Goal: Task Accomplishment & Management: Complete application form

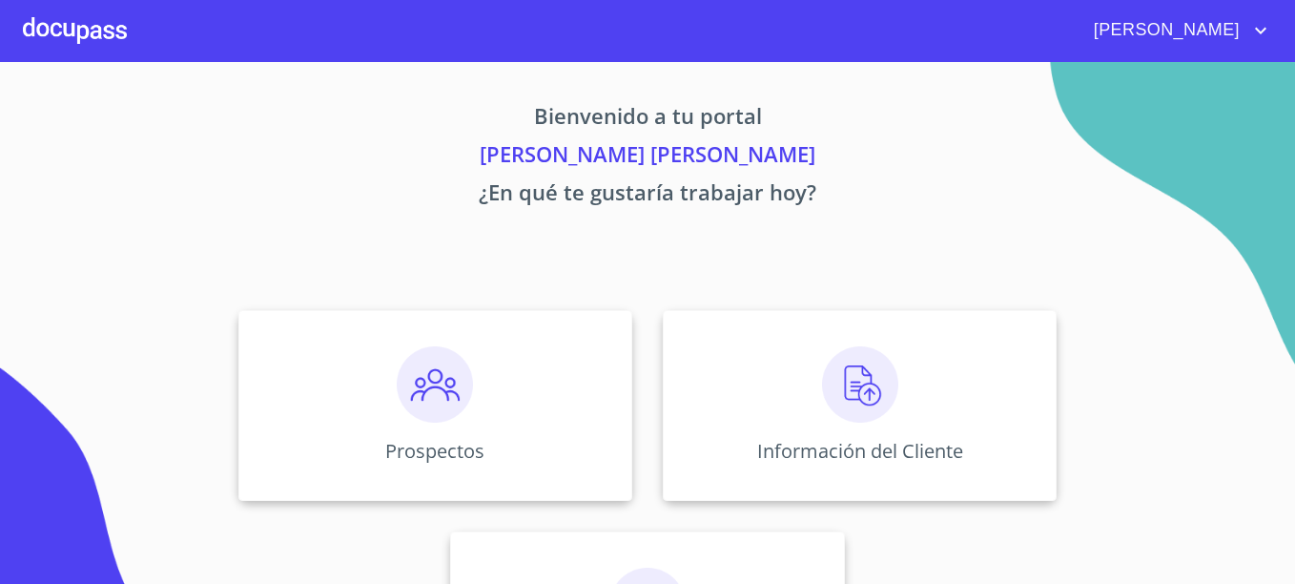
click at [766, 206] on p "¿En qué te gustaría trabajar hoy?" at bounding box center [647, 195] width 1175 height 38
click at [493, 425] on div "Prospectos" at bounding box center [435, 405] width 394 height 191
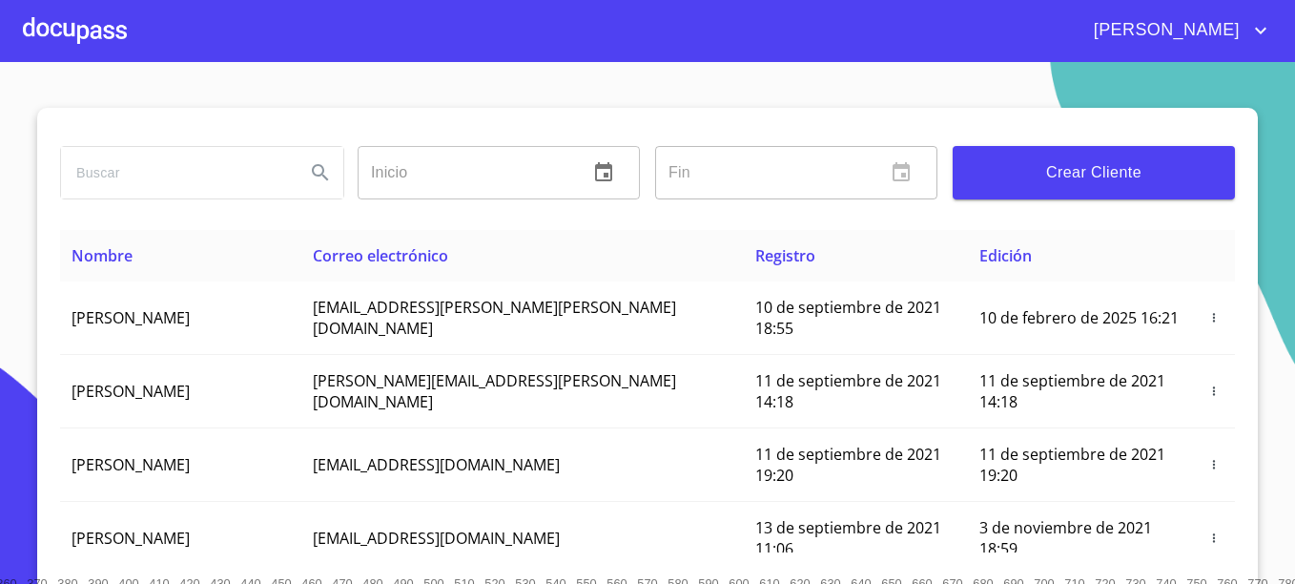
click at [95, 38] on div at bounding box center [75, 30] width 104 height 61
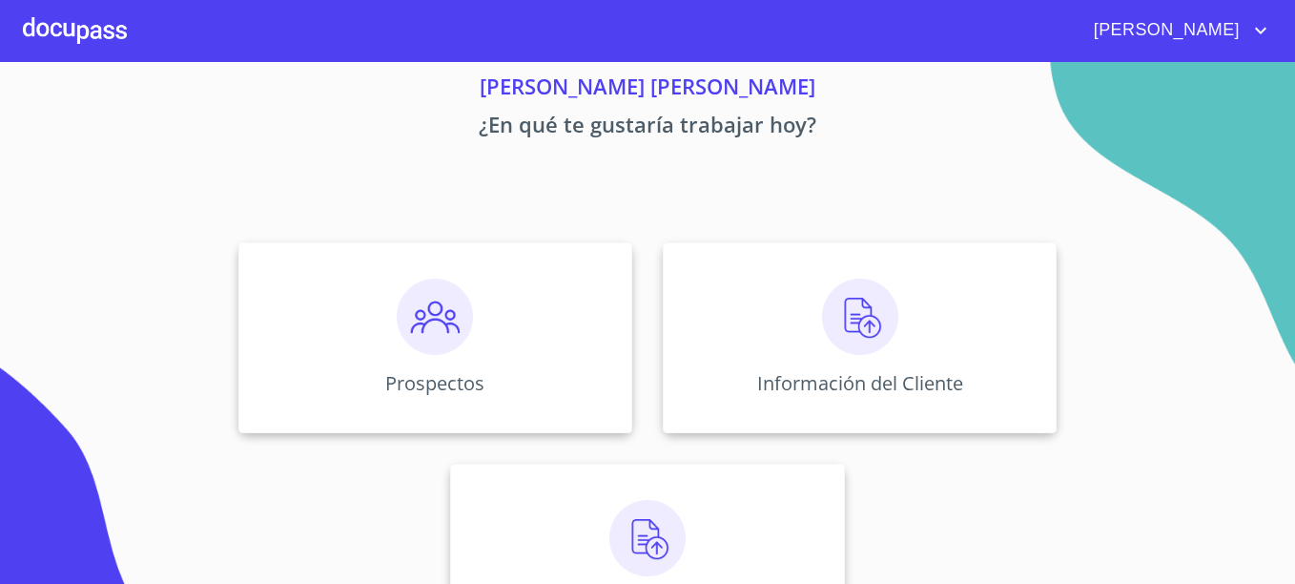
scroll to position [154, 0]
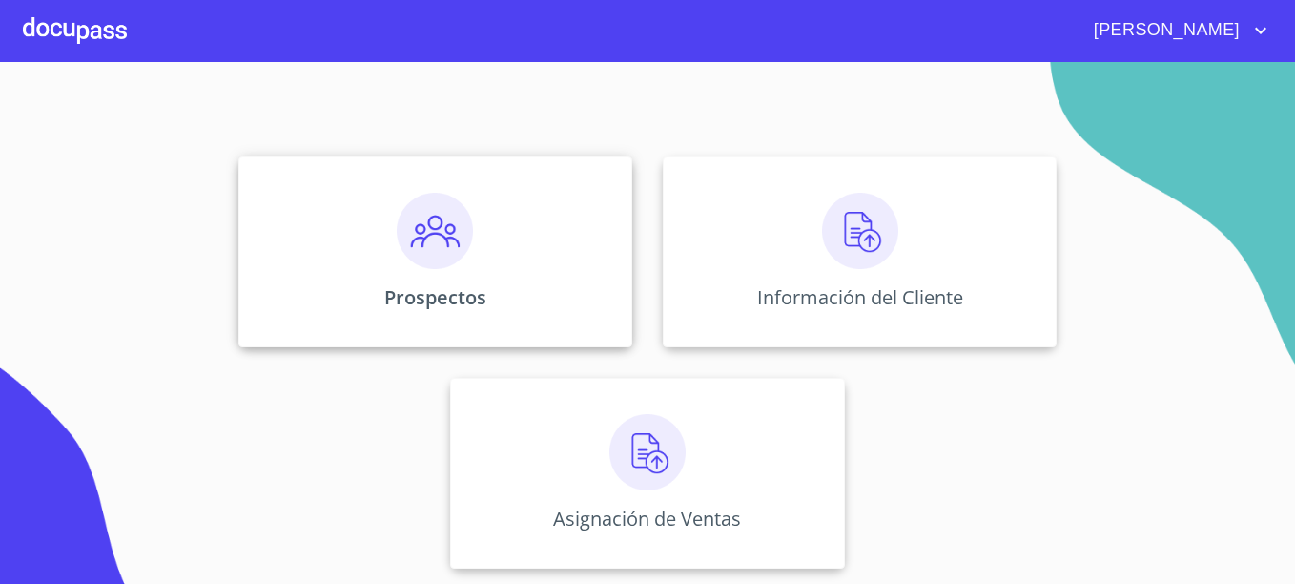
click at [479, 270] on div "Prospectos" at bounding box center [435, 251] width 394 height 191
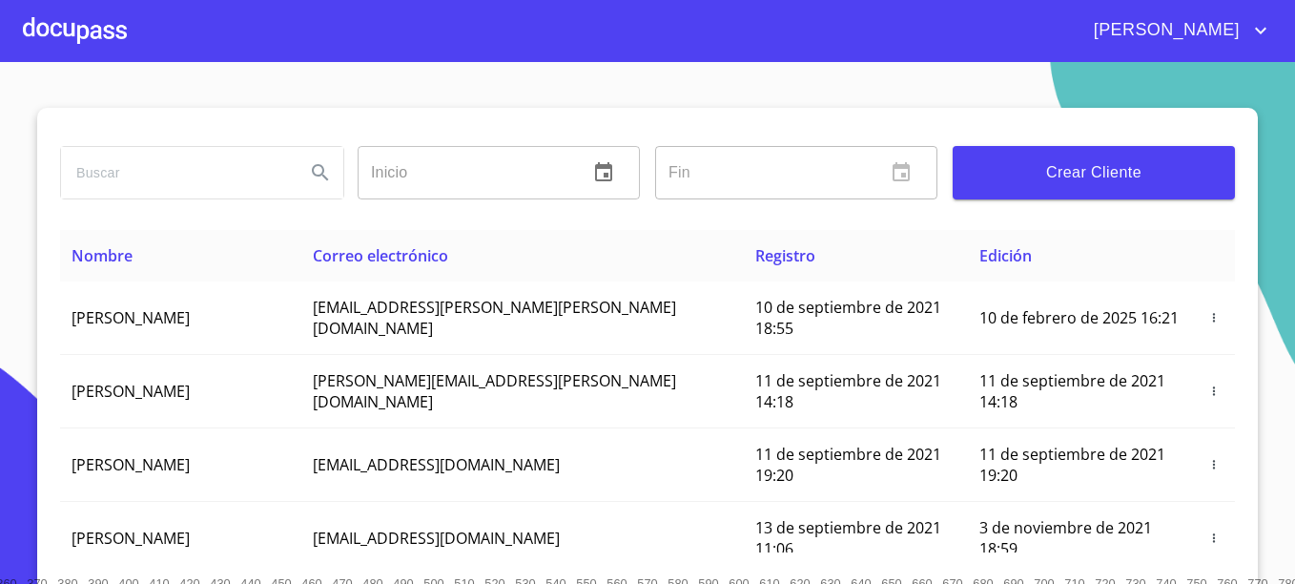
click at [1111, 163] on span "Crear Cliente" at bounding box center [1094, 172] width 252 height 27
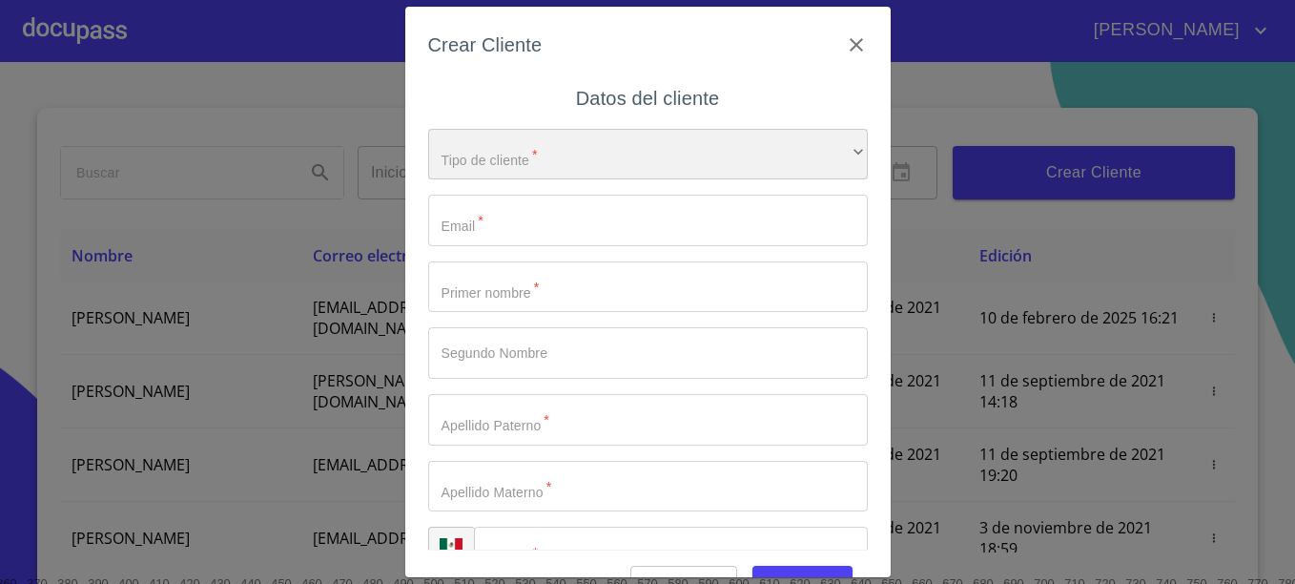
click at [570, 155] on div "​" at bounding box center [648, 155] width 440 height 52
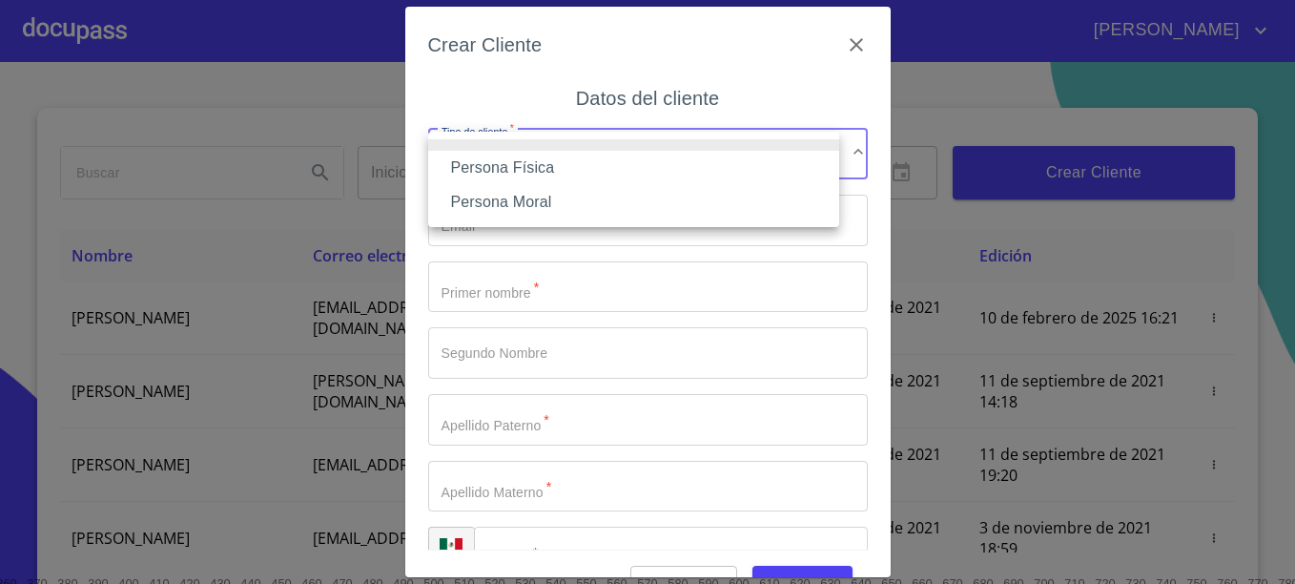
click at [526, 164] on li "Persona Física" at bounding box center [633, 168] width 411 height 34
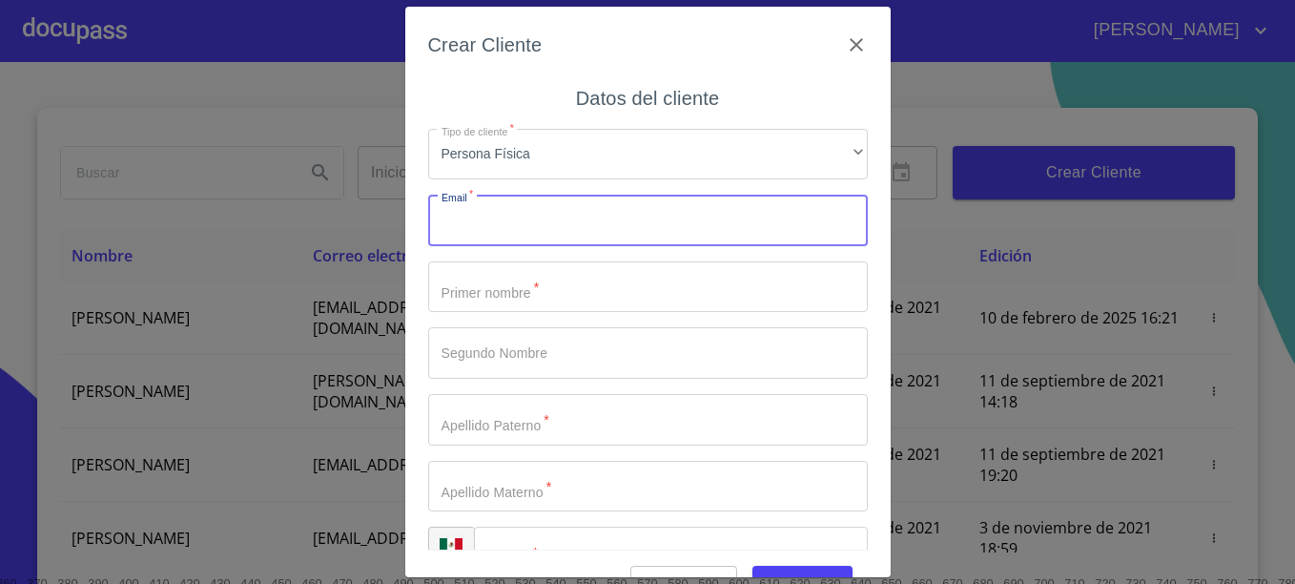
click at [480, 217] on input "Tipo de cliente   *" at bounding box center [648, 221] width 440 height 52
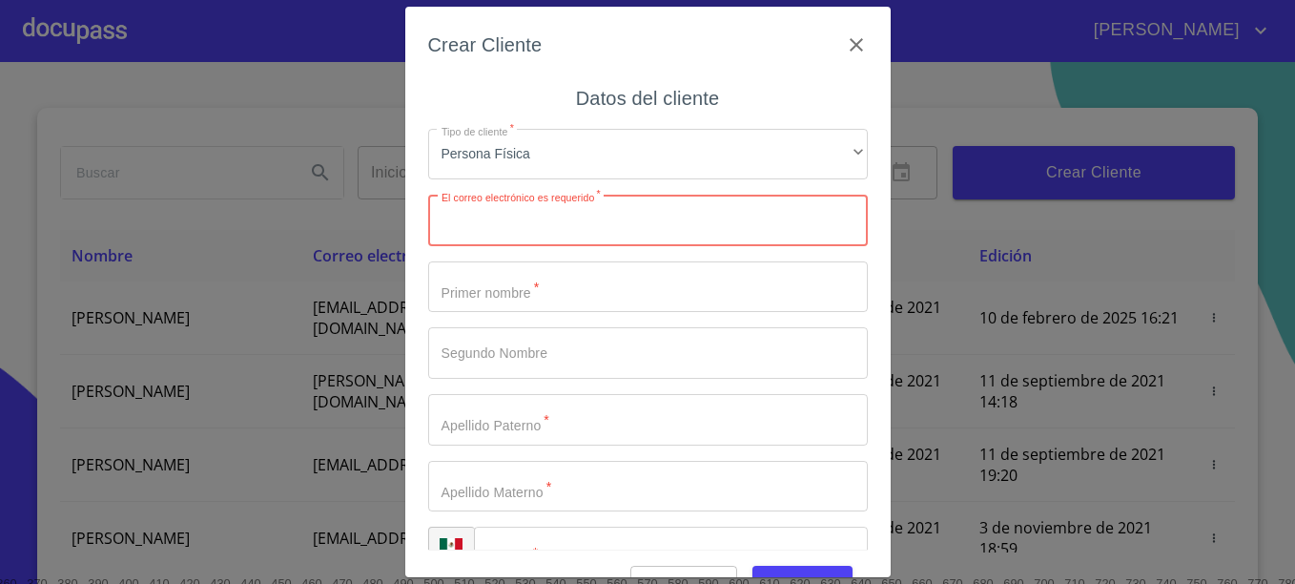
paste input "mailto:[EMAIL_ADDRESS][DOMAIN_NAME]"
type input "[EMAIL_ADDRESS][DOMAIN_NAME]"
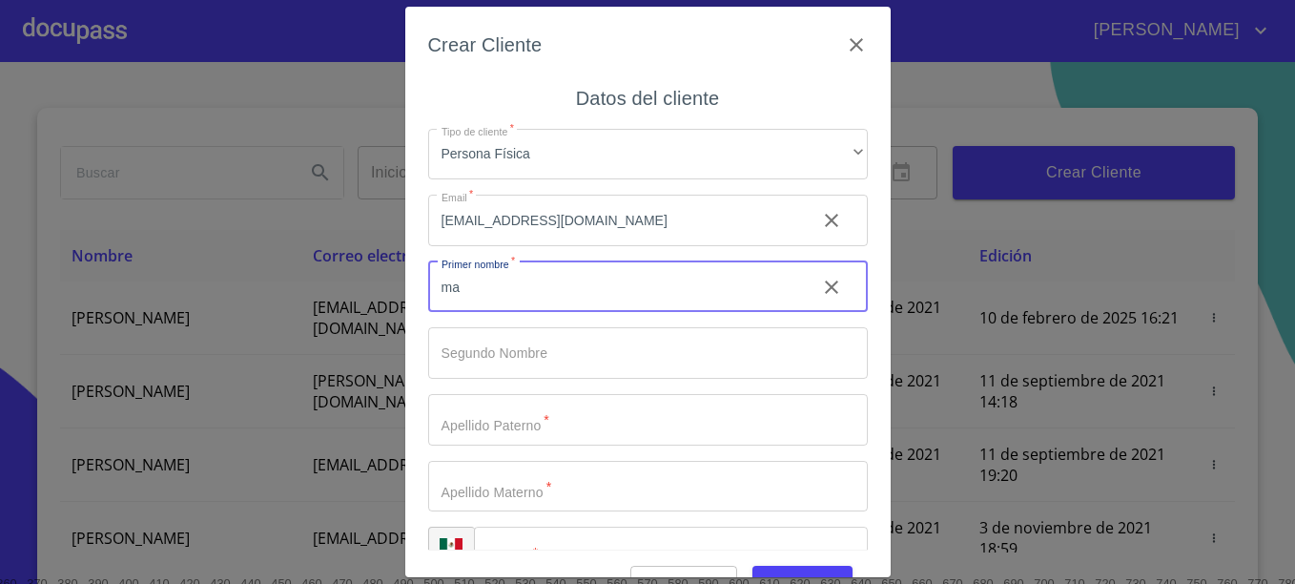
type input "m"
type input "[PERSON_NAME]"
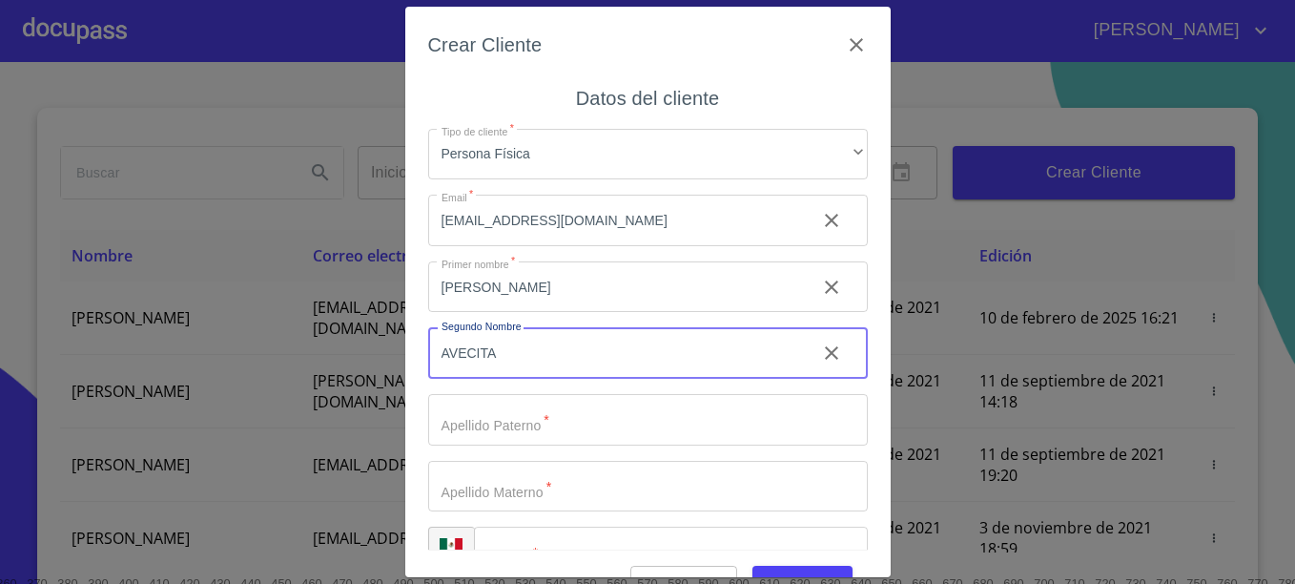
type input "AVECITA"
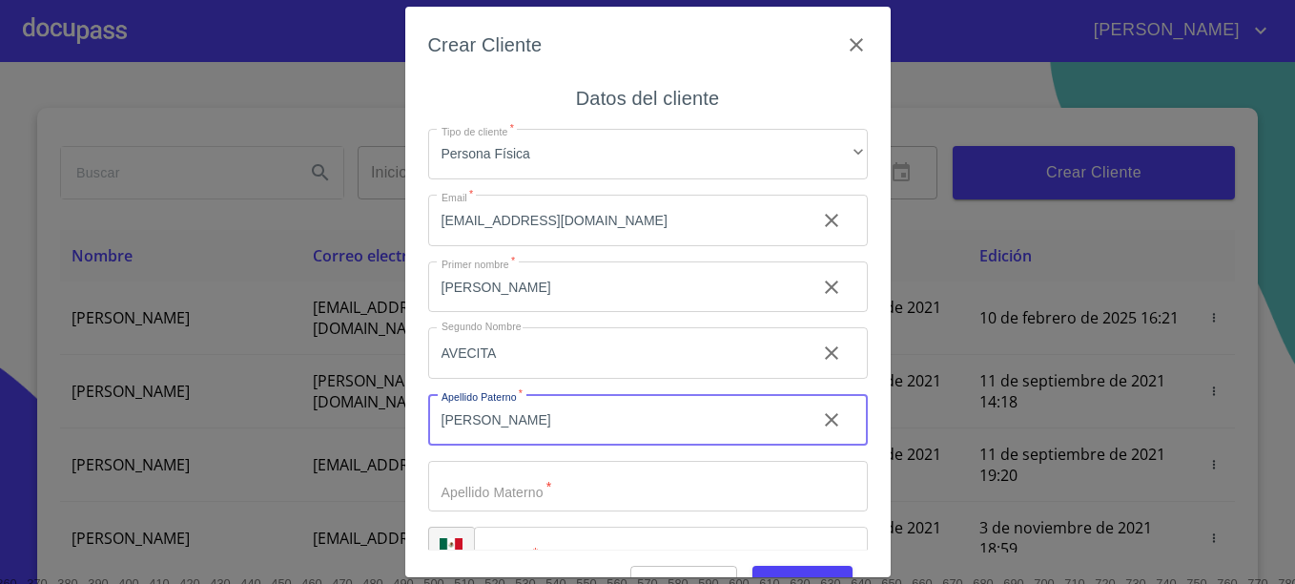
type input "[PERSON_NAME]"
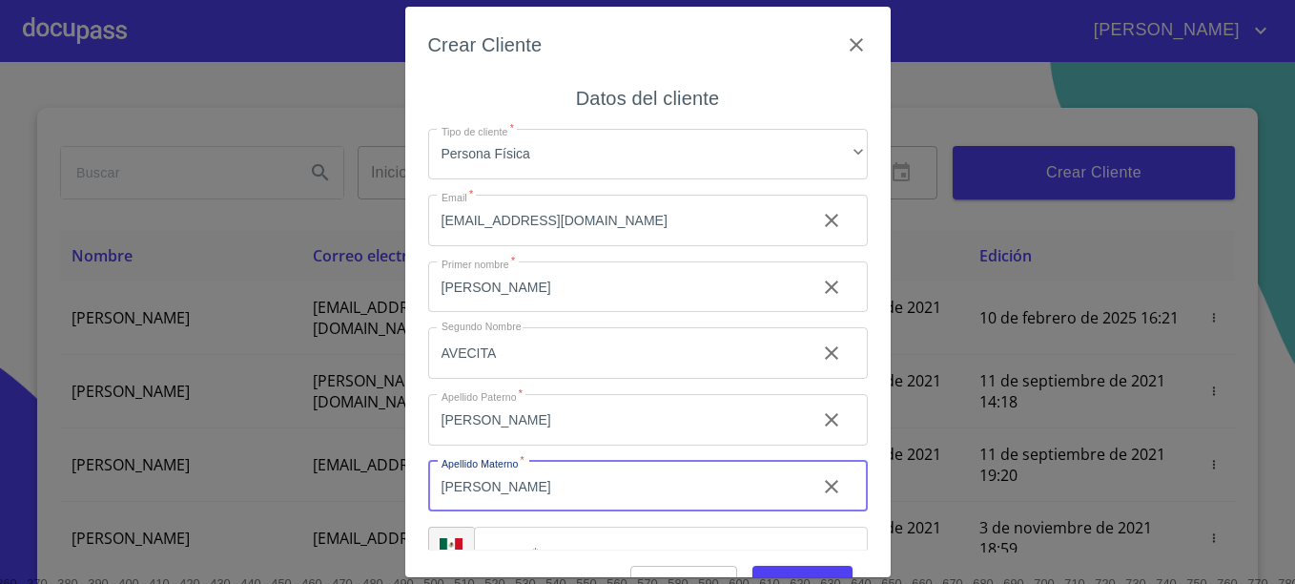
type input "[PERSON_NAME]"
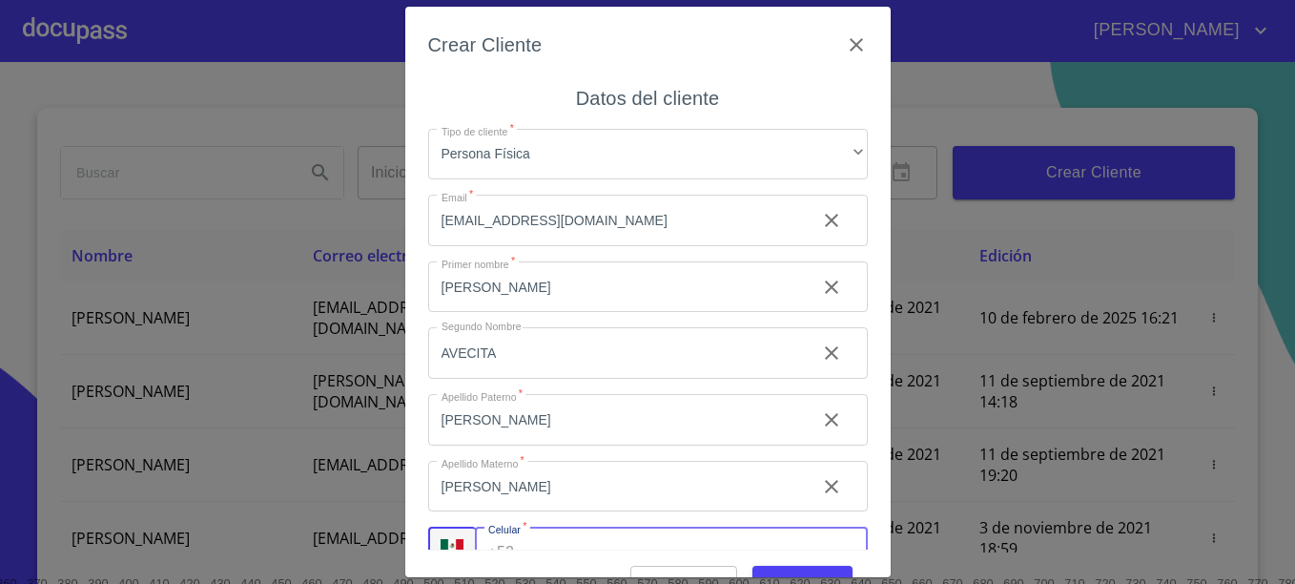
scroll to position [29, 0]
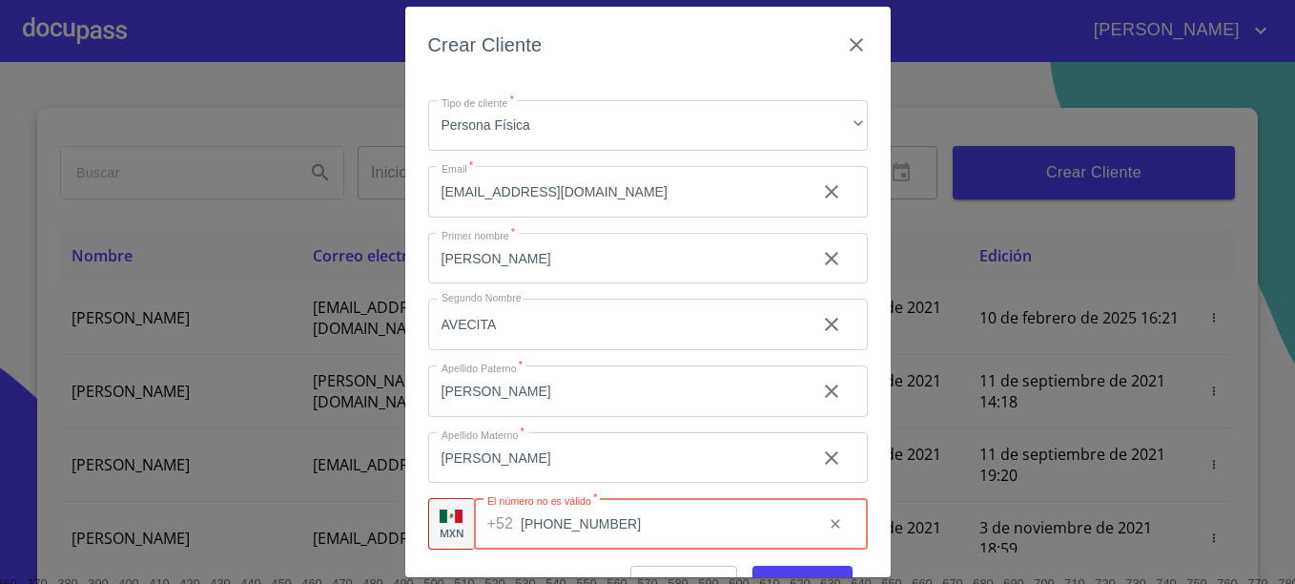
type input "[PHONE_NUMBER]"
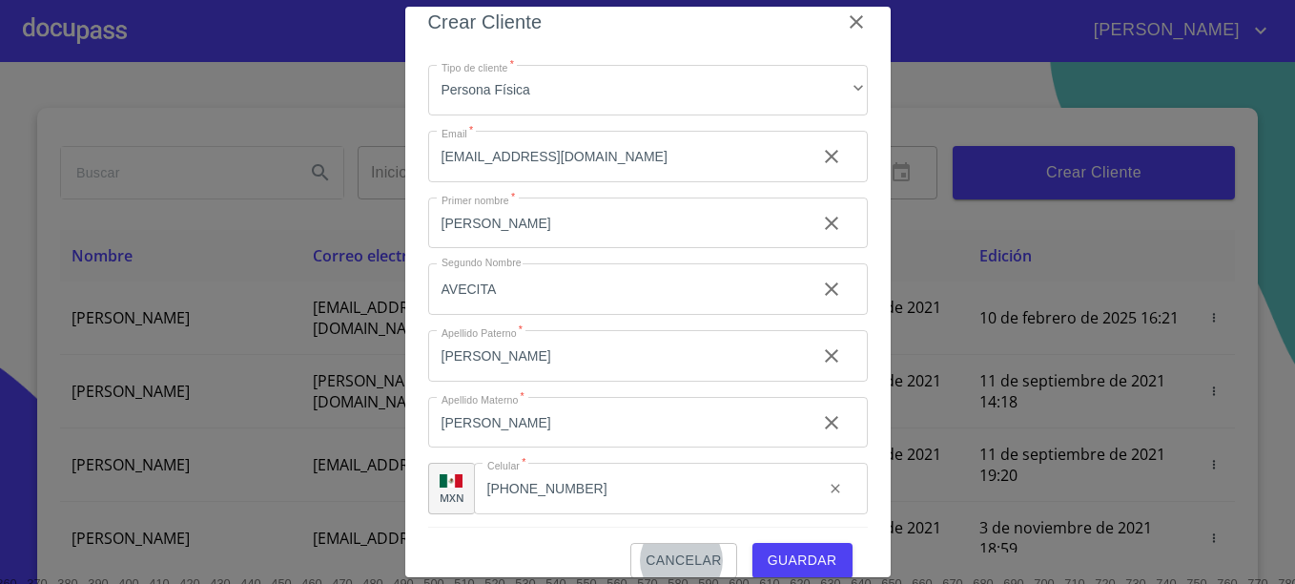
scroll to position [44, 0]
click at [523, 155] on input "[EMAIL_ADDRESS][DOMAIN_NAME]" at bounding box center [614, 154] width 373 height 52
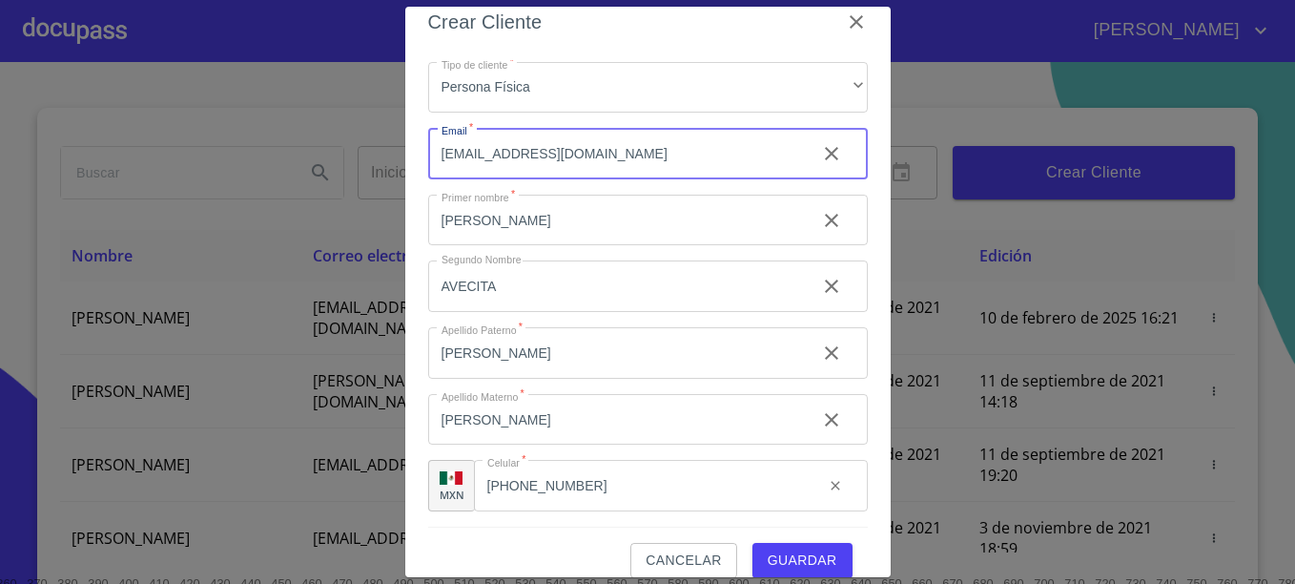
scroll to position [46, 0]
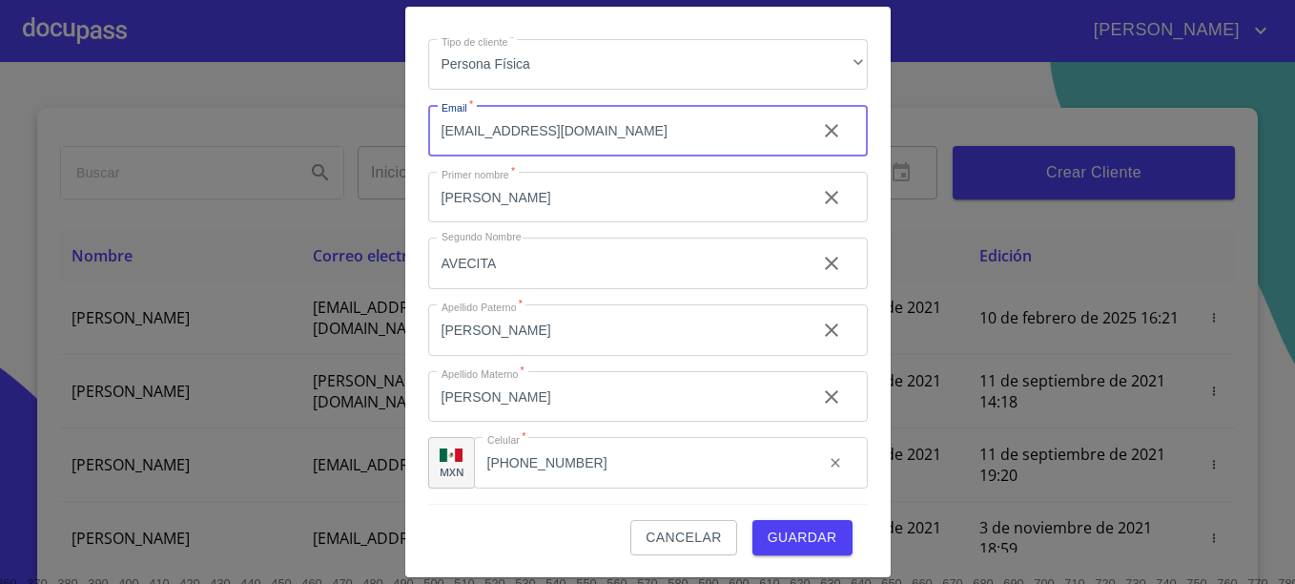
type input "[EMAIL_ADDRESS][DOMAIN_NAME]"
click at [780, 532] on span "Guardar" at bounding box center [803, 538] width 70 height 24
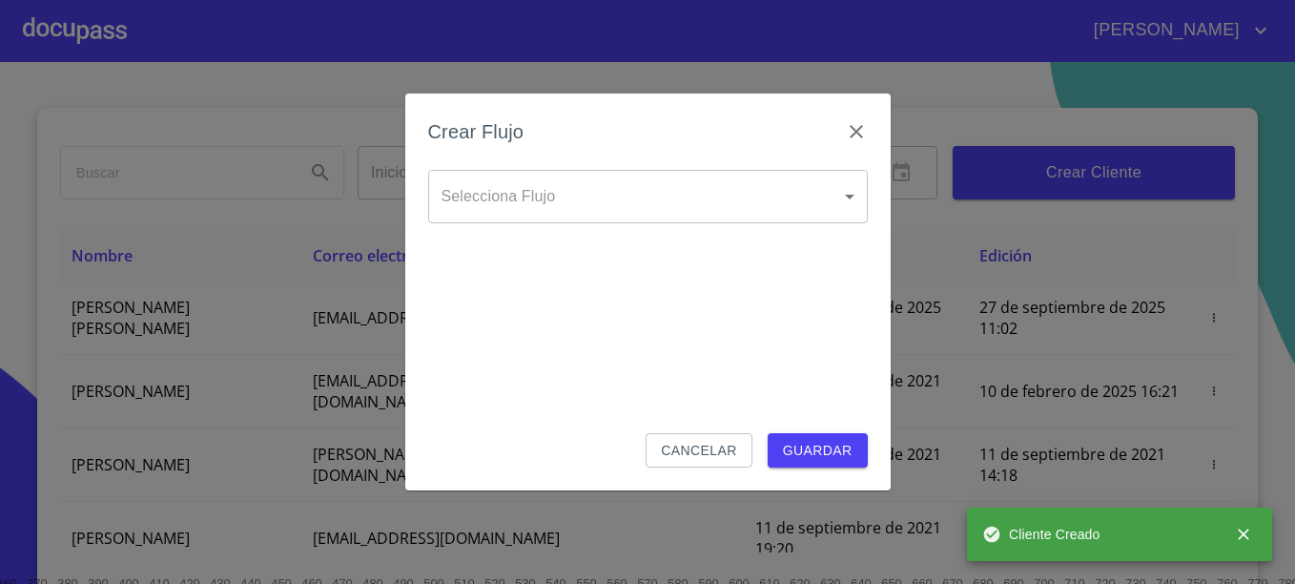
click at [718, 197] on body "[PERSON_NAME] ​ Fin ​ Crear Cliente Nombre Correo electrónico Registro Edición …" at bounding box center [647, 292] width 1295 height 584
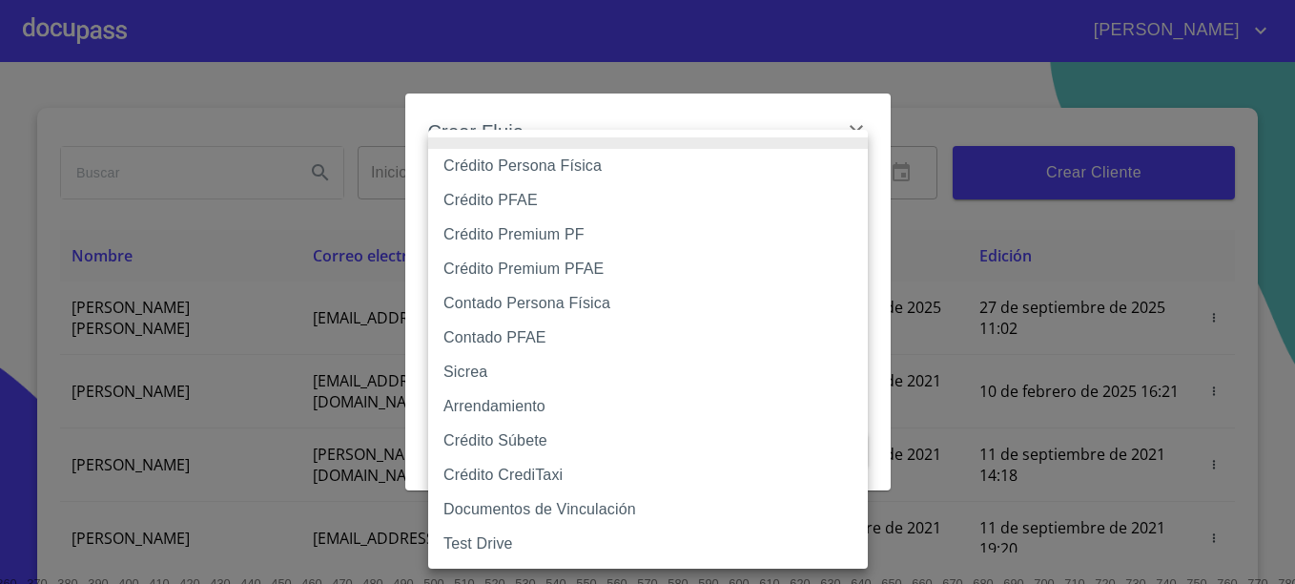
click at [544, 303] on li "Contado Persona Física" at bounding box center [648, 303] width 440 height 34
type input "60bf975b0d9865ccc2471536"
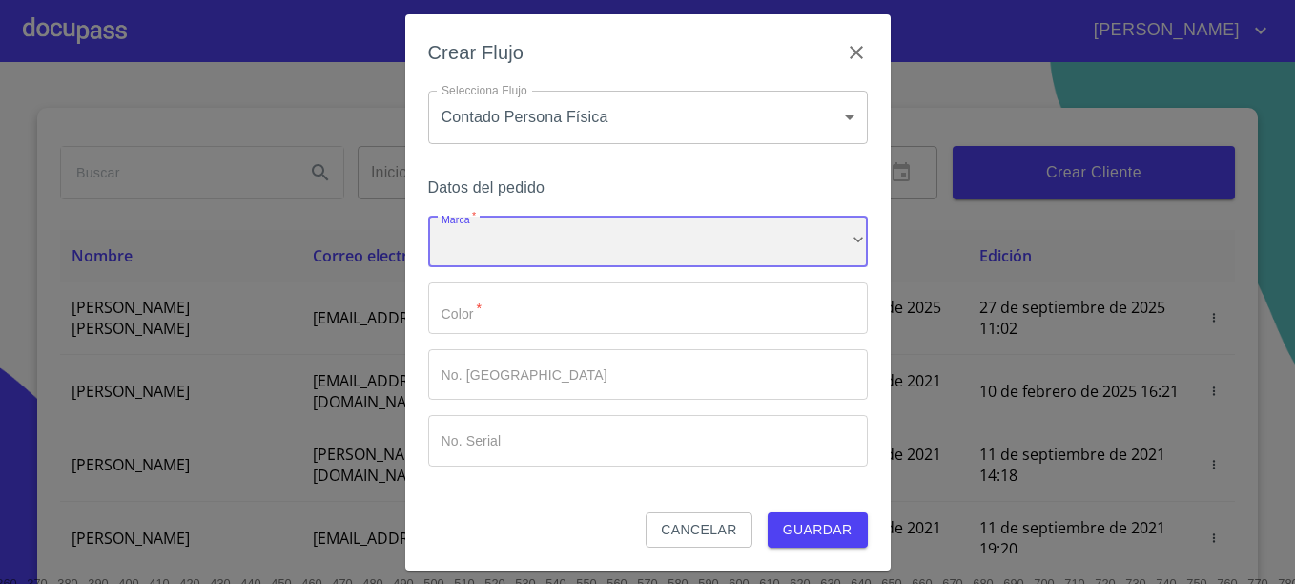
click at [552, 240] on div "​" at bounding box center [648, 242] width 440 height 52
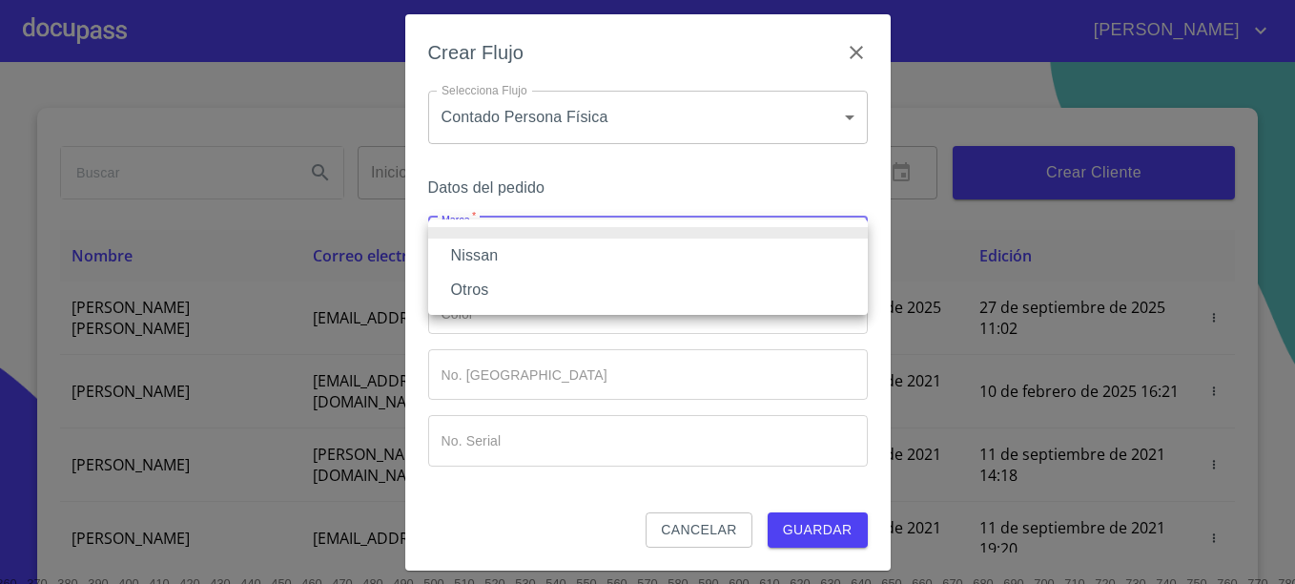
click at [481, 250] on li "Nissan" at bounding box center [648, 255] width 440 height 34
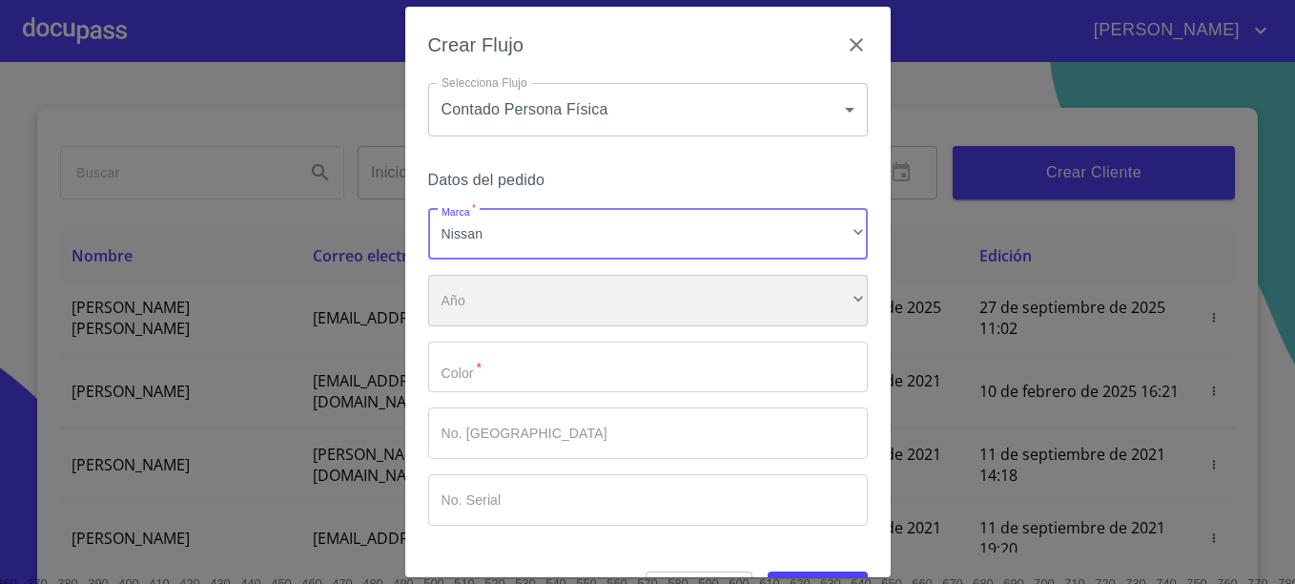
click at [501, 311] on div "​" at bounding box center [648, 301] width 440 height 52
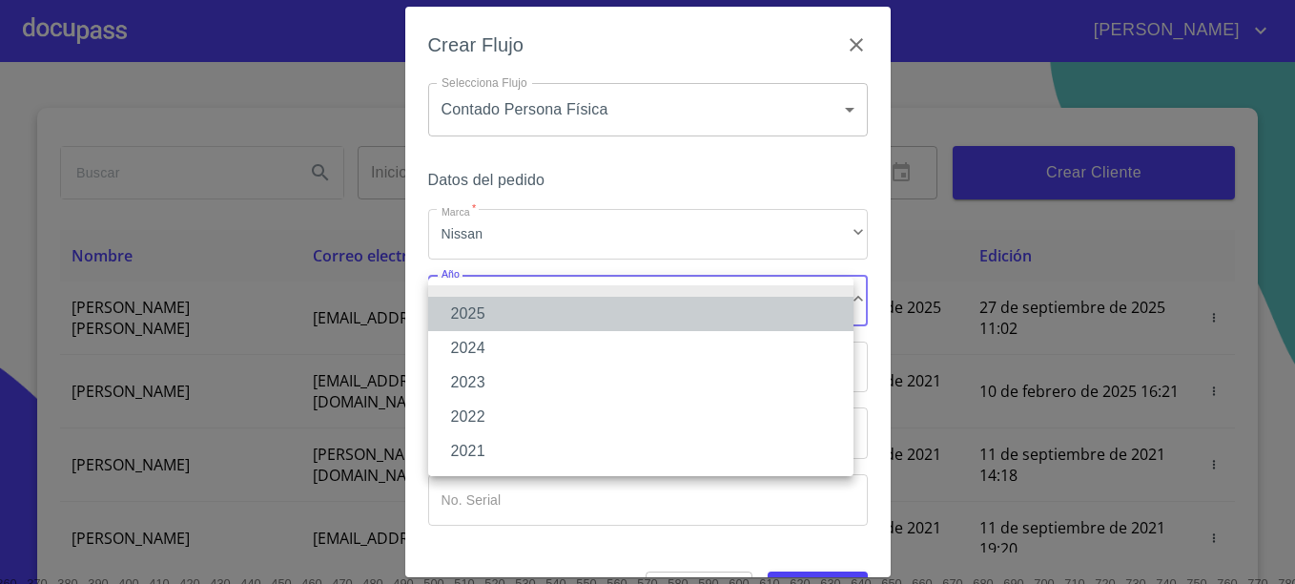
click at [484, 302] on li "2025" at bounding box center [640, 314] width 425 height 34
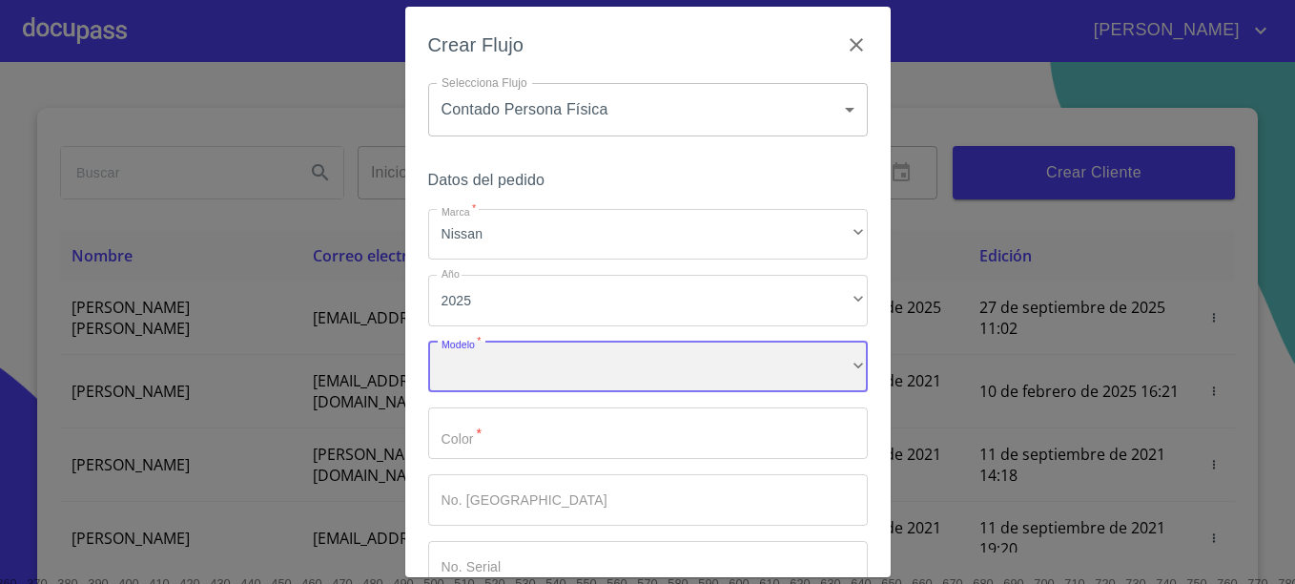
click at [516, 366] on div "​" at bounding box center [648, 367] width 440 height 52
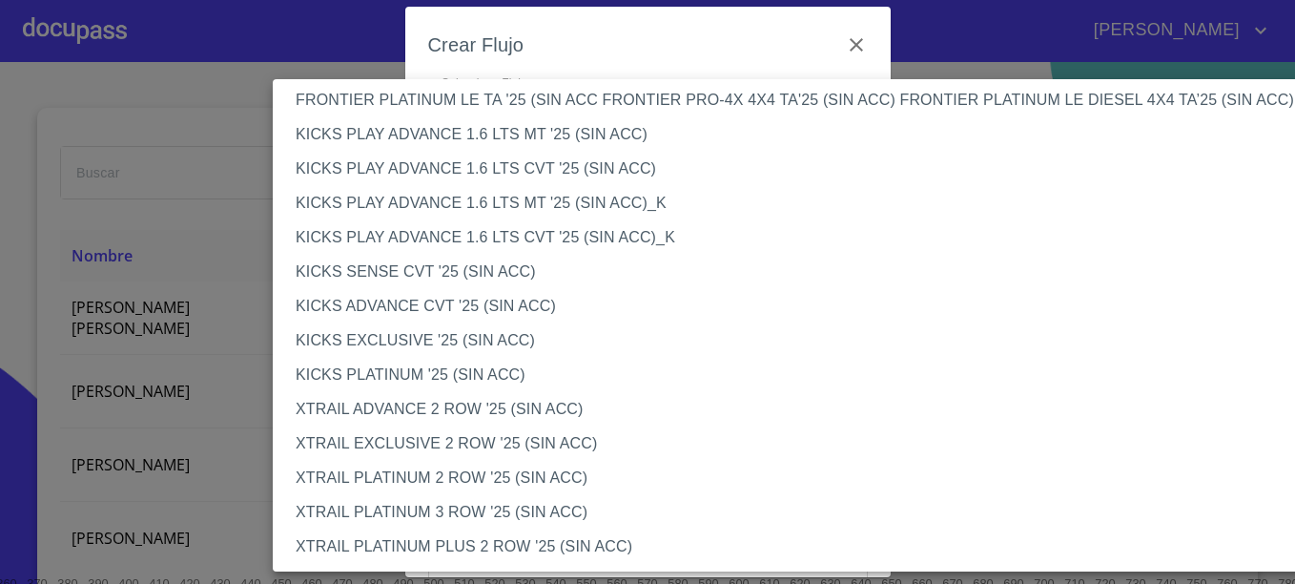
scroll to position [0, 0]
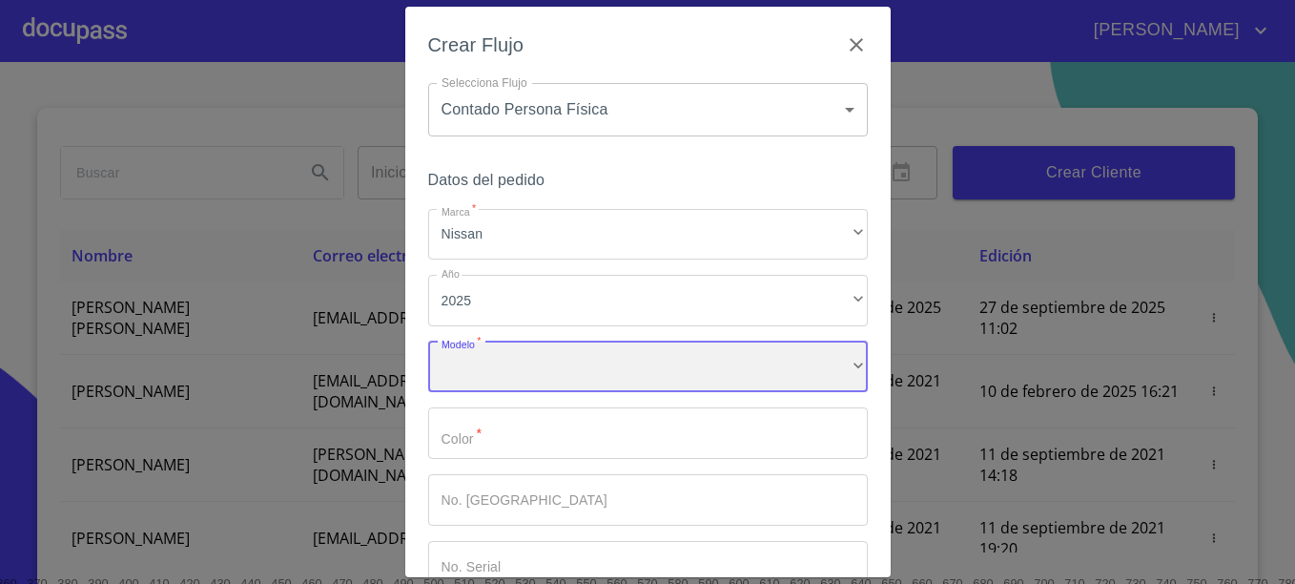
click at [555, 361] on div "​" at bounding box center [648, 367] width 440 height 52
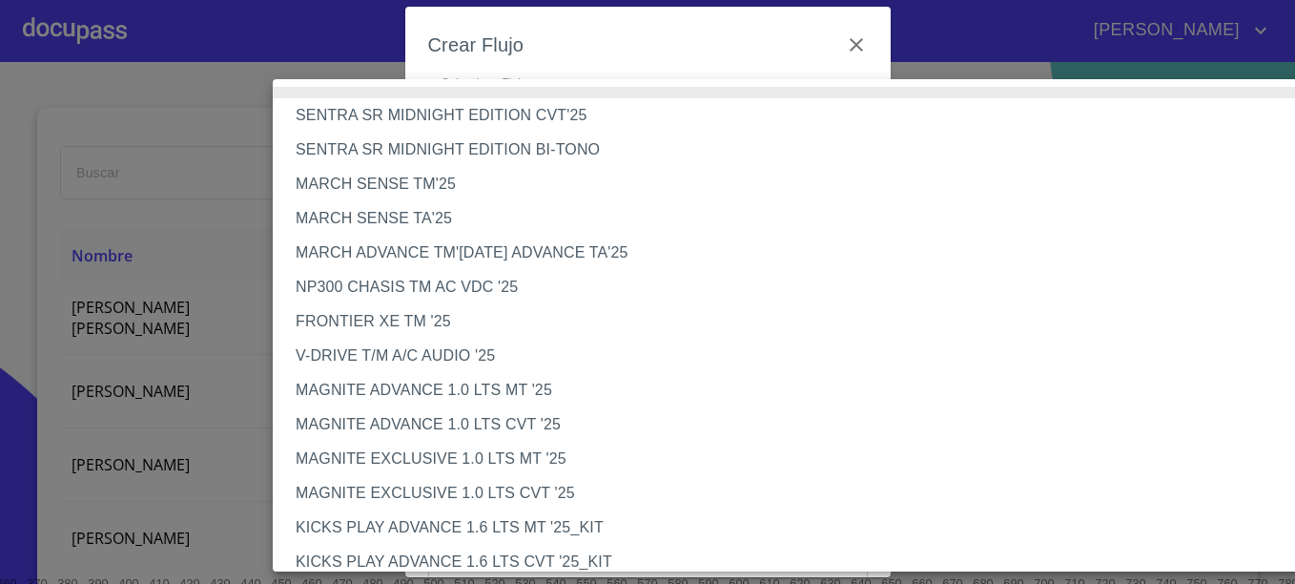
click at [387, 324] on li "FRONTIER XE TM '25" at bounding box center [805, 321] width 1065 height 34
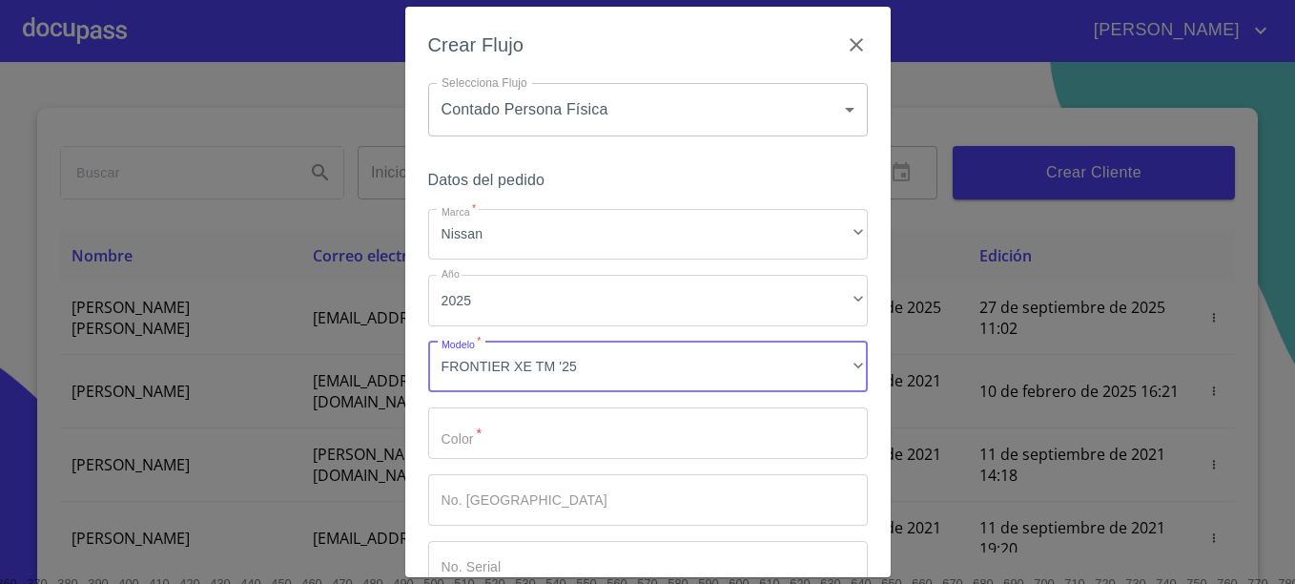
click at [530, 444] on input "Marca   *" at bounding box center [648, 433] width 440 height 52
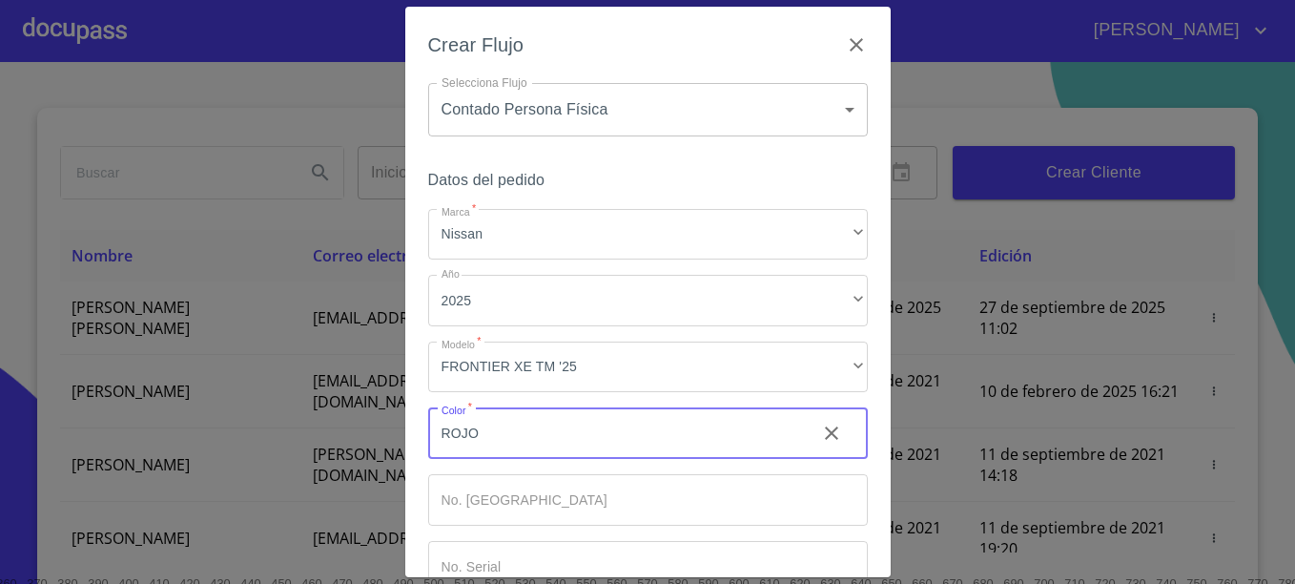
type input "ROJO"
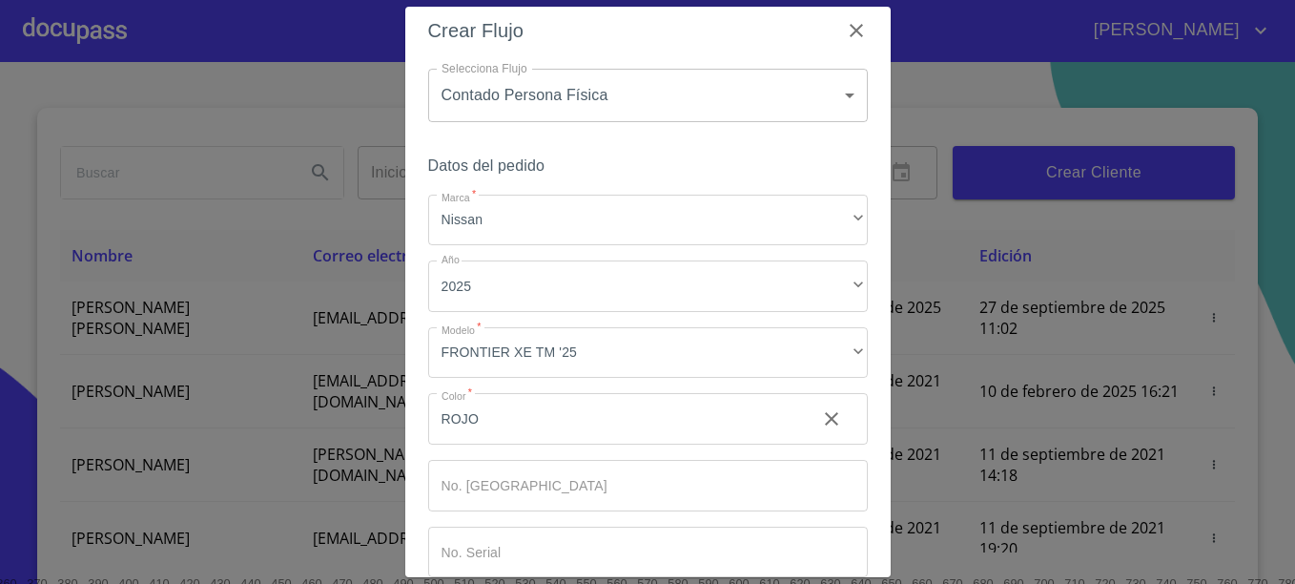
scroll to position [117, 0]
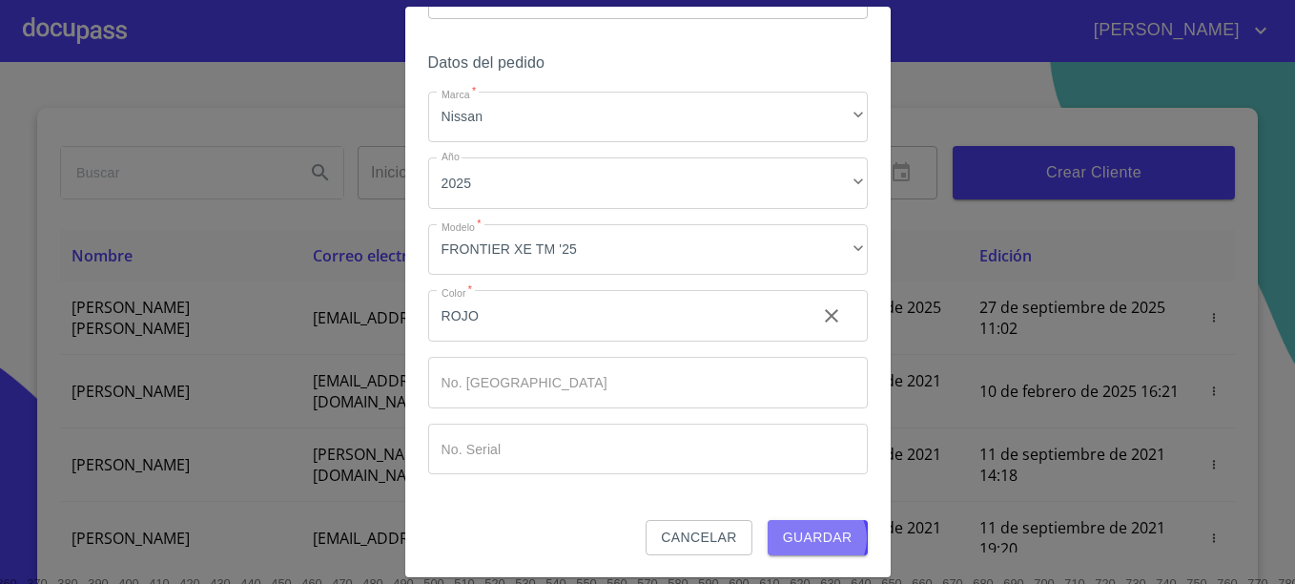
click at [808, 538] on span "Guardar" at bounding box center [818, 538] width 70 height 24
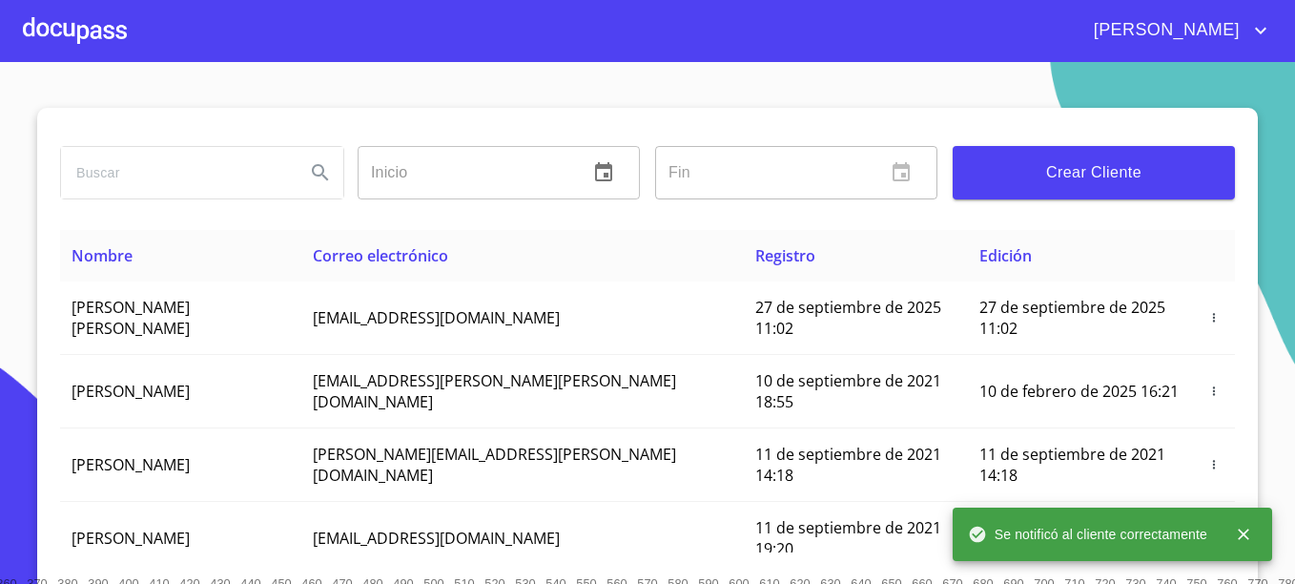
click at [72, 45] on div at bounding box center [75, 30] width 104 height 61
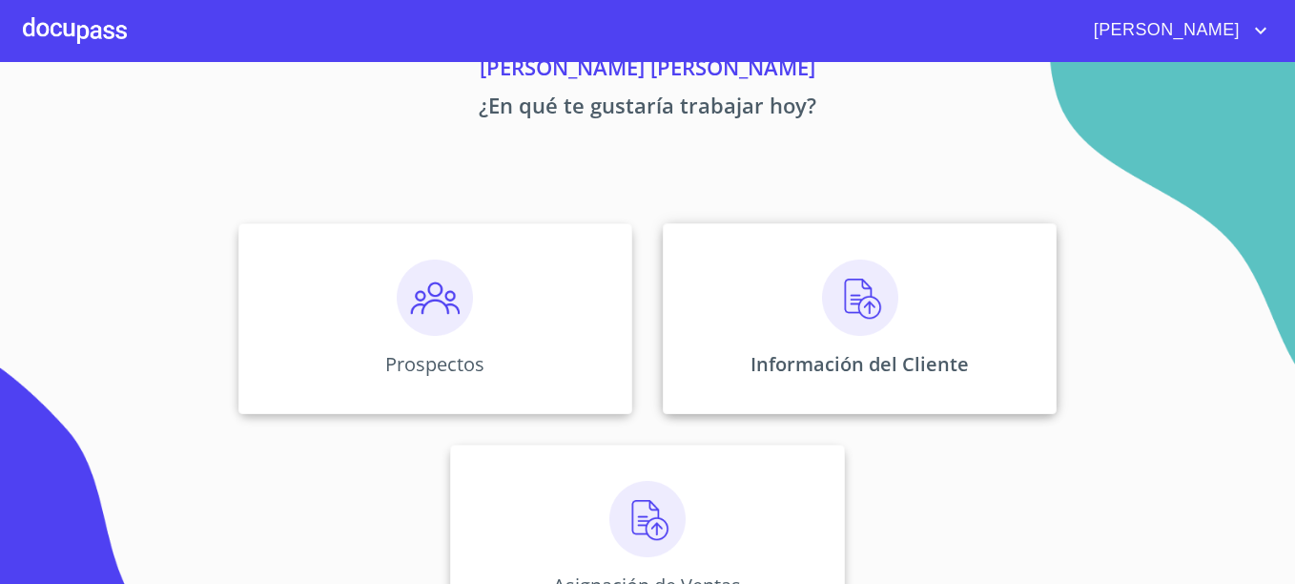
scroll to position [154, 0]
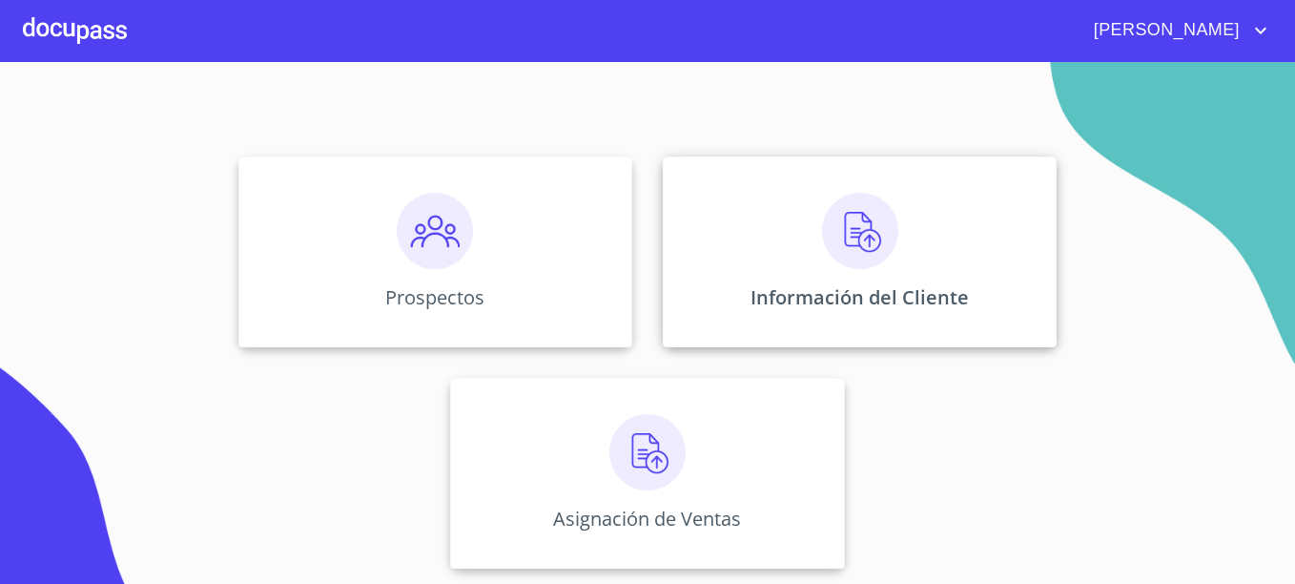
click at [839, 229] on img at bounding box center [860, 231] width 76 height 76
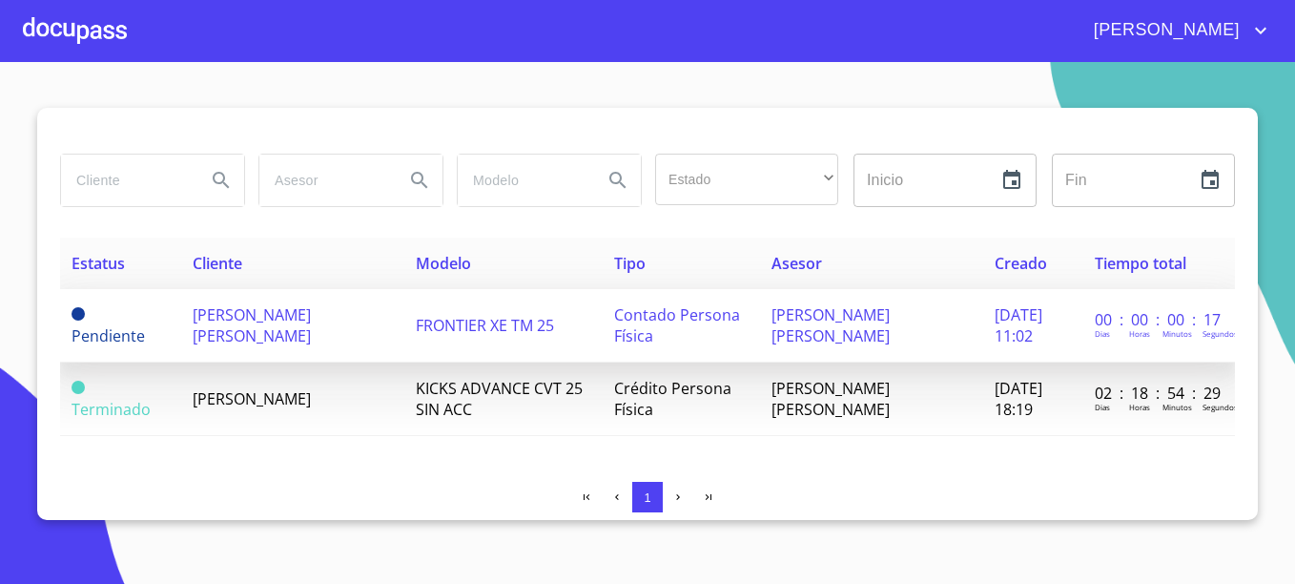
click at [272, 317] on span "[PERSON_NAME] [PERSON_NAME]" at bounding box center [252, 325] width 118 height 42
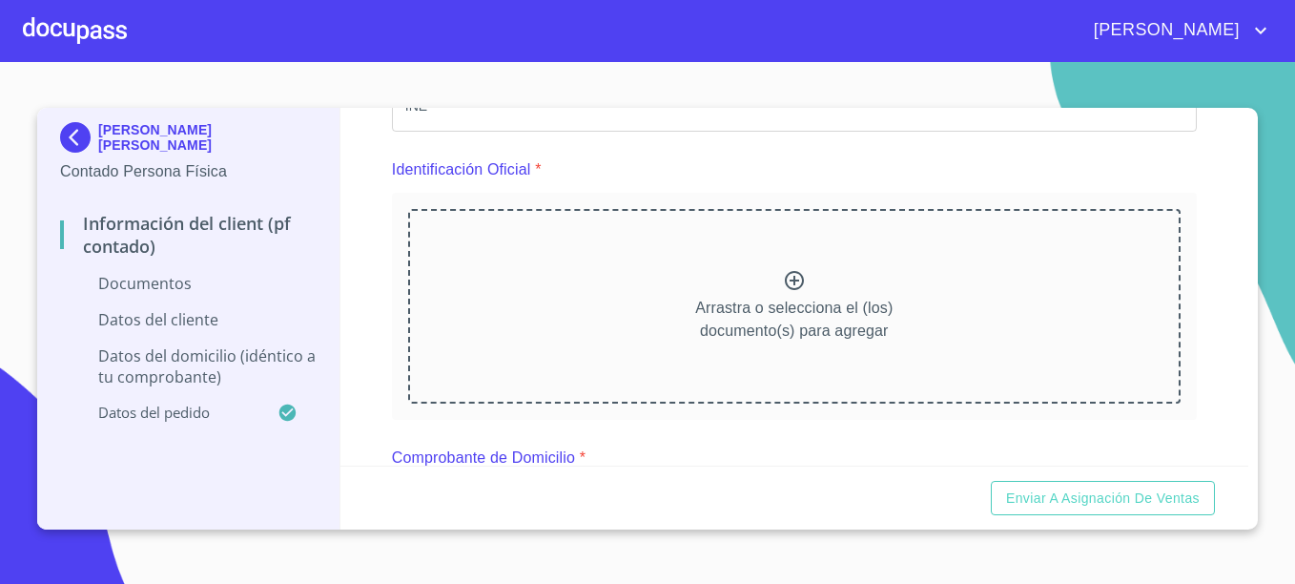
scroll to position [191, 0]
click at [777, 330] on p "Arrastra o selecciona el (los) documento(s) para agregar" at bounding box center [793, 318] width 197 height 46
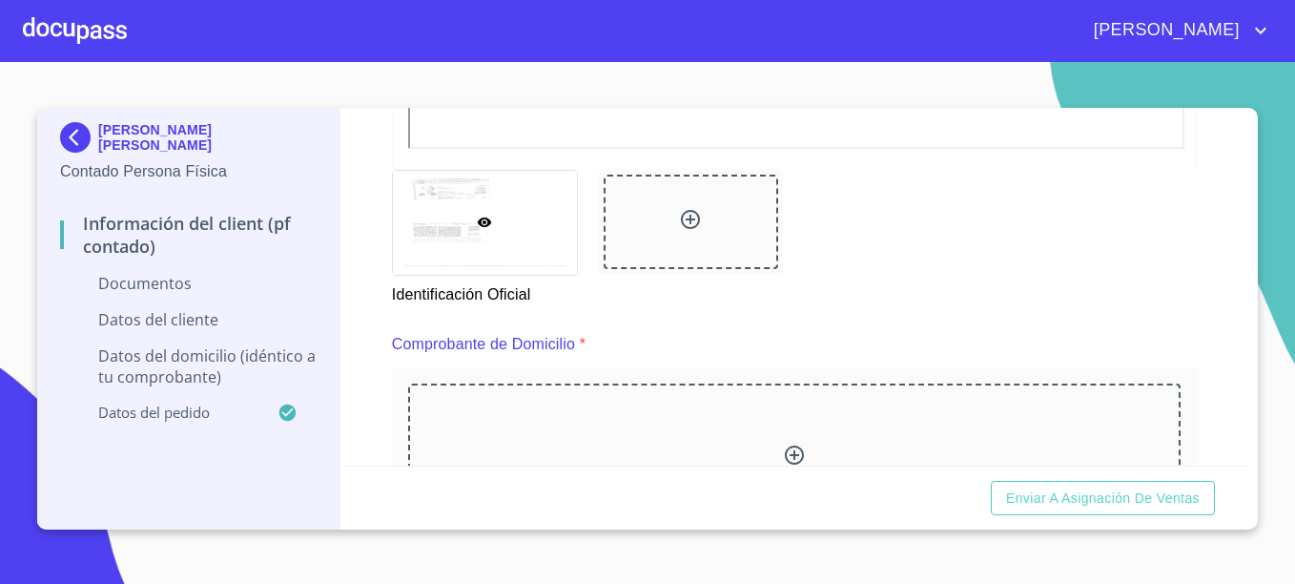
scroll to position [954, 0]
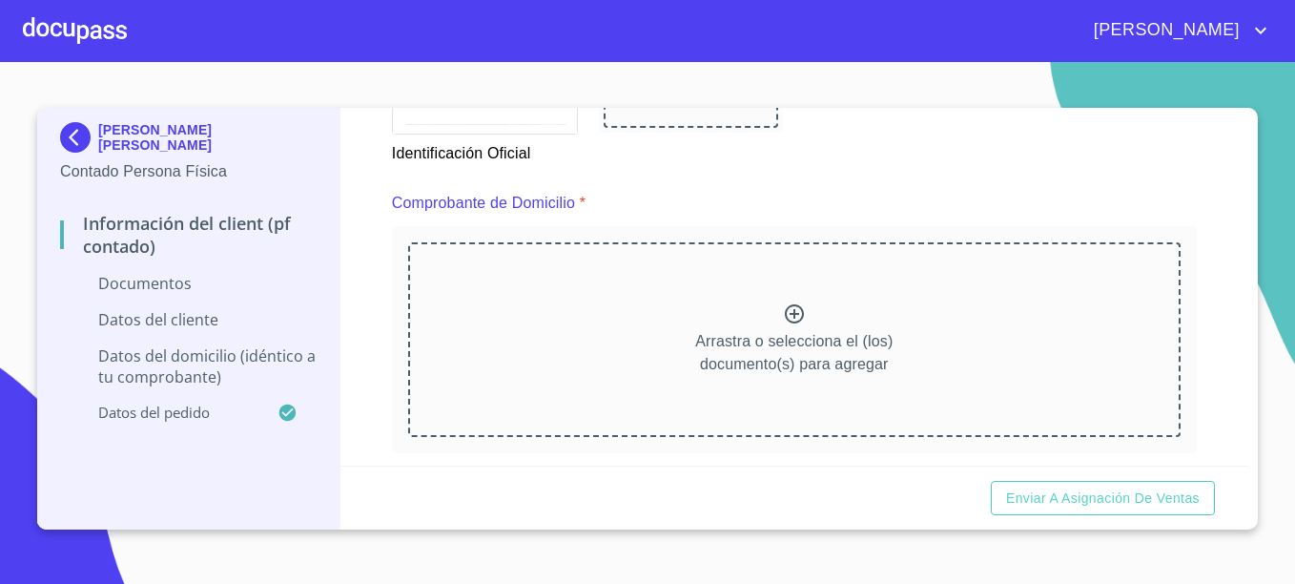
click at [827, 264] on div "Arrastra o selecciona el (los) documento(s) para agregar" at bounding box center [794, 339] width 773 height 195
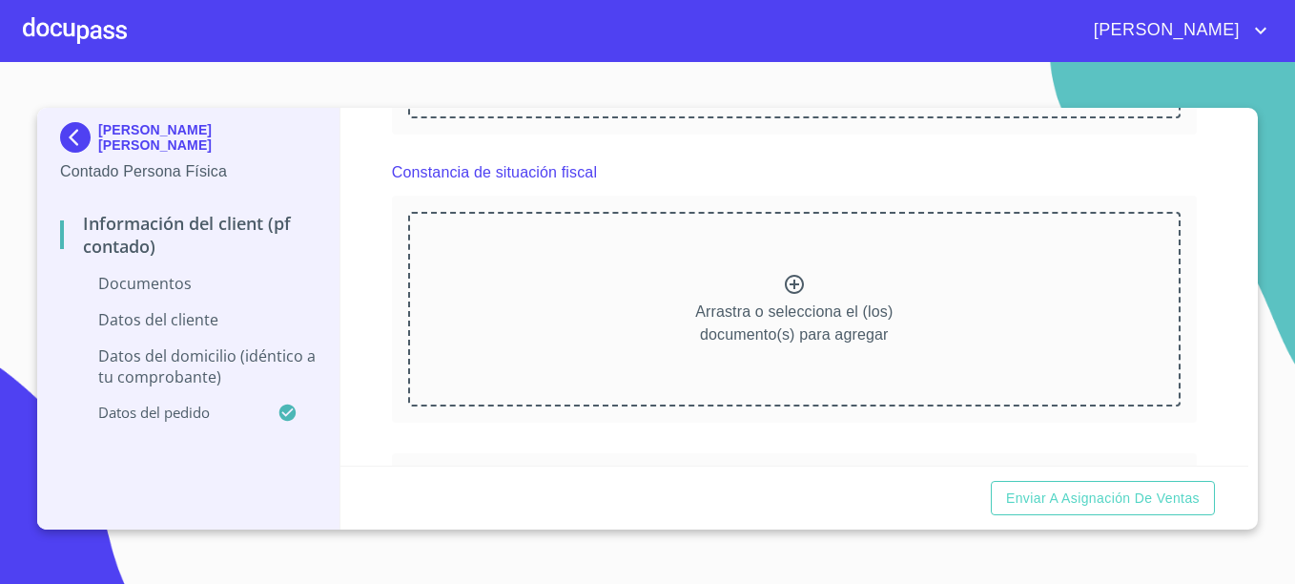
scroll to position [2075, 0]
click at [845, 335] on p "Arrastra o selecciona el (los) documento(s) para agregar" at bounding box center [793, 319] width 197 height 46
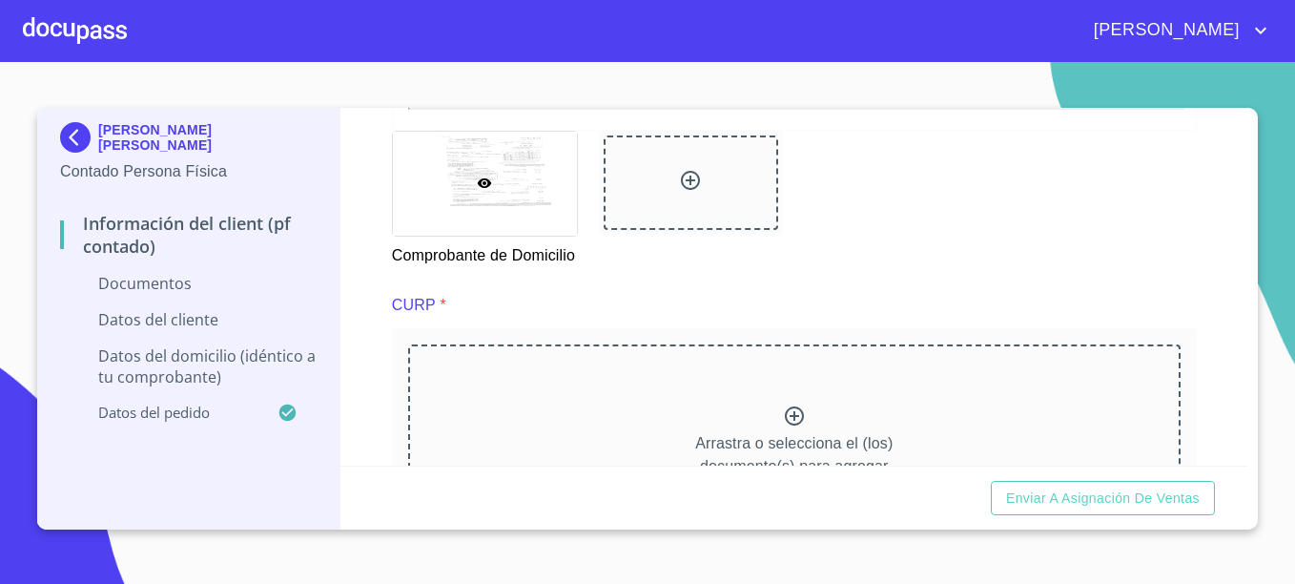
scroll to position [1694, 0]
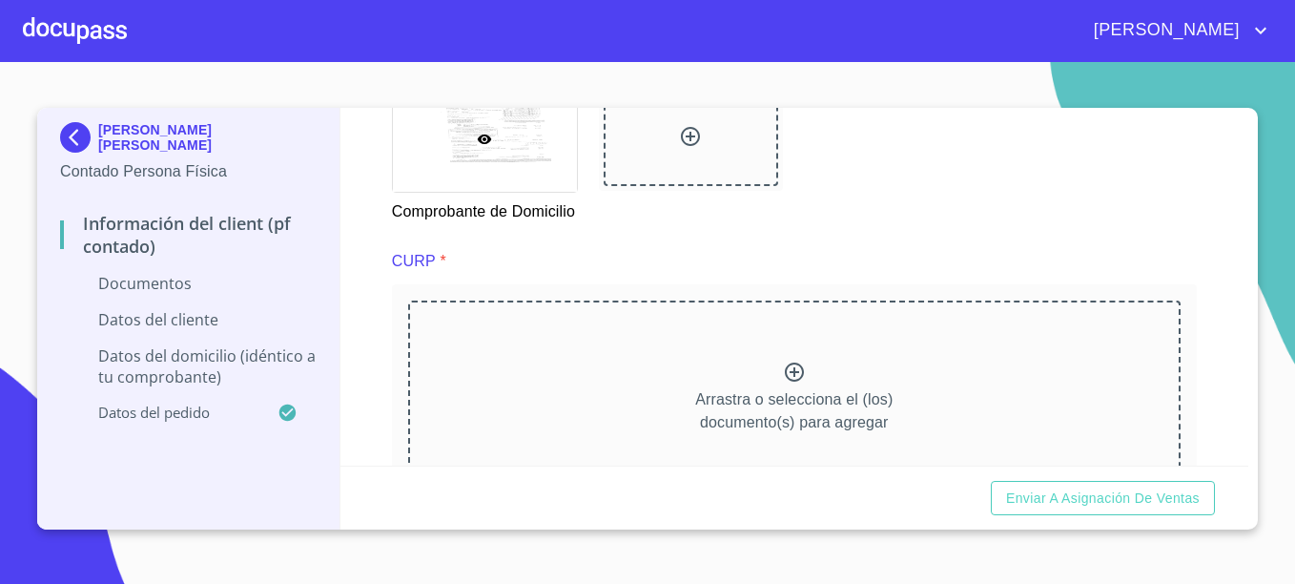
click at [565, 396] on div "Arrastra o selecciona el (los) documento(s) para agregar" at bounding box center [794, 397] width 773 height 195
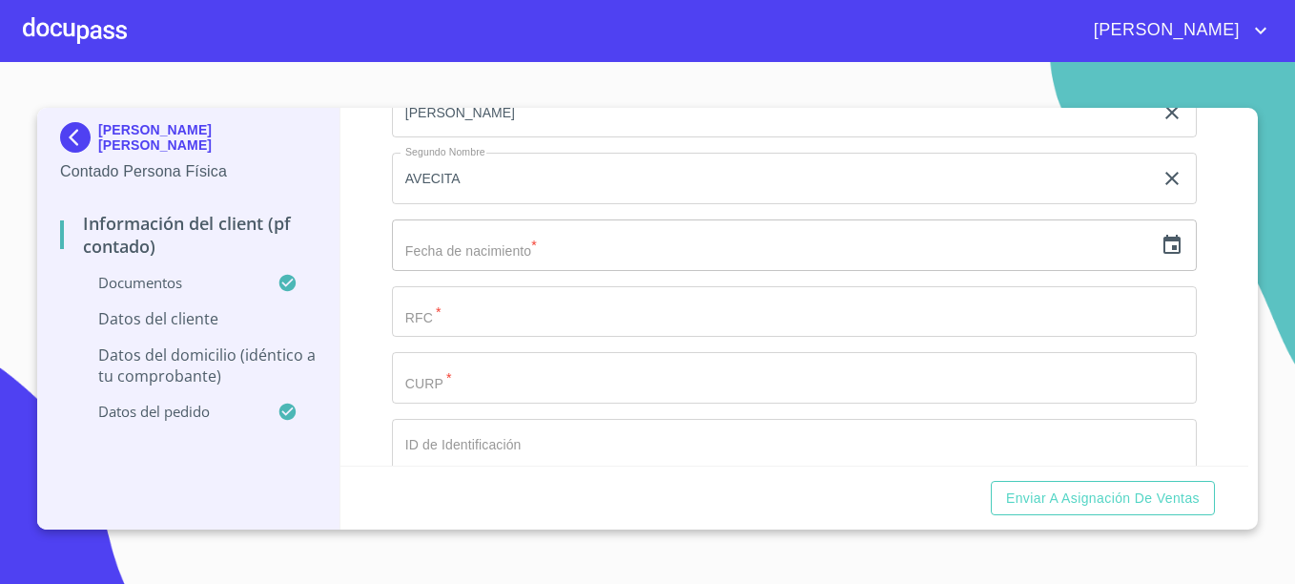
click at [829, 252] on input "text" at bounding box center [772, 245] width 761 height 52
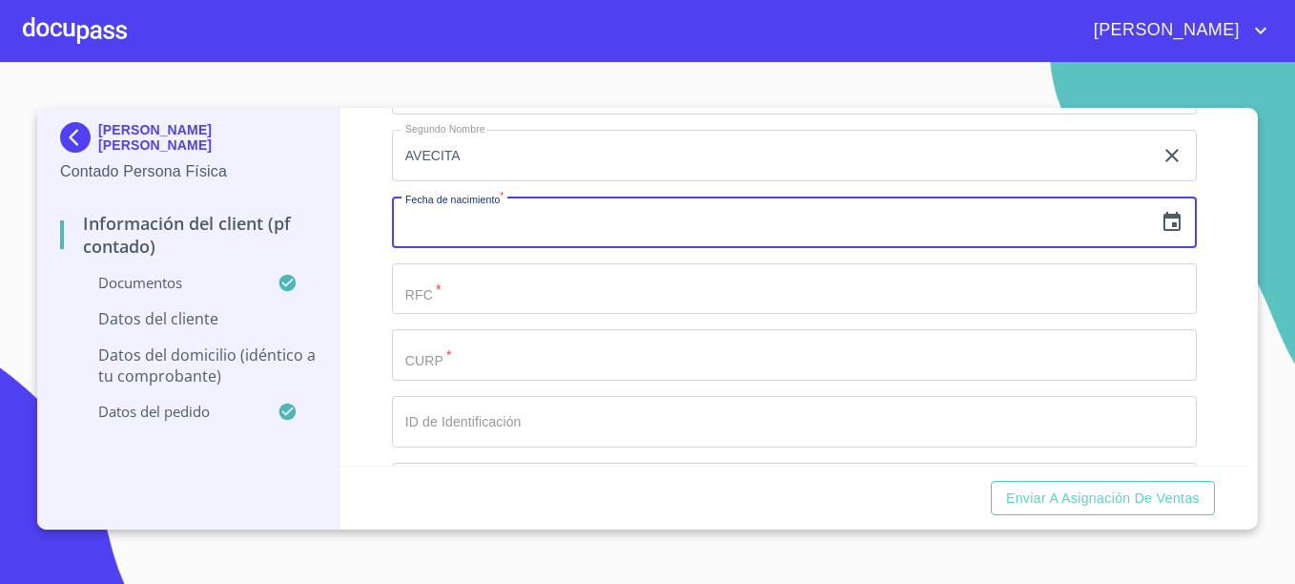
scroll to position [3674, 0]
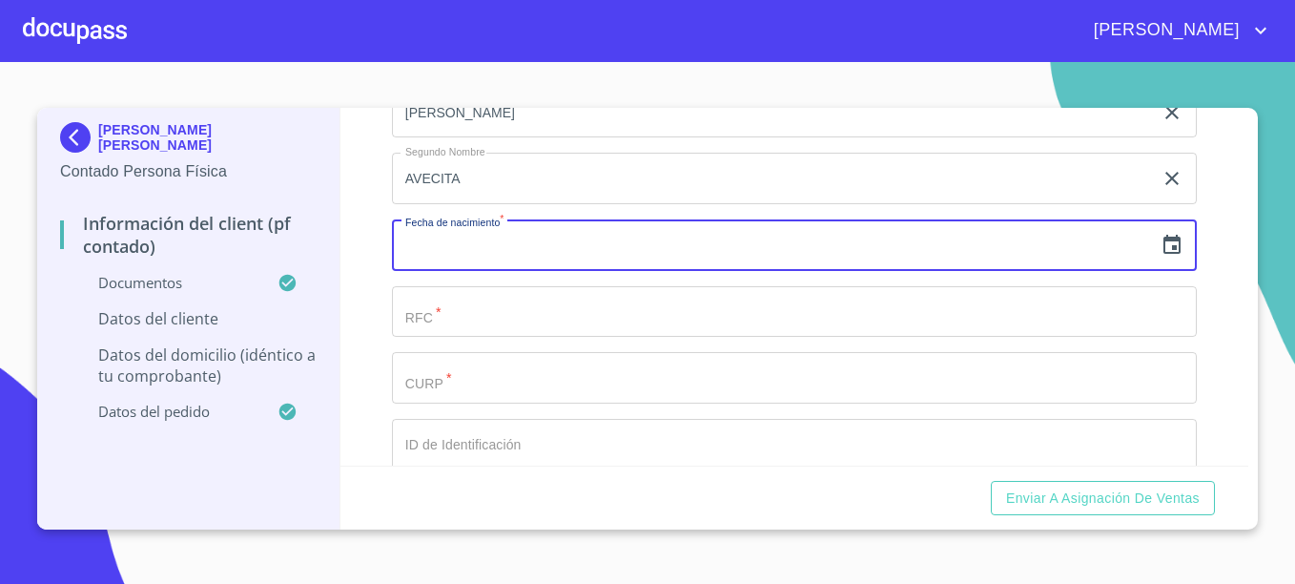
click at [1161, 257] on icon "button" at bounding box center [1172, 245] width 23 height 23
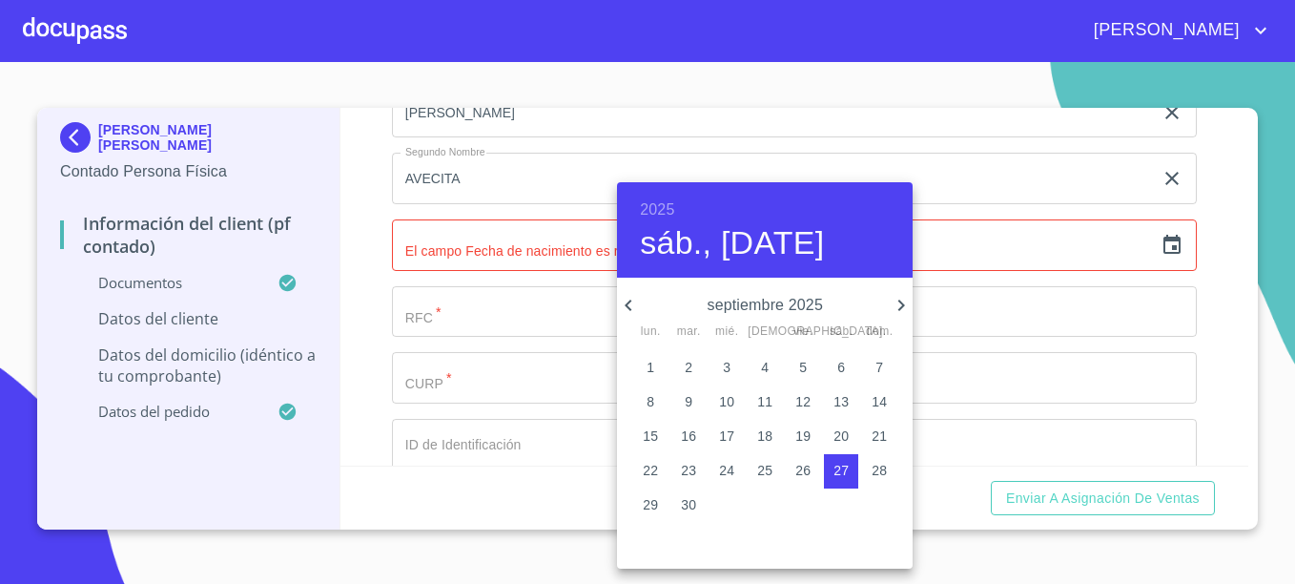
click at [715, 248] on h4 "sáb., [DATE]" at bounding box center [732, 243] width 184 height 40
click at [688, 216] on div "2025 sáb., [DATE]" at bounding box center [765, 229] width 296 height 95
click at [639, 206] on div "2025 sáb., [DATE]" at bounding box center [765, 229] width 296 height 95
click at [660, 201] on h6 "2025" at bounding box center [657, 209] width 34 height 27
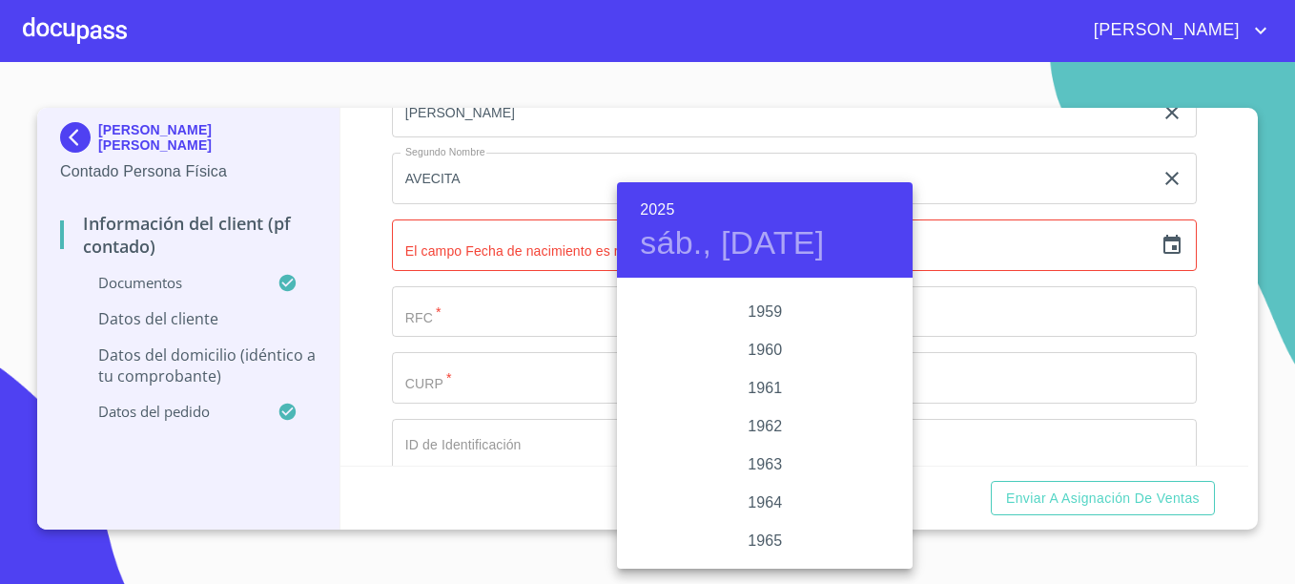
scroll to position [1221, 0]
click at [770, 413] on div "1960" at bounding box center [765, 414] width 296 height 38
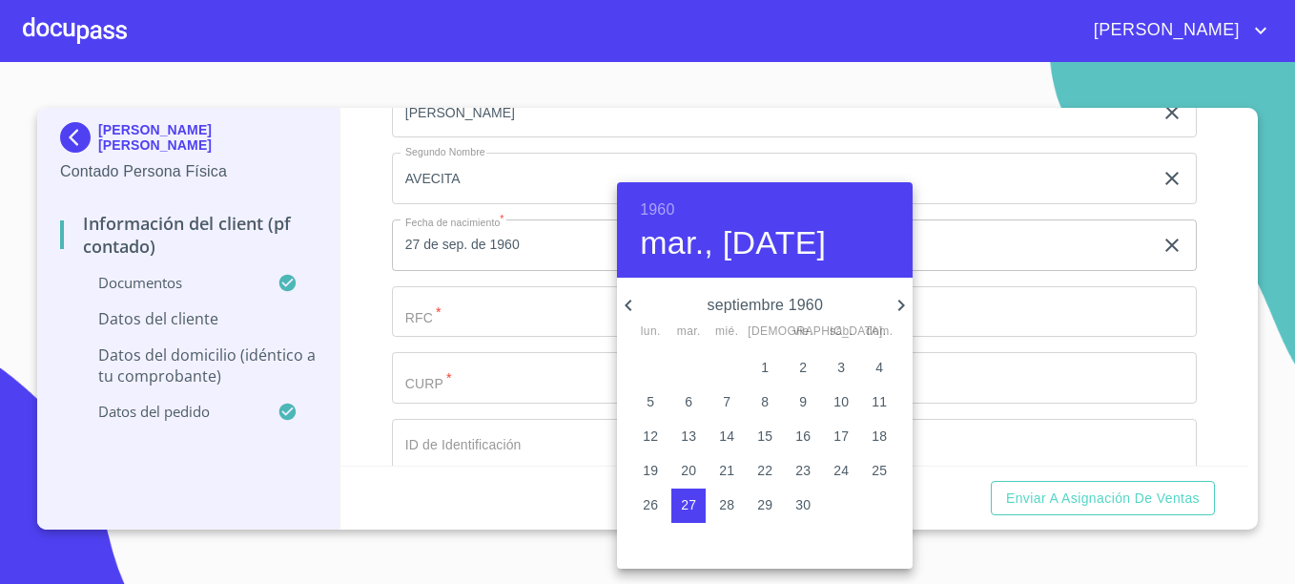
click at [630, 303] on icon "button" at bounding box center [628, 305] width 23 height 23
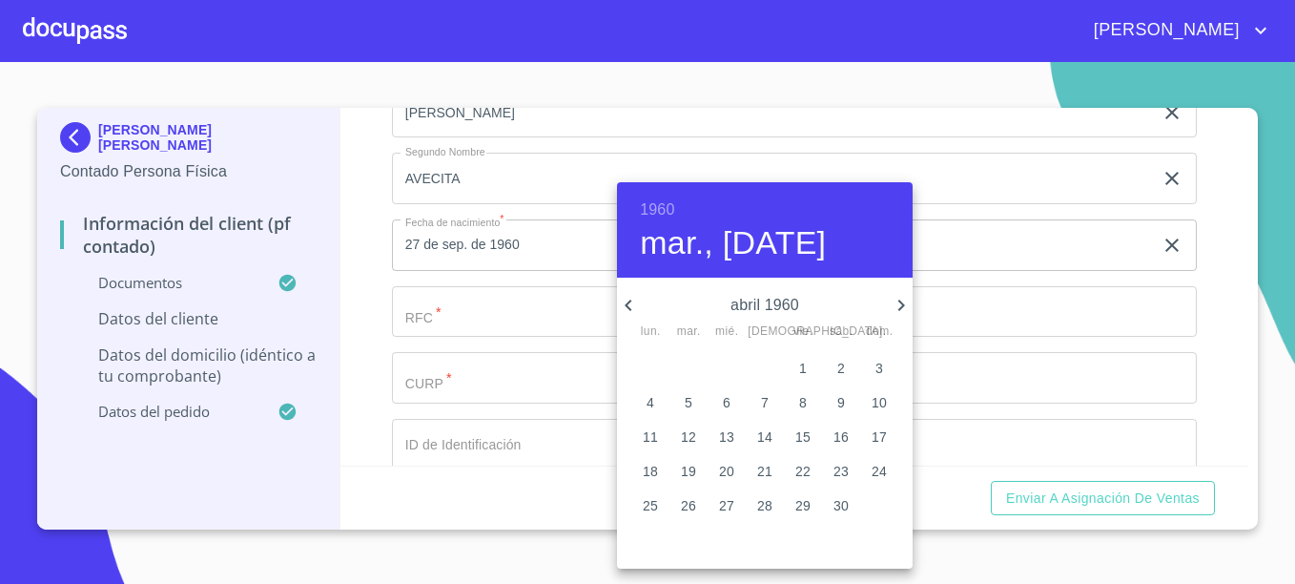
click at [630, 303] on icon "button" at bounding box center [628, 305] width 23 height 23
click at [901, 302] on icon "button" at bounding box center [901, 304] width 7 height 11
click at [799, 459] on button "25" at bounding box center [803, 471] width 34 height 34
type input "25 de mar. de 1960"
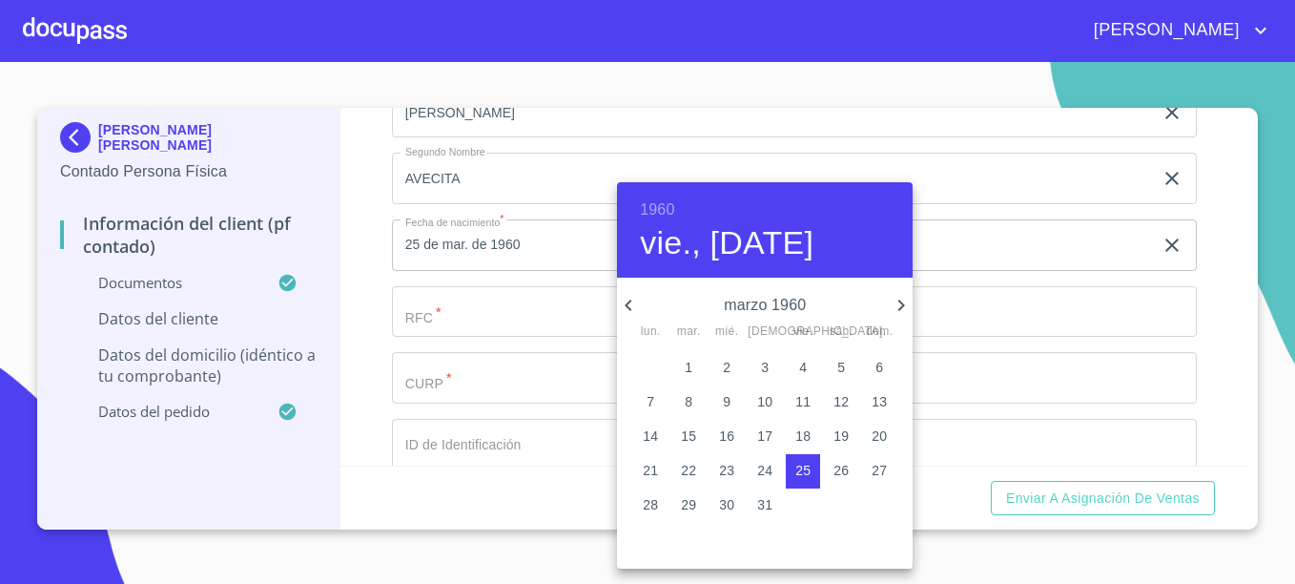
click at [499, 345] on div at bounding box center [647, 292] width 1295 height 584
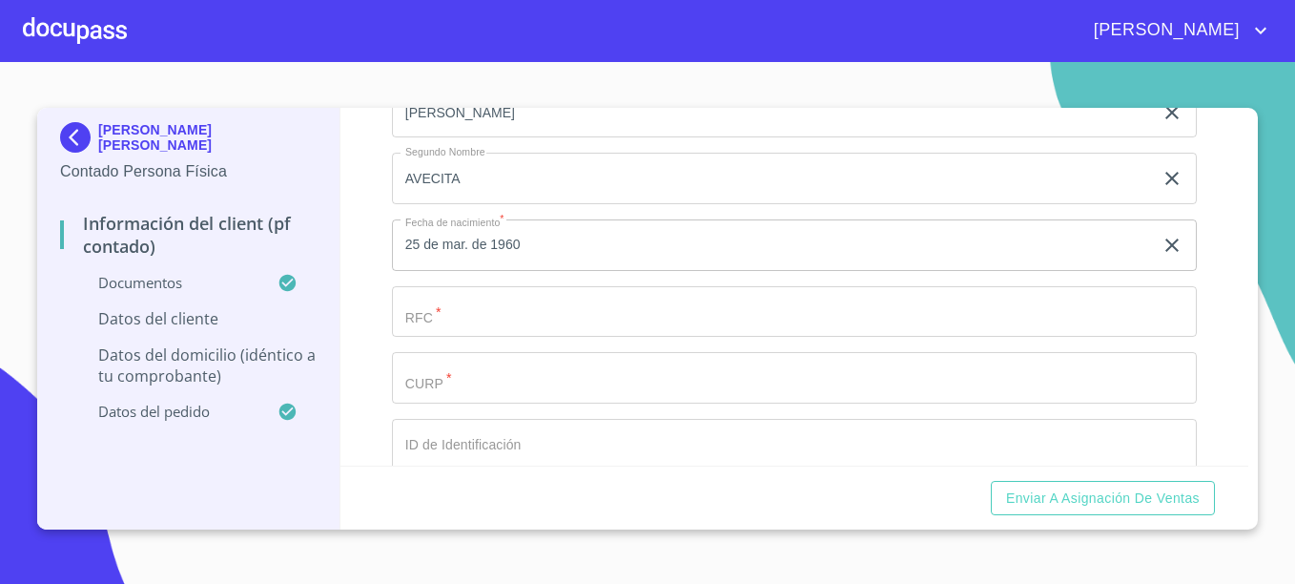
click at [459, 335] on input "Documento de identificación.   *" at bounding box center [794, 312] width 805 height 52
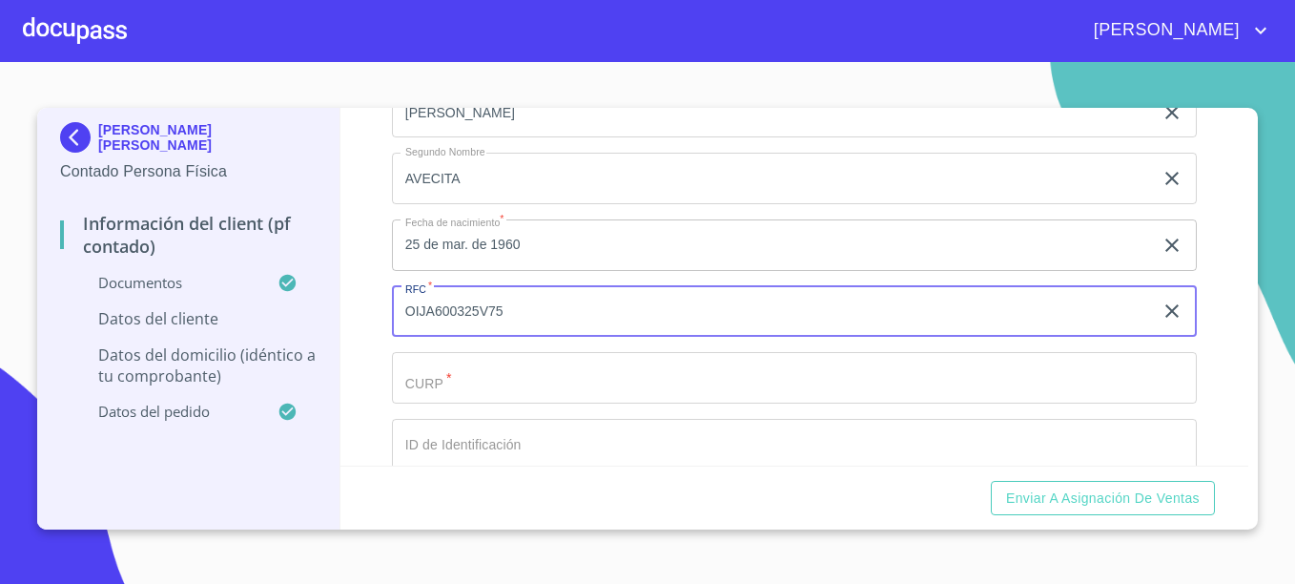
type input "OIJA600325V75"
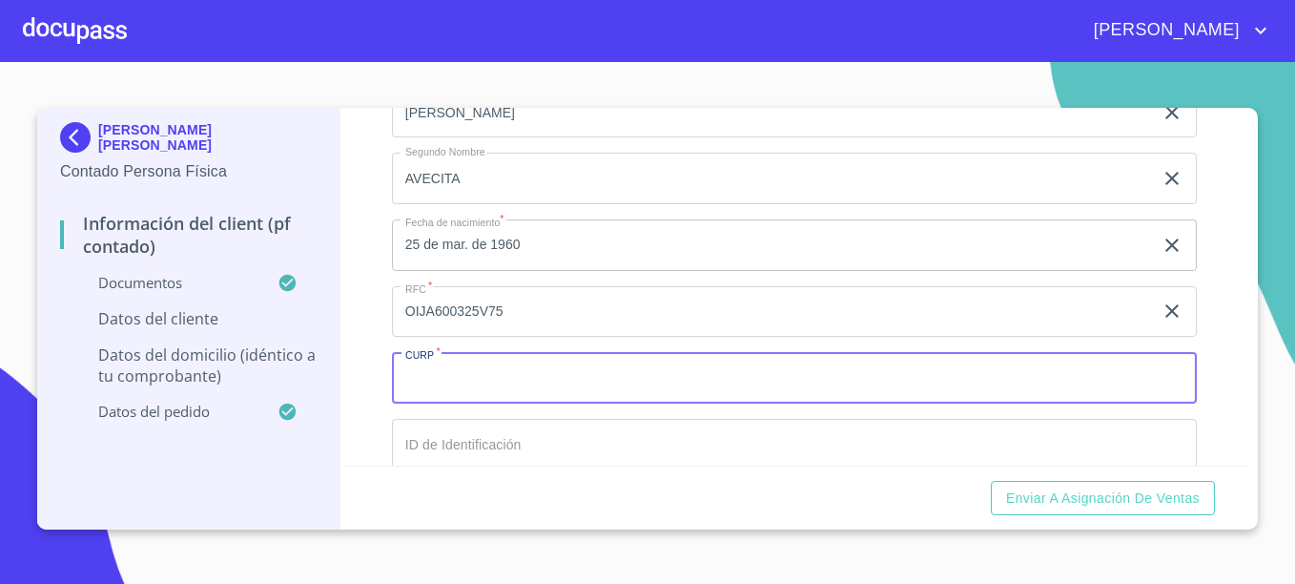
paste input "MAILTO:[EMAIL_ADDRESS][DOMAIN_NAME]"
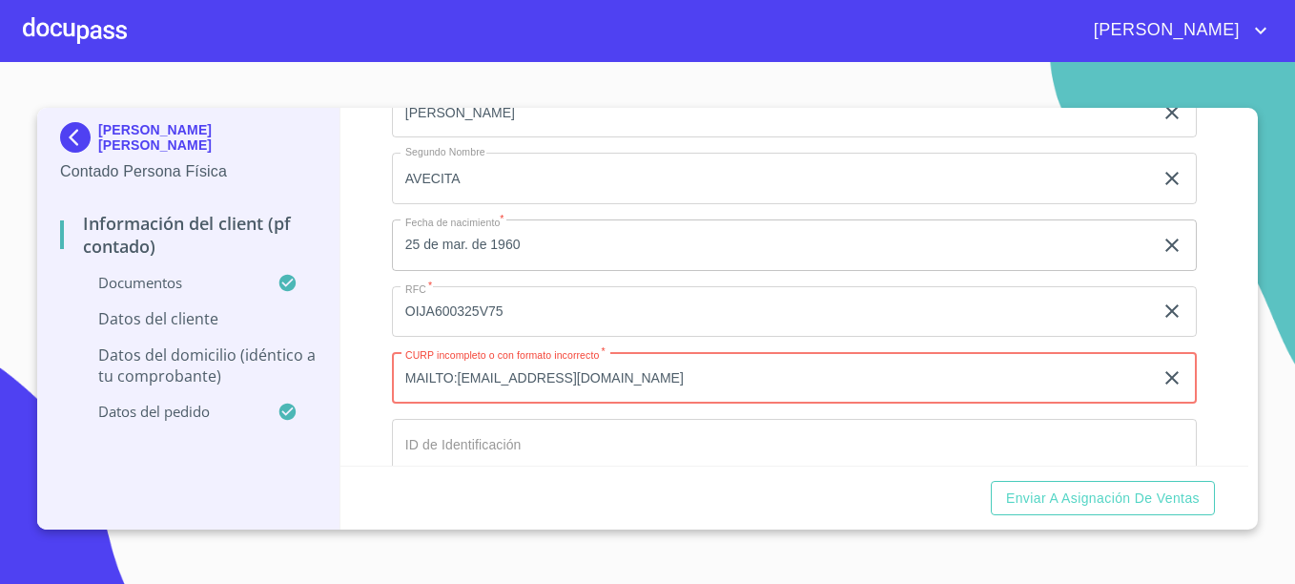
click at [460, 402] on input "MAILTO:[EMAIL_ADDRESS][DOMAIN_NAME]" at bounding box center [772, 378] width 761 height 52
paste input "OIJA600325MJCRRV09"
type input "OIJA600325MJCRRV09"
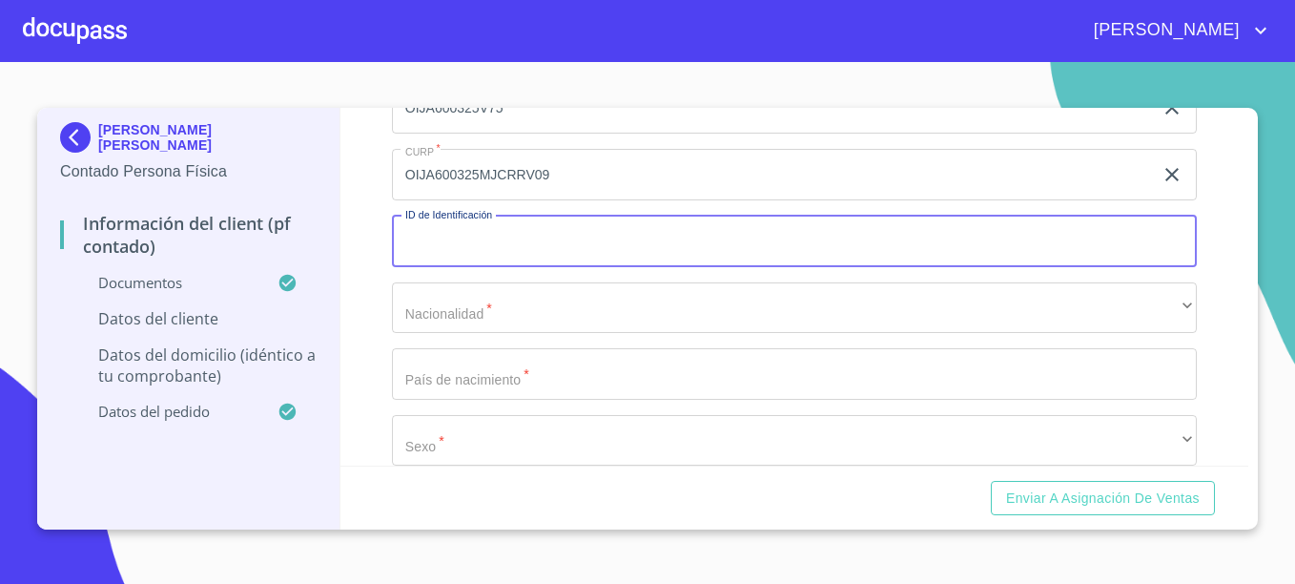
scroll to position [3892, 0]
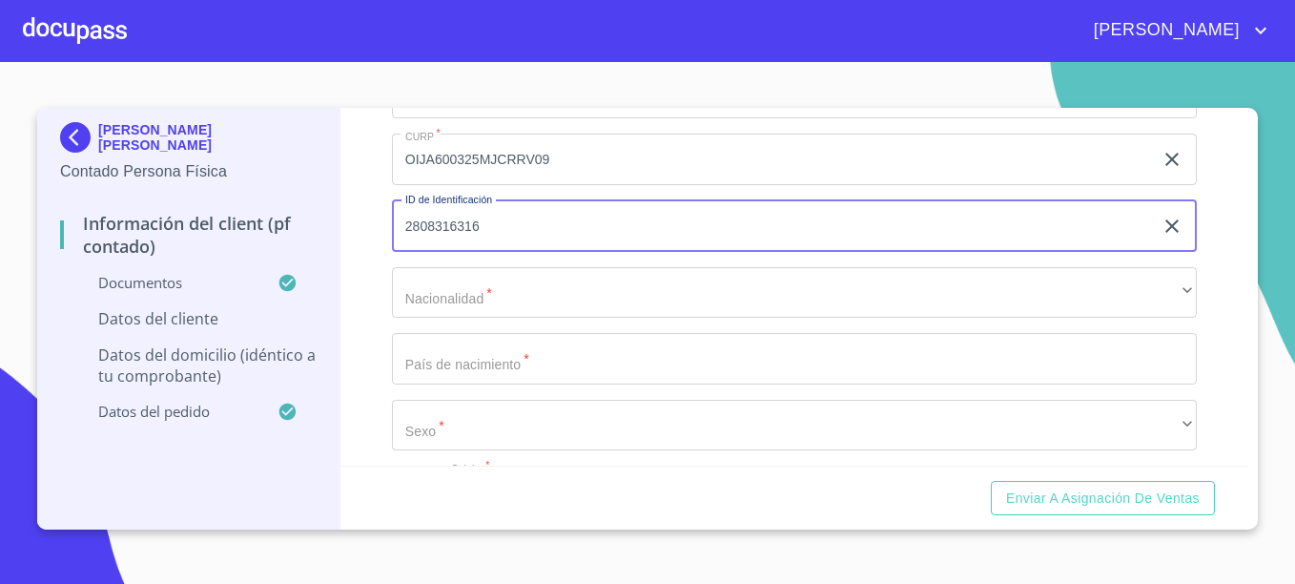
type input "2808316316"
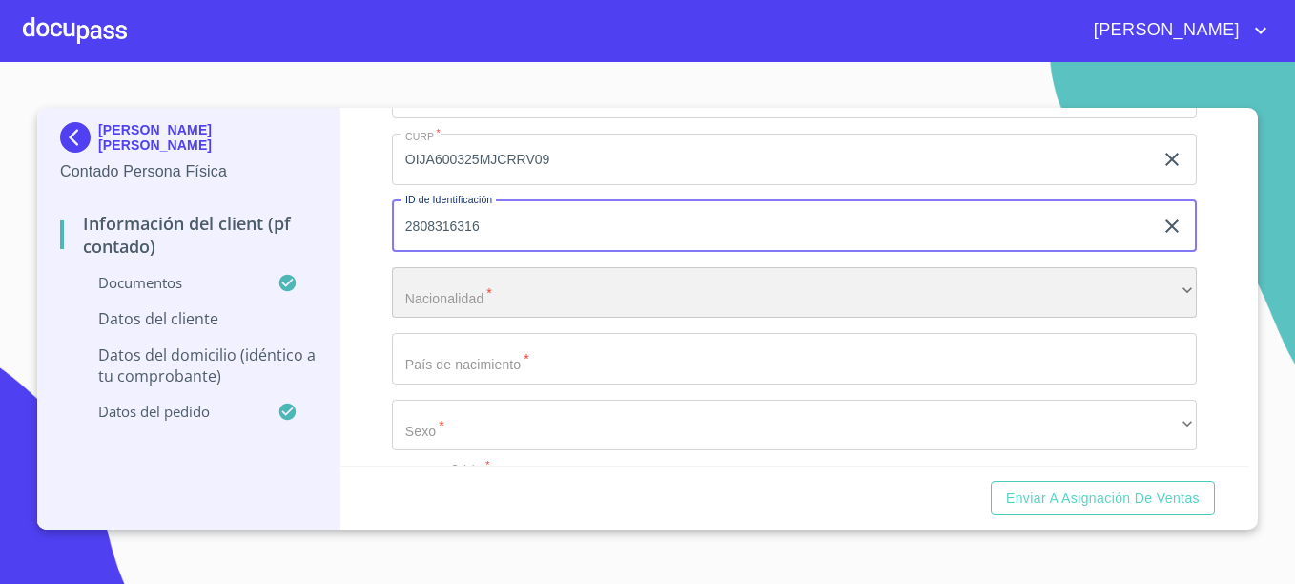
click at [497, 319] on div "​" at bounding box center [794, 293] width 805 height 52
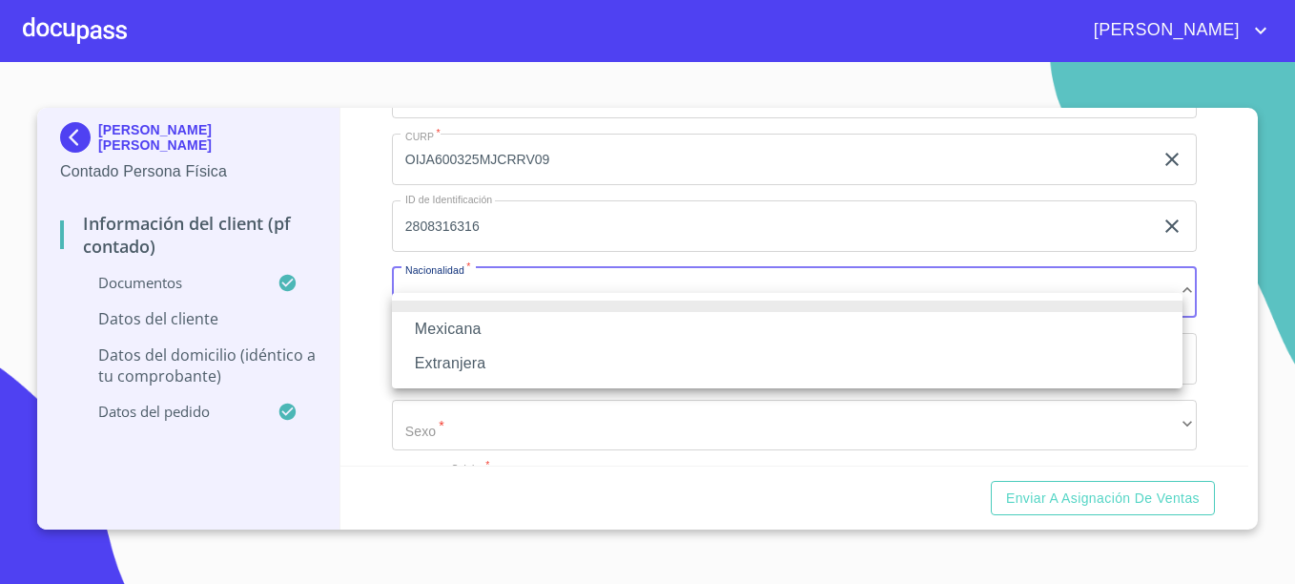
click at [470, 329] on li "Mexicana" at bounding box center [787, 329] width 791 height 34
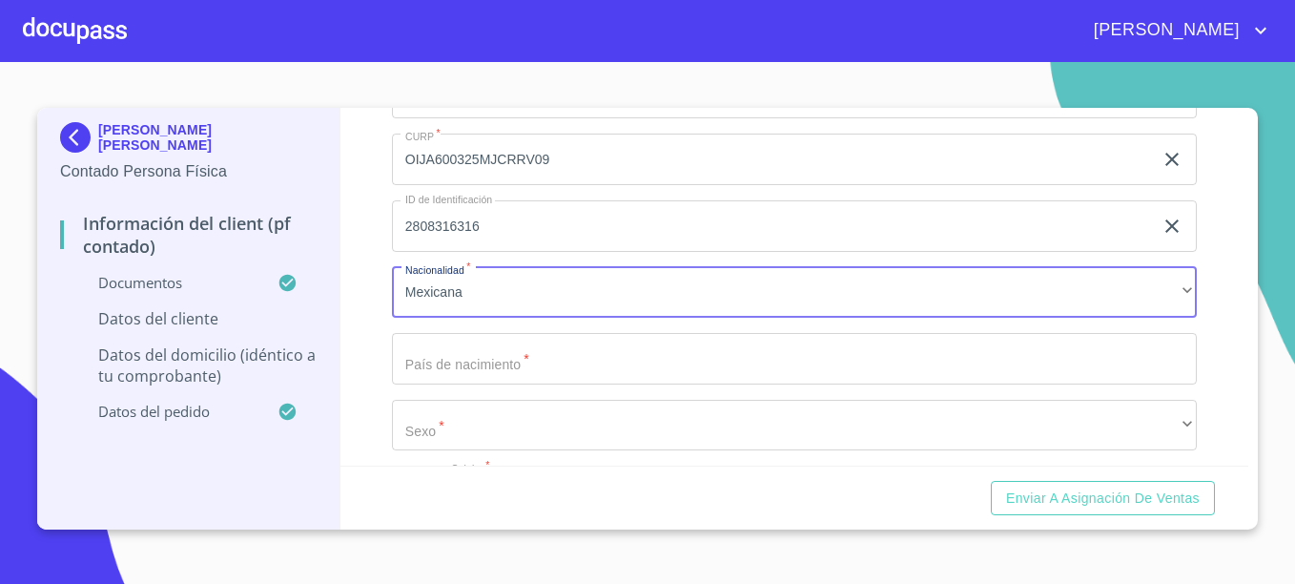
click at [476, 380] on input "Documento de identificación.   *" at bounding box center [794, 359] width 805 height 52
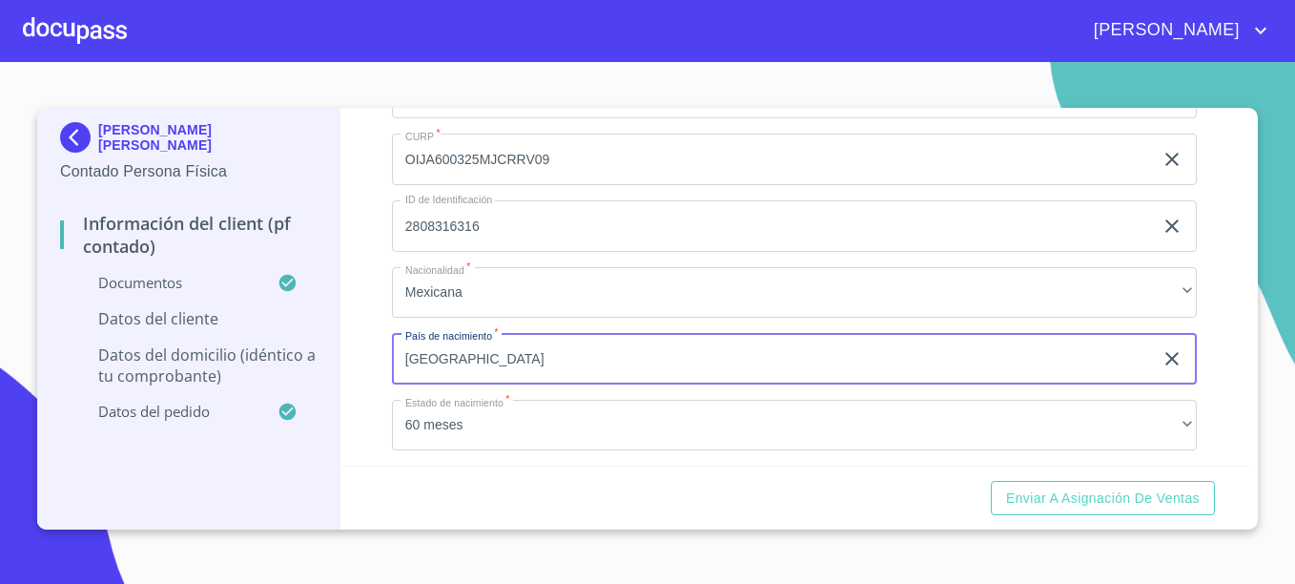
type input "[GEOGRAPHIC_DATA]"
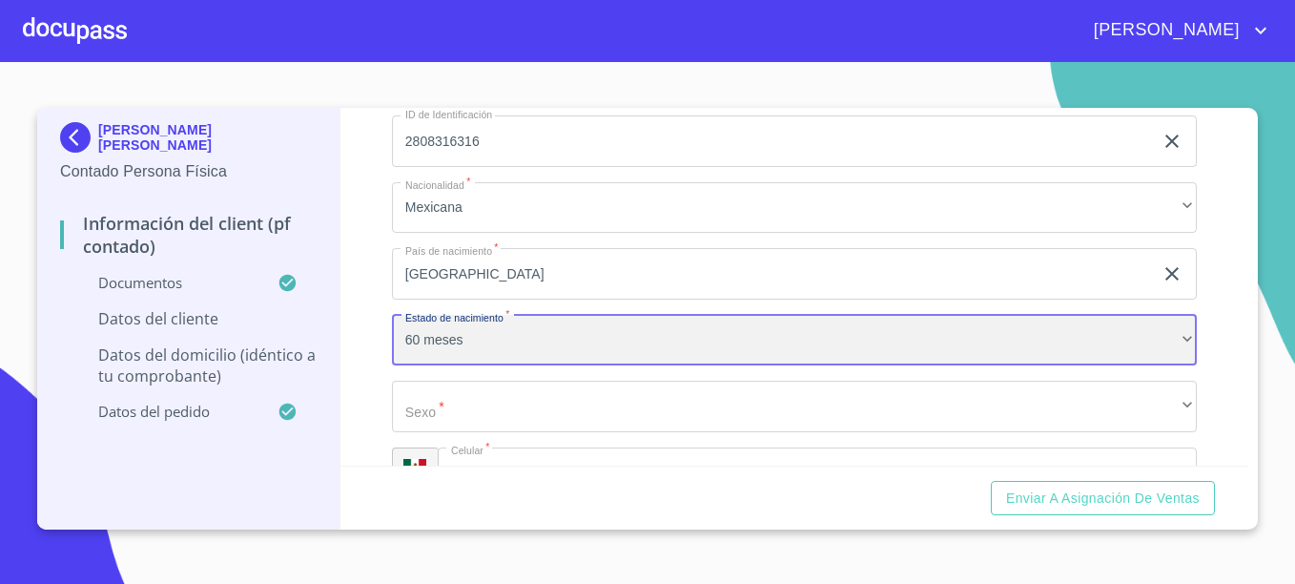
scroll to position [4092, 0]
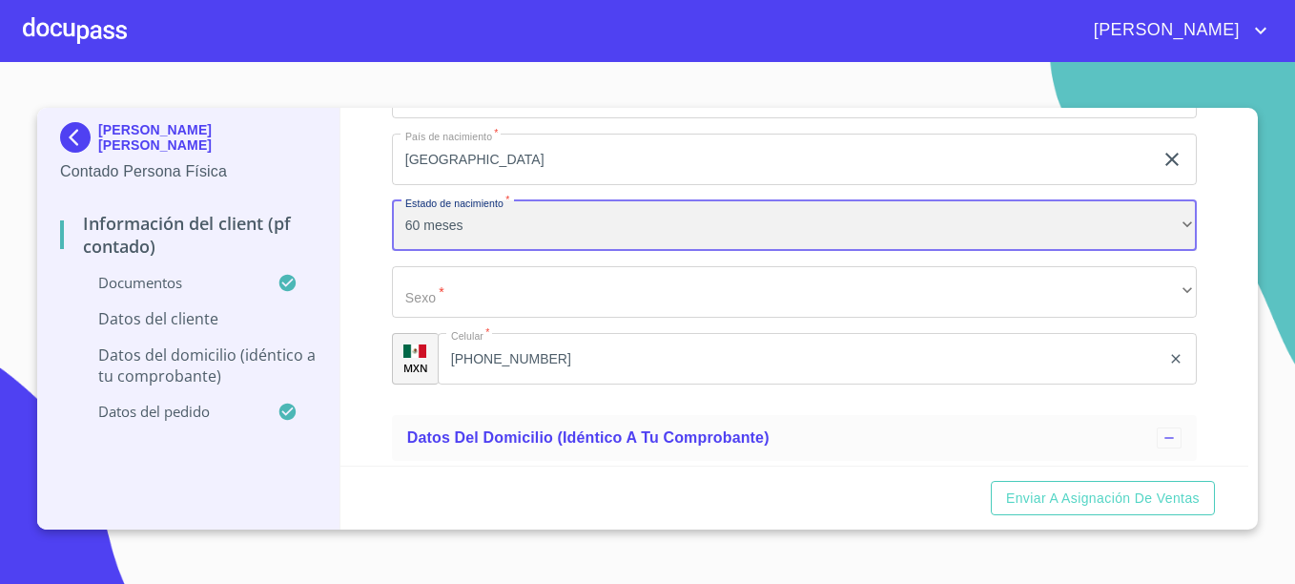
click at [515, 243] on div "60 meses" at bounding box center [794, 226] width 805 height 52
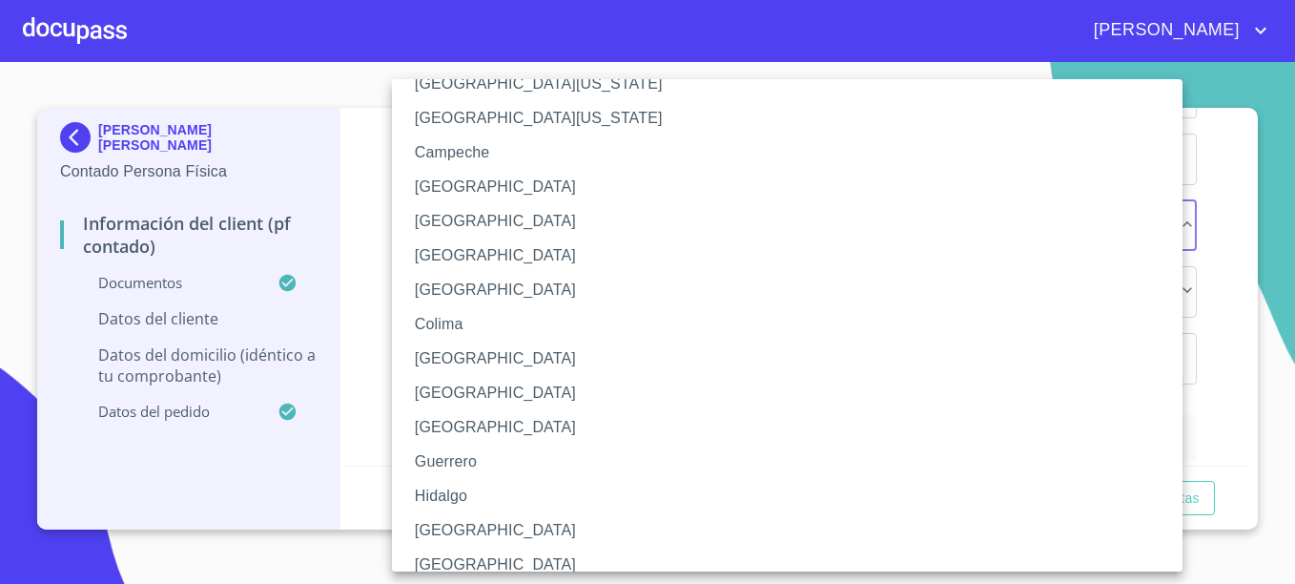
scroll to position [286, 0]
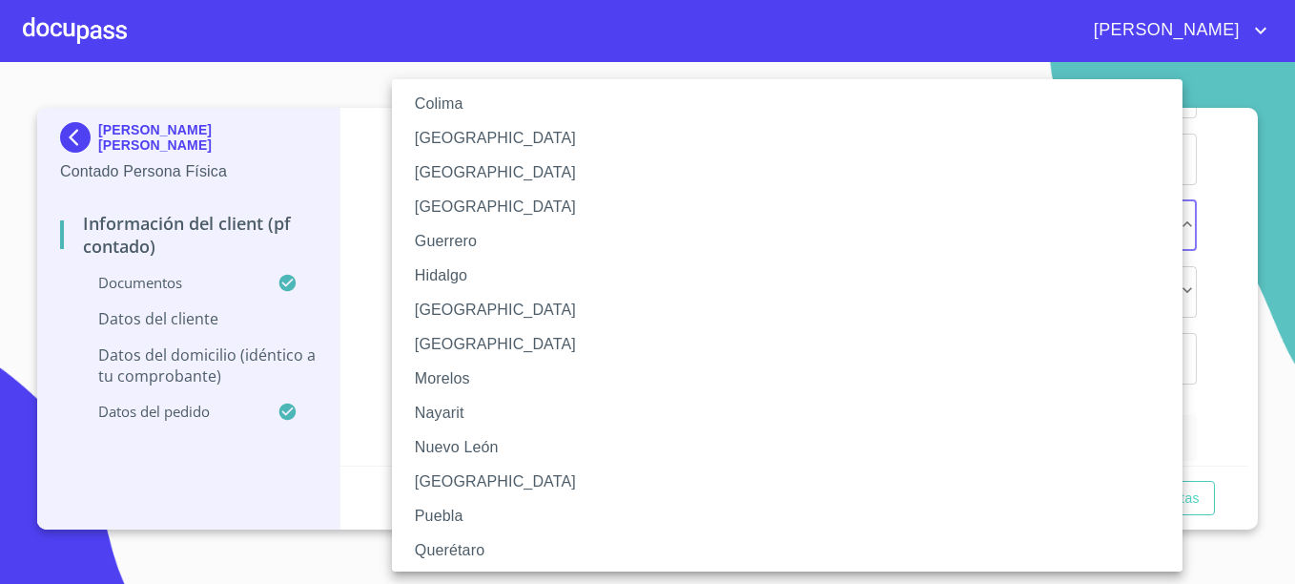
click at [431, 308] on li "[GEOGRAPHIC_DATA]" at bounding box center [794, 310] width 805 height 34
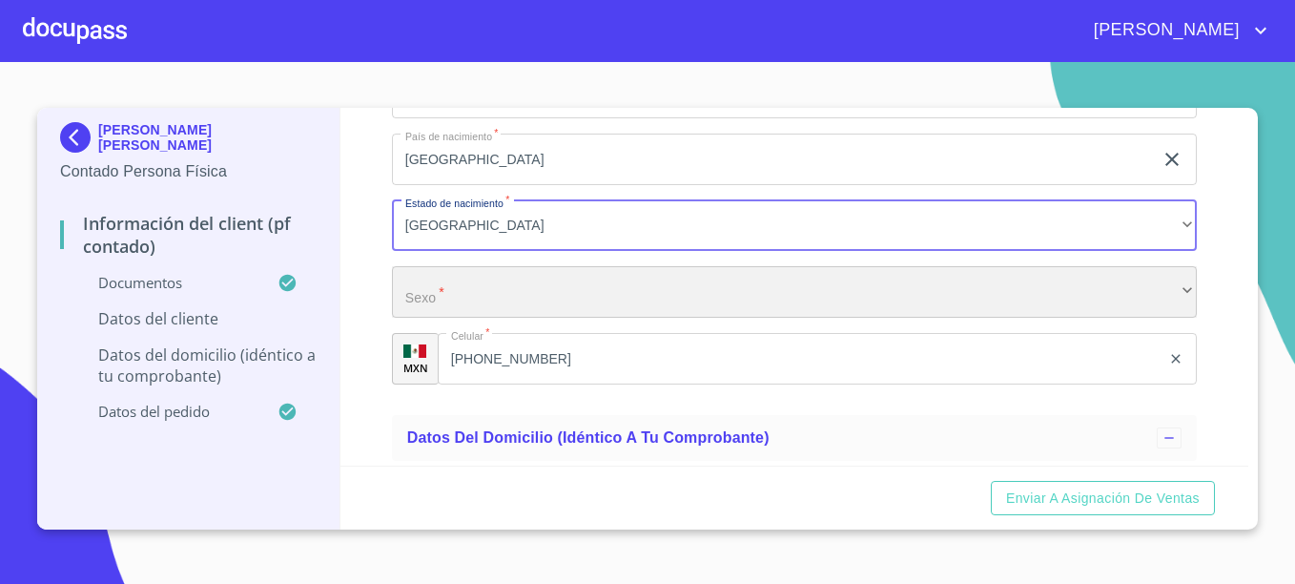
click at [467, 318] on div "​" at bounding box center [794, 292] width 805 height 52
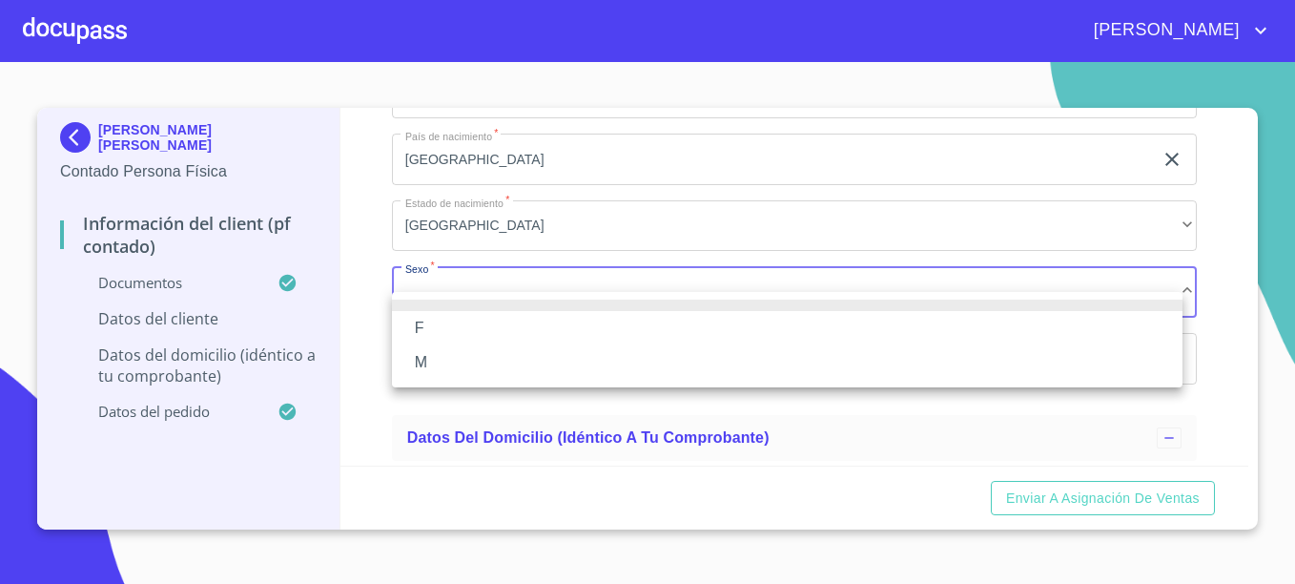
click at [423, 321] on li "F" at bounding box center [787, 328] width 791 height 34
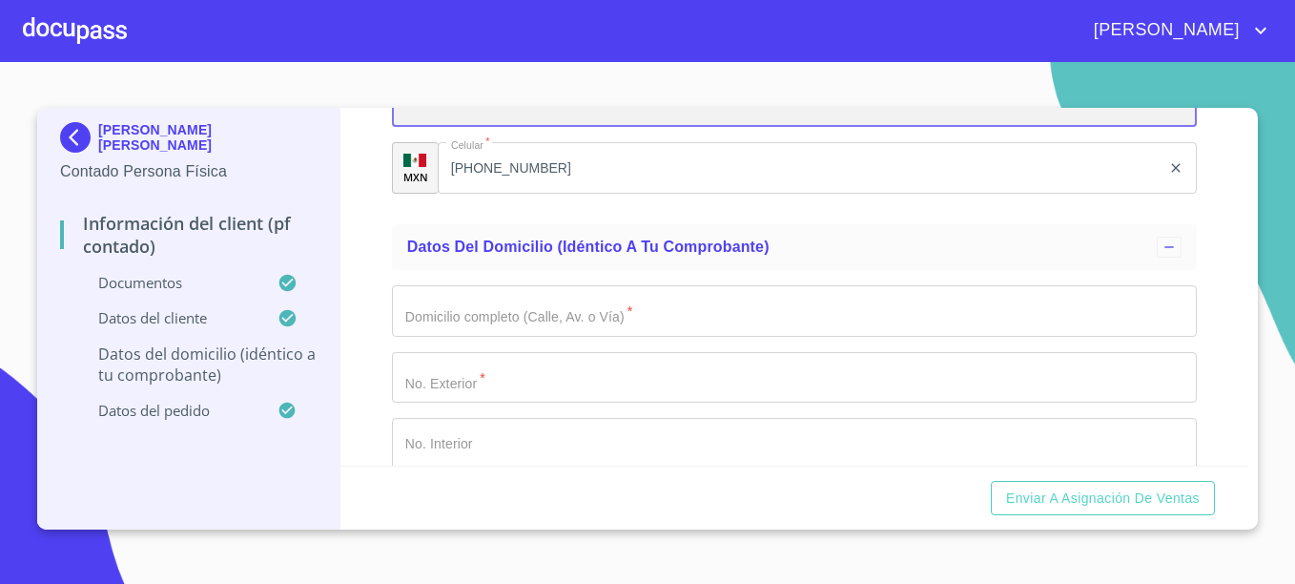
scroll to position [4378, 0]
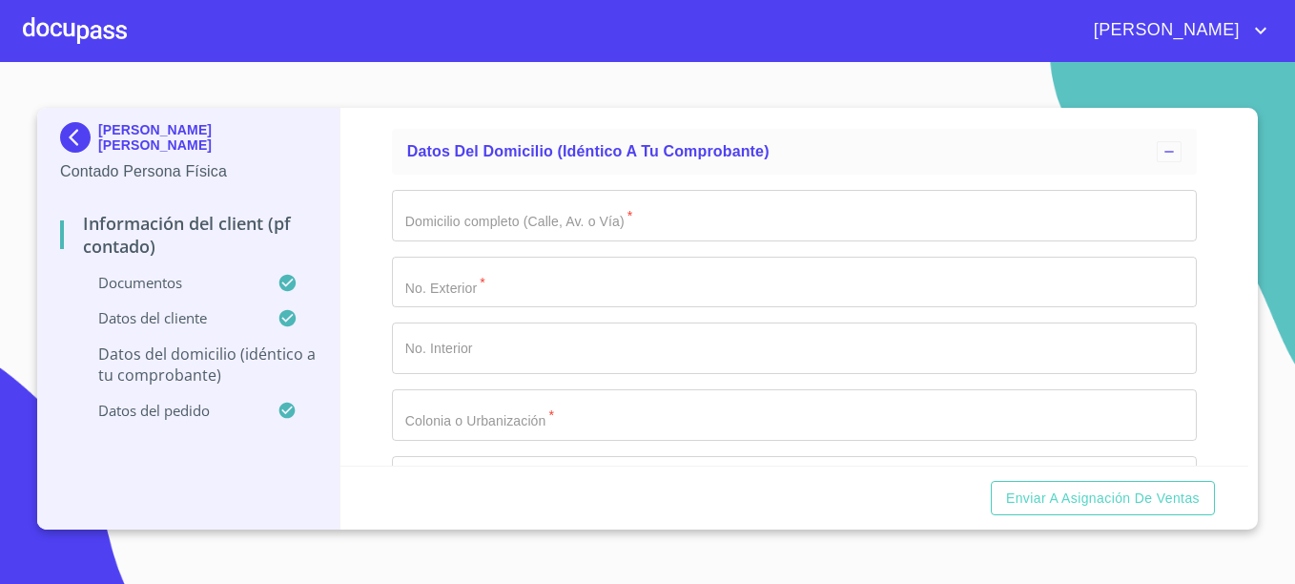
click at [539, 241] on input "Documento de identificación.   *" at bounding box center [794, 216] width 805 height 52
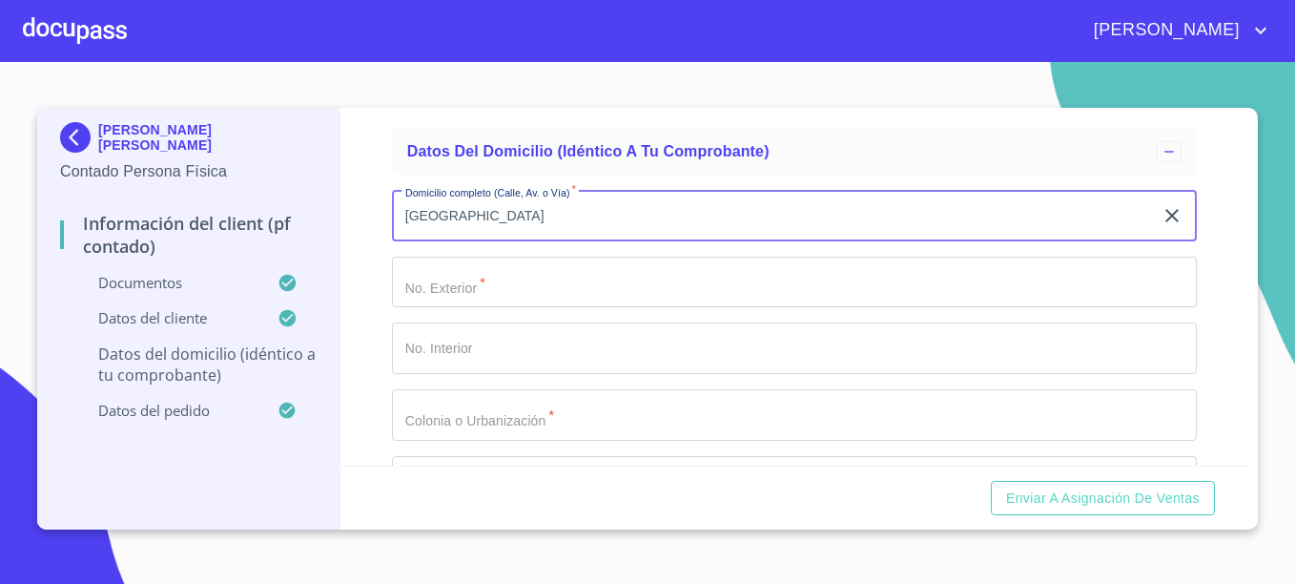
type input "[GEOGRAPHIC_DATA]"
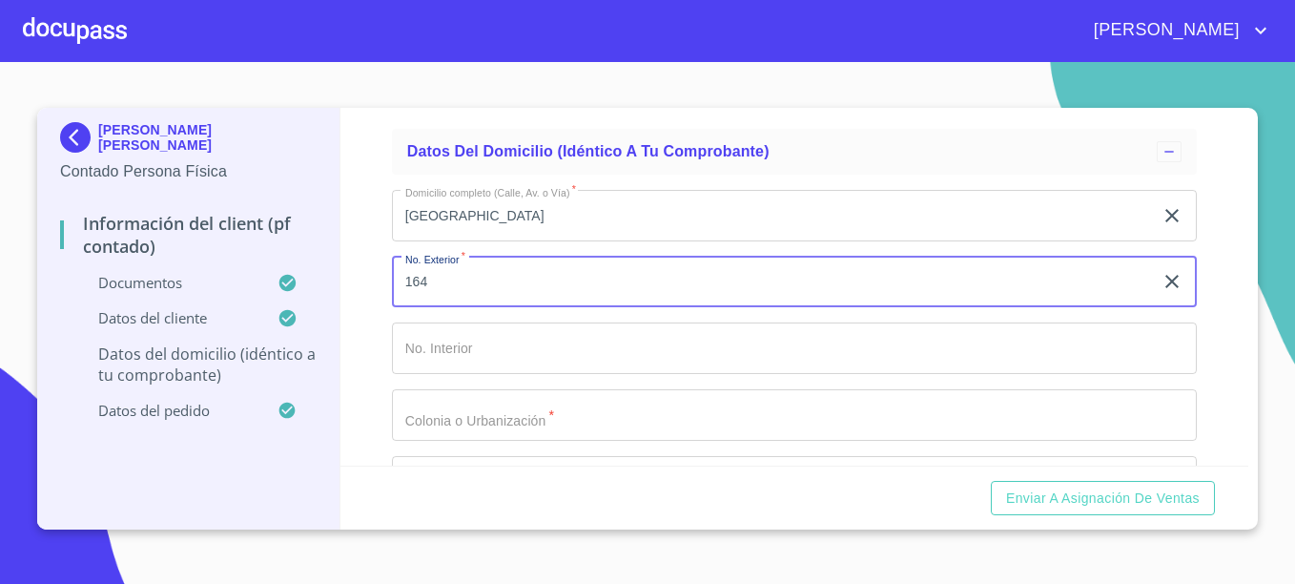
type input "164"
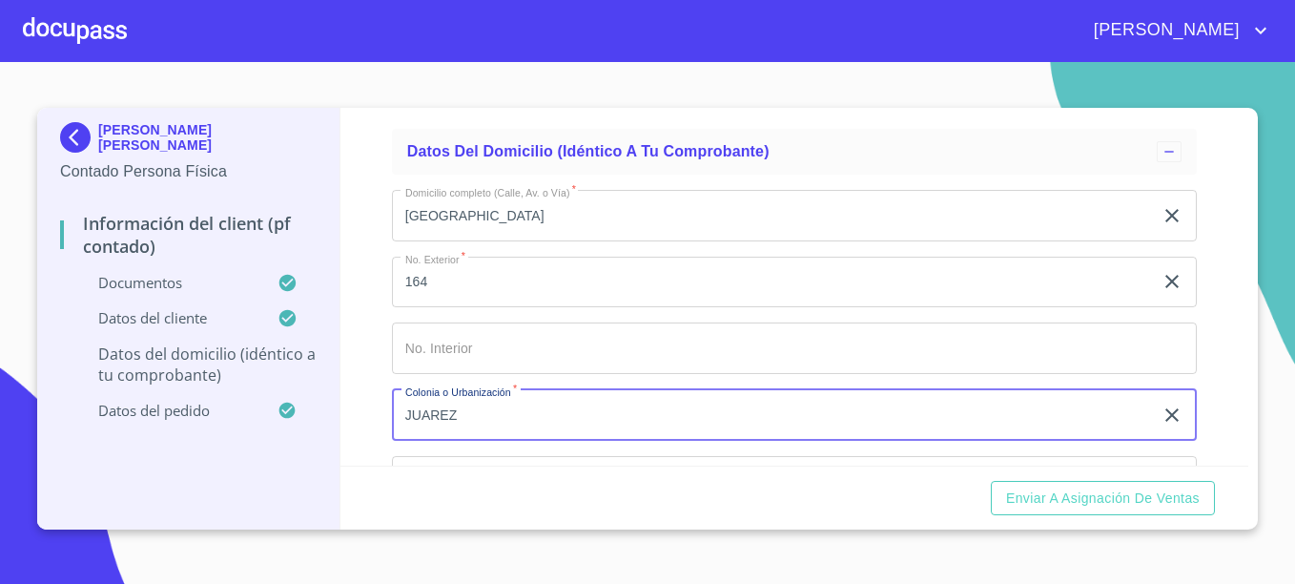
type input "JUAREZ"
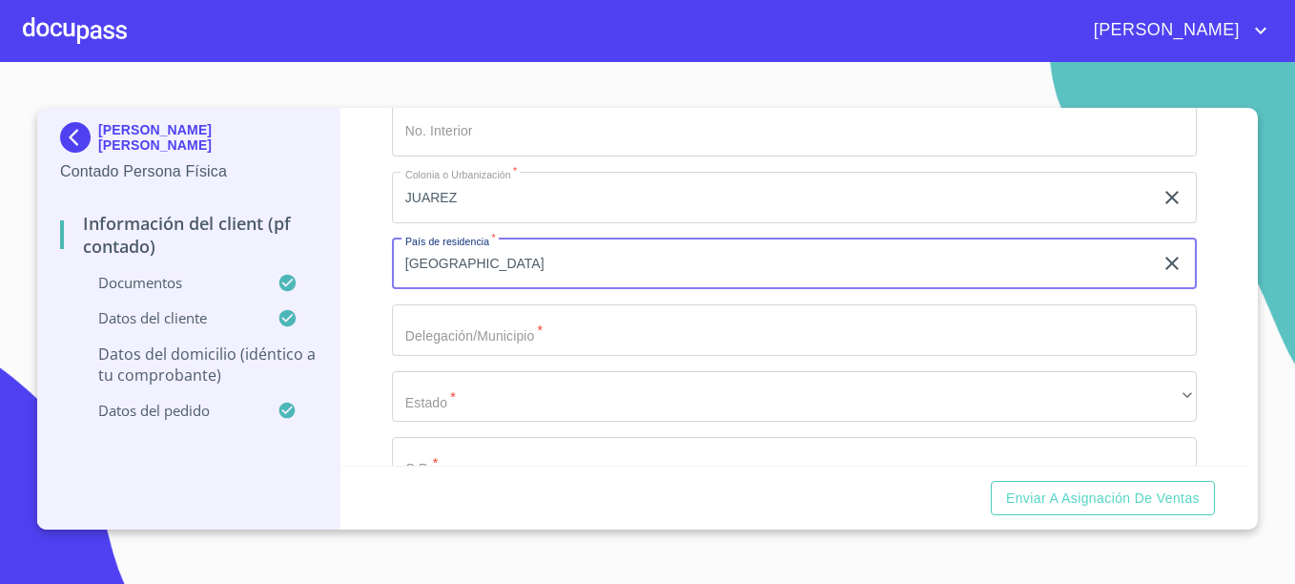
type input "[GEOGRAPHIC_DATA]"
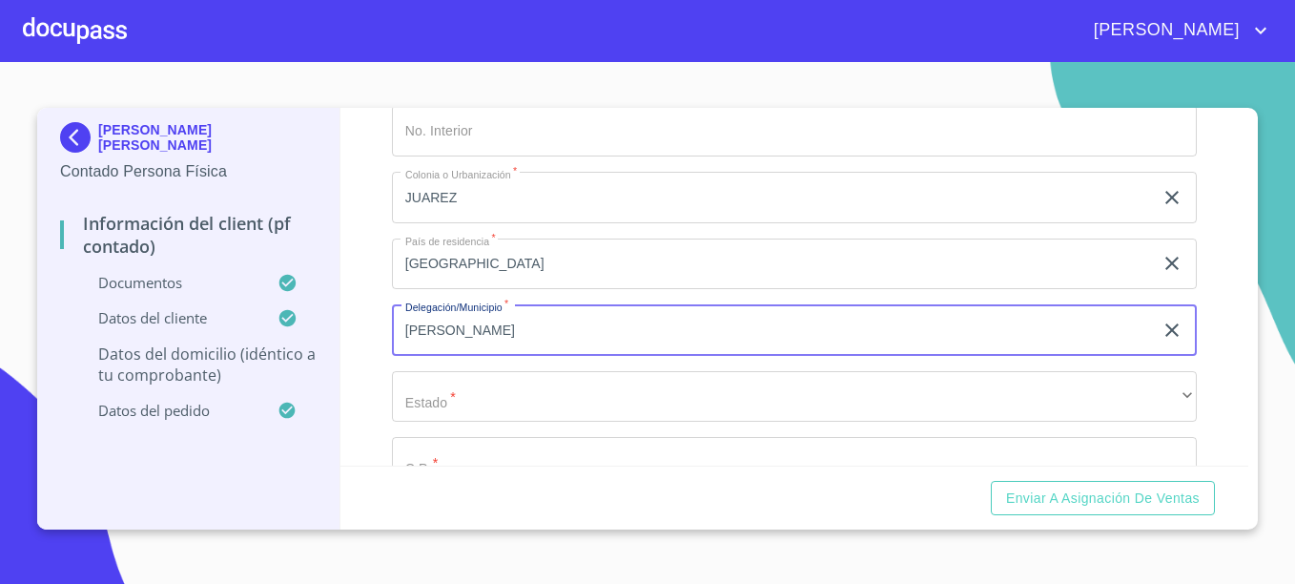
type input "[PERSON_NAME]"
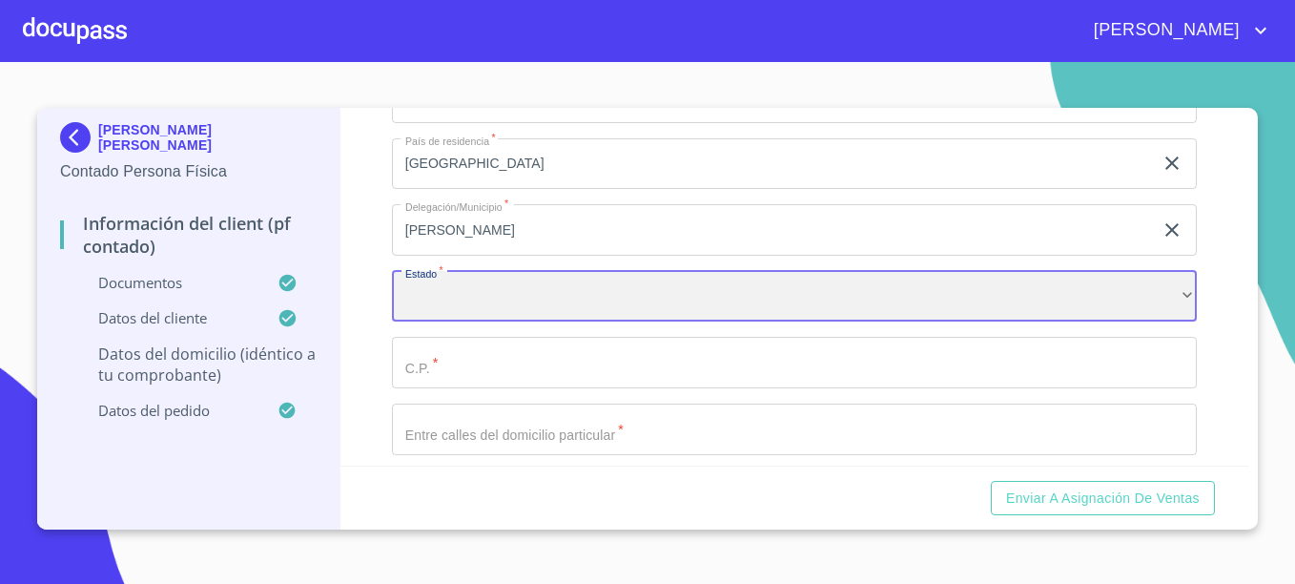
scroll to position [4786, 0]
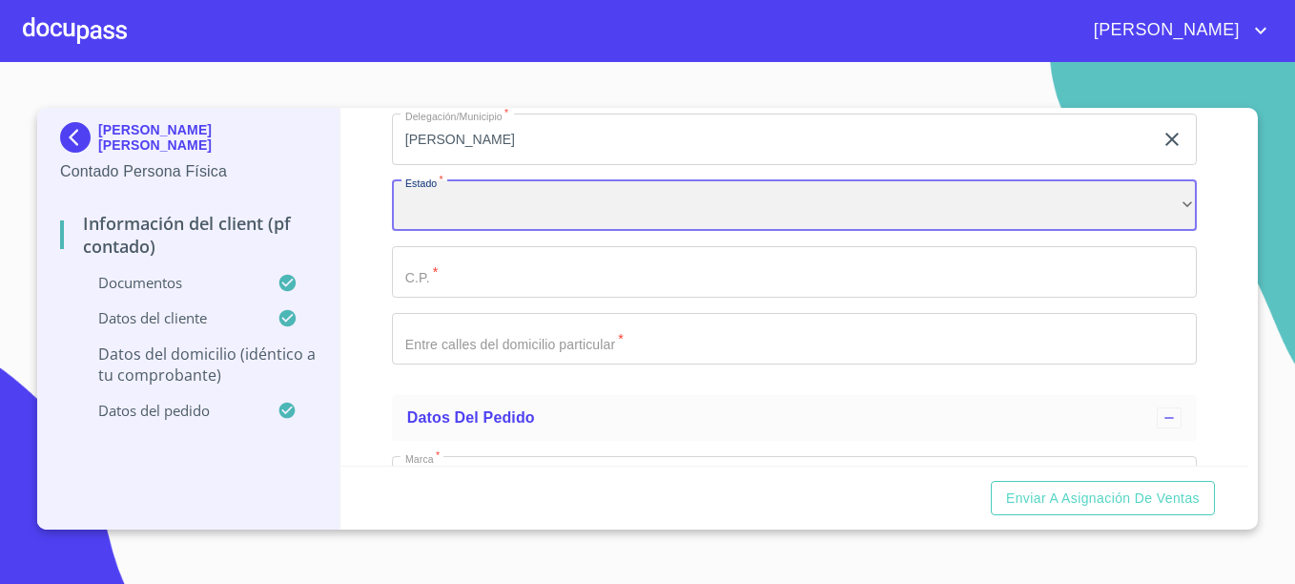
click at [501, 232] on div "​" at bounding box center [794, 206] width 805 height 52
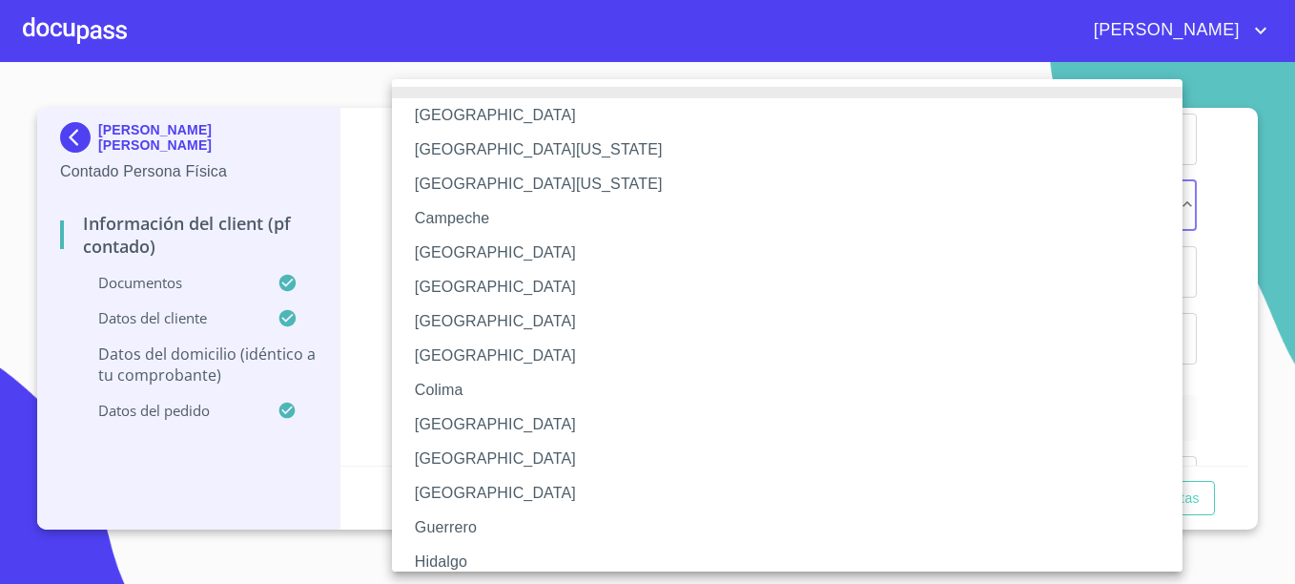
click at [458, 321] on li "[GEOGRAPHIC_DATA]" at bounding box center [794, 321] width 805 height 34
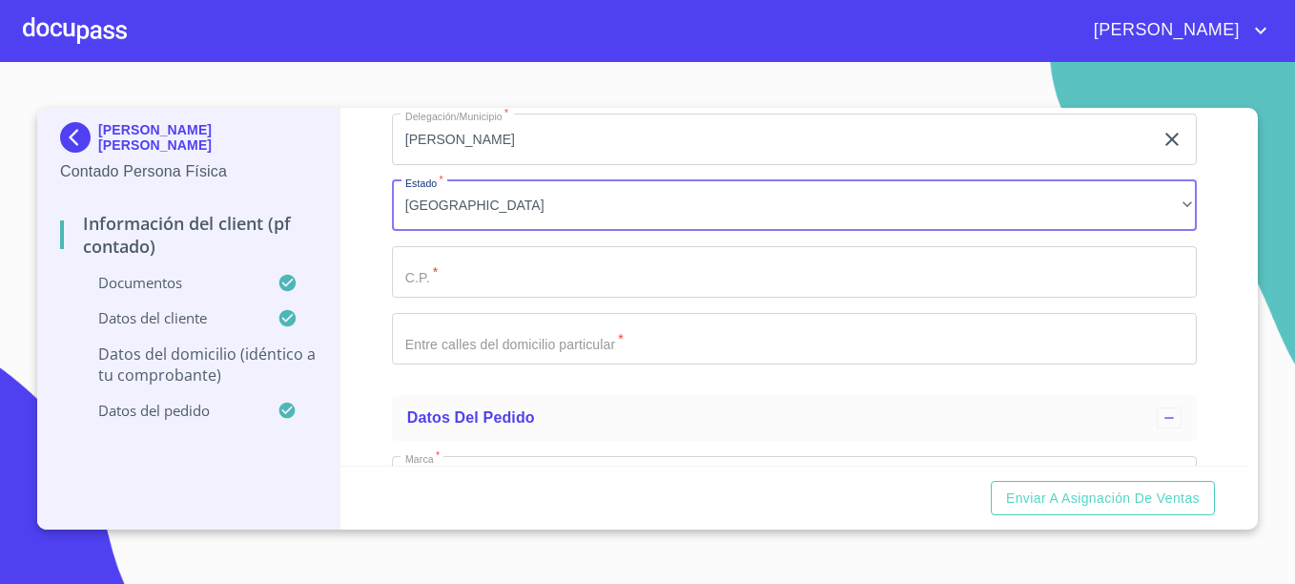
click at [468, 298] on input "Documento de identificación.   *" at bounding box center [794, 272] width 805 height 52
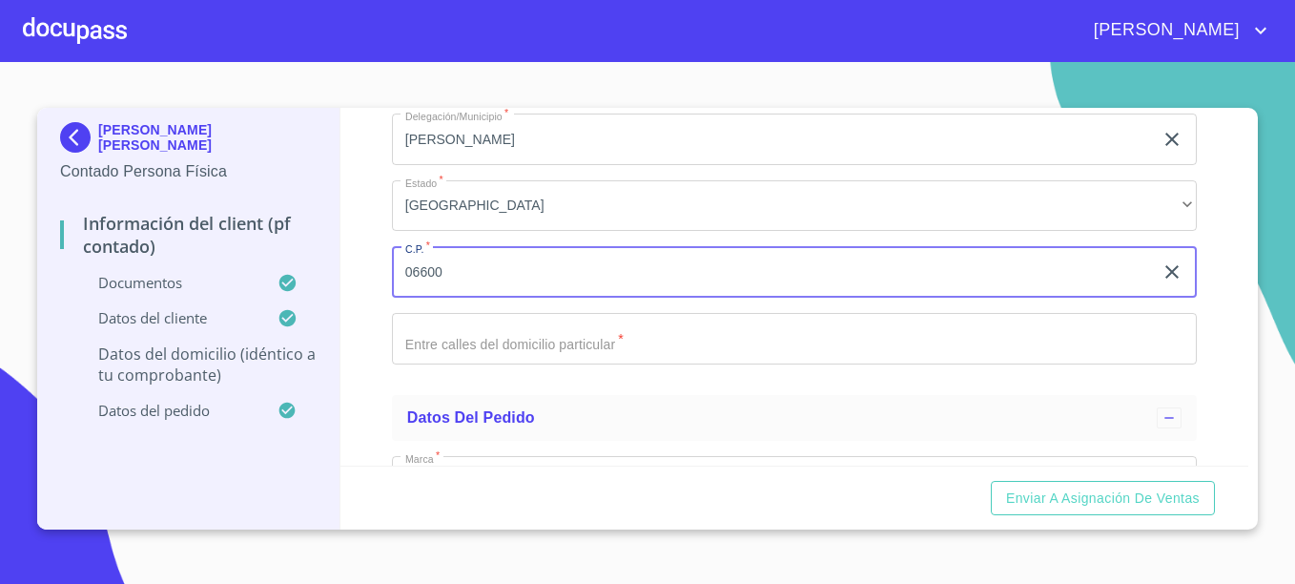
type input "06600"
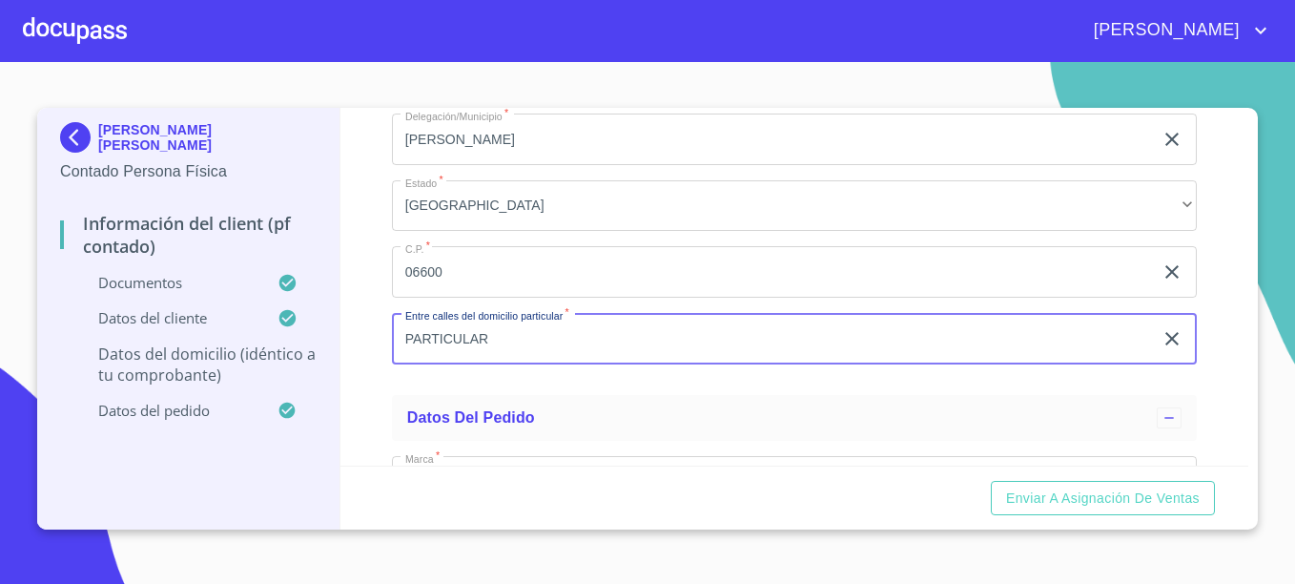
type input "PARTICULAR"
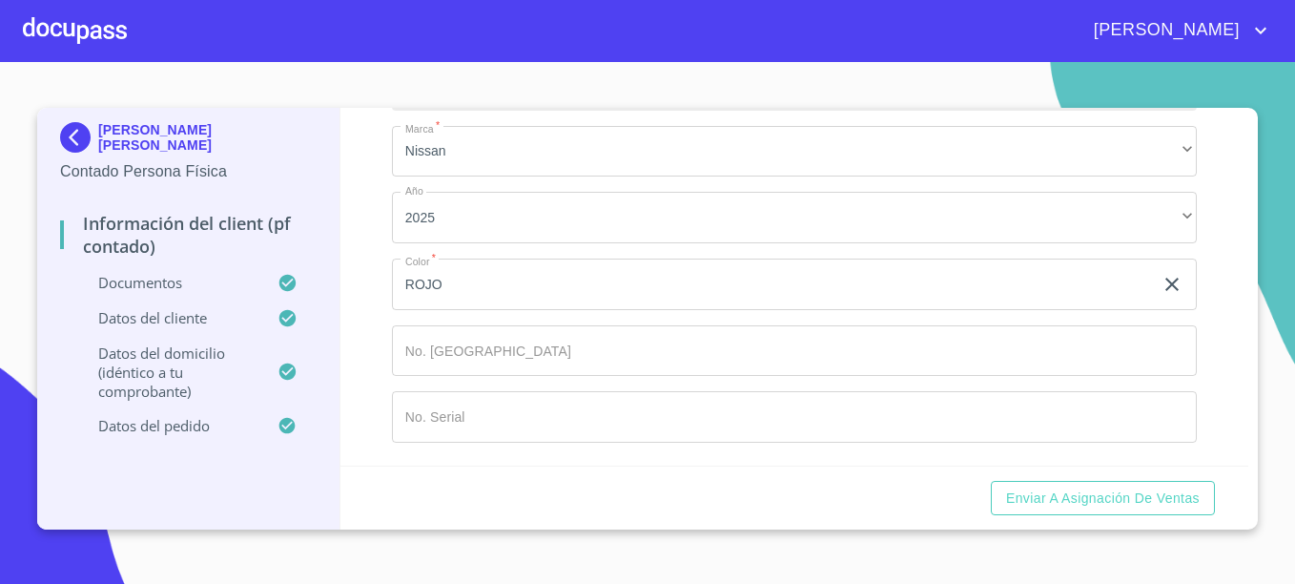
scroll to position [5139, 0]
click at [1101, 505] on span "Enviar a Asignación de Ventas" at bounding box center [1103, 498] width 194 height 24
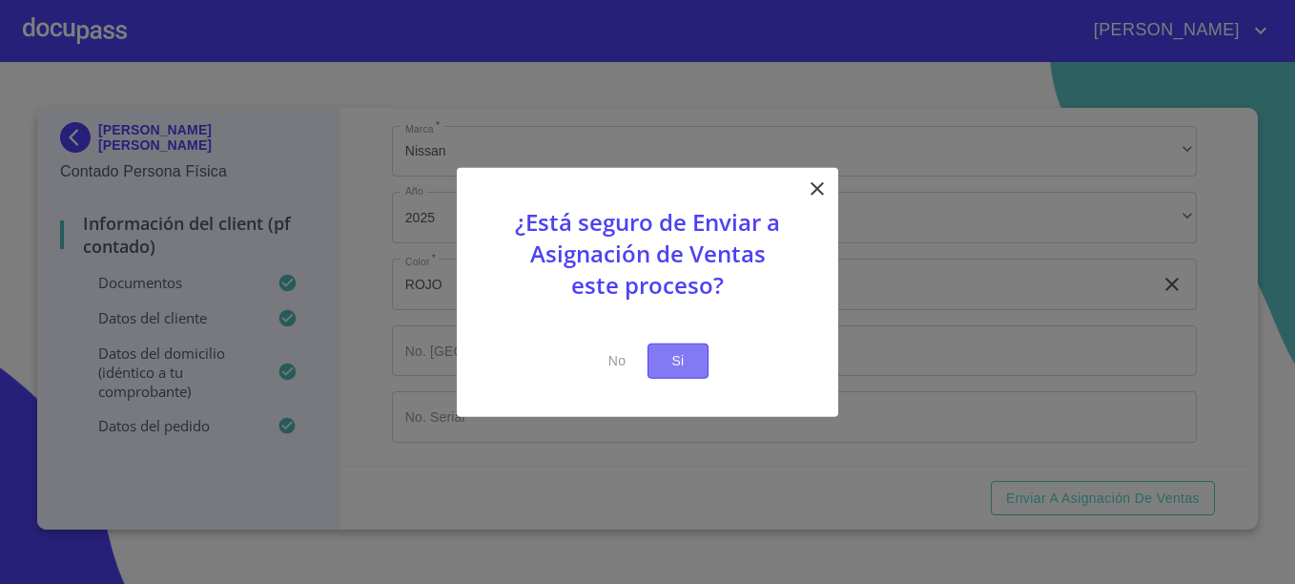
click at [689, 370] on span "Si" at bounding box center [678, 361] width 31 height 24
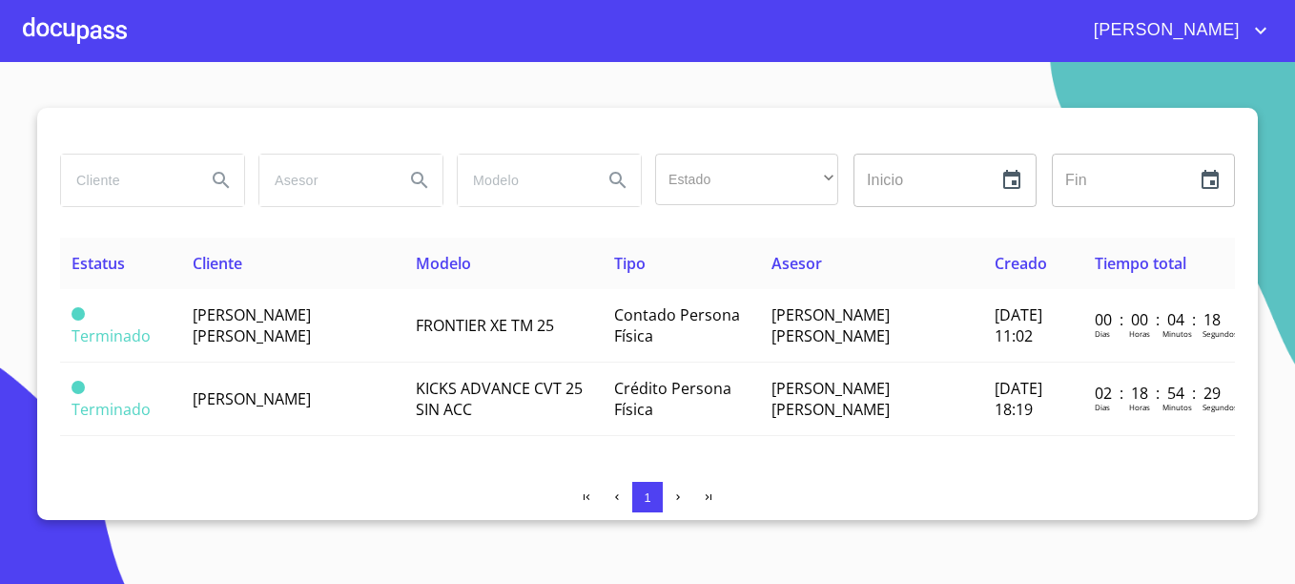
click at [54, 14] on div at bounding box center [75, 30] width 104 height 61
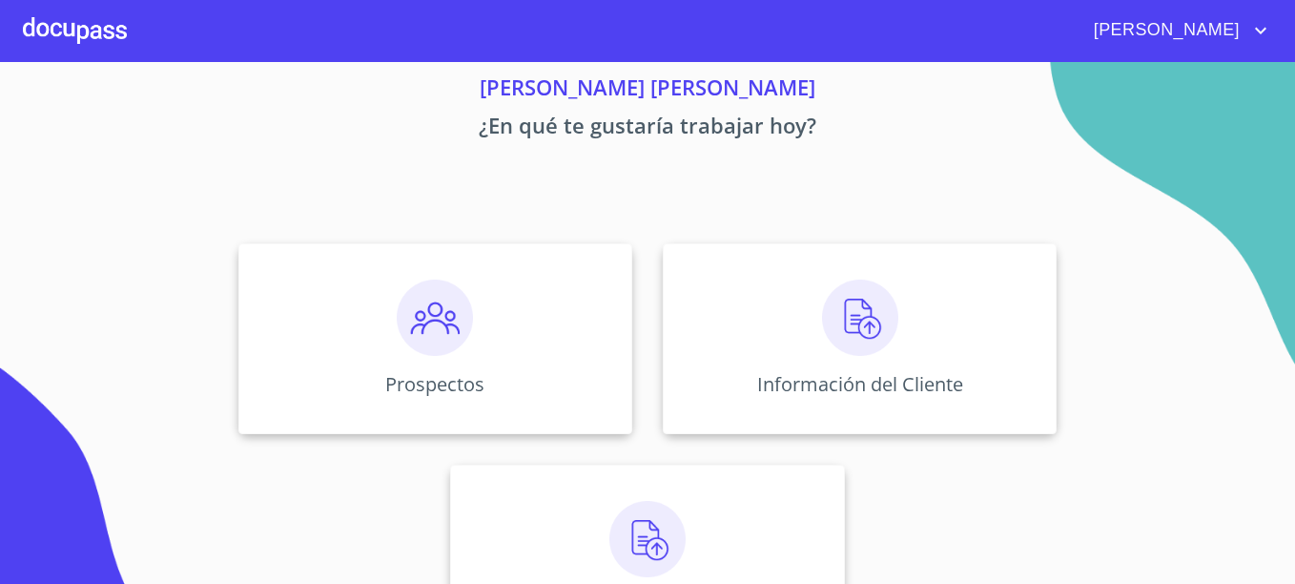
scroll to position [154, 0]
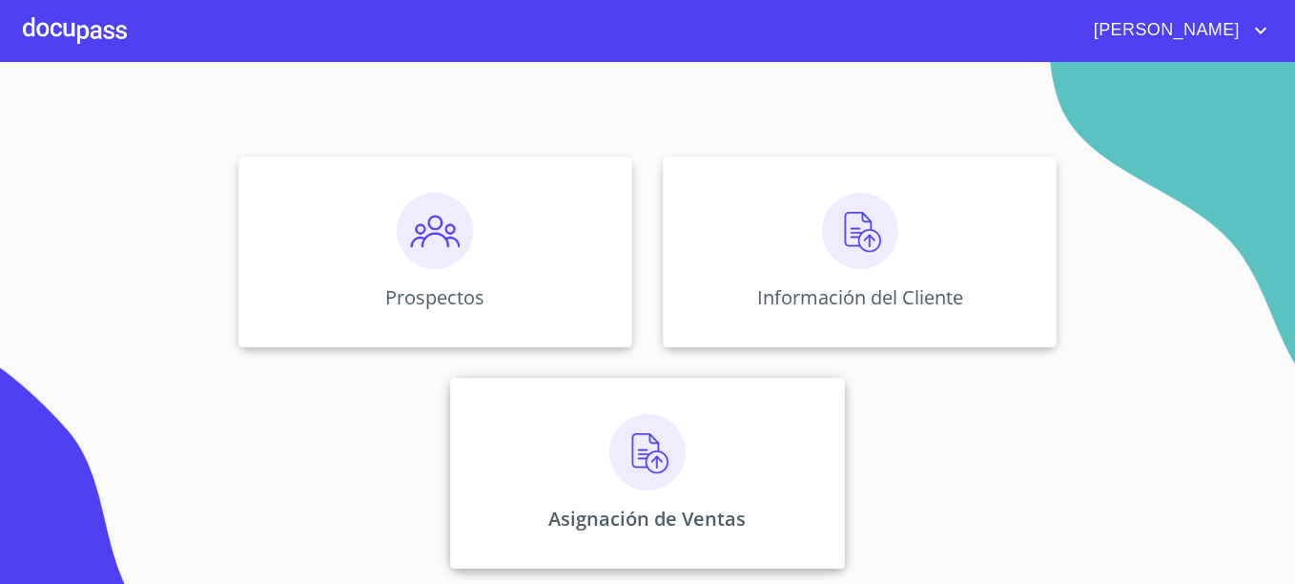
click at [596, 455] on div "Asignación de Ventas" at bounding box center [647, 473] width 394 height 191
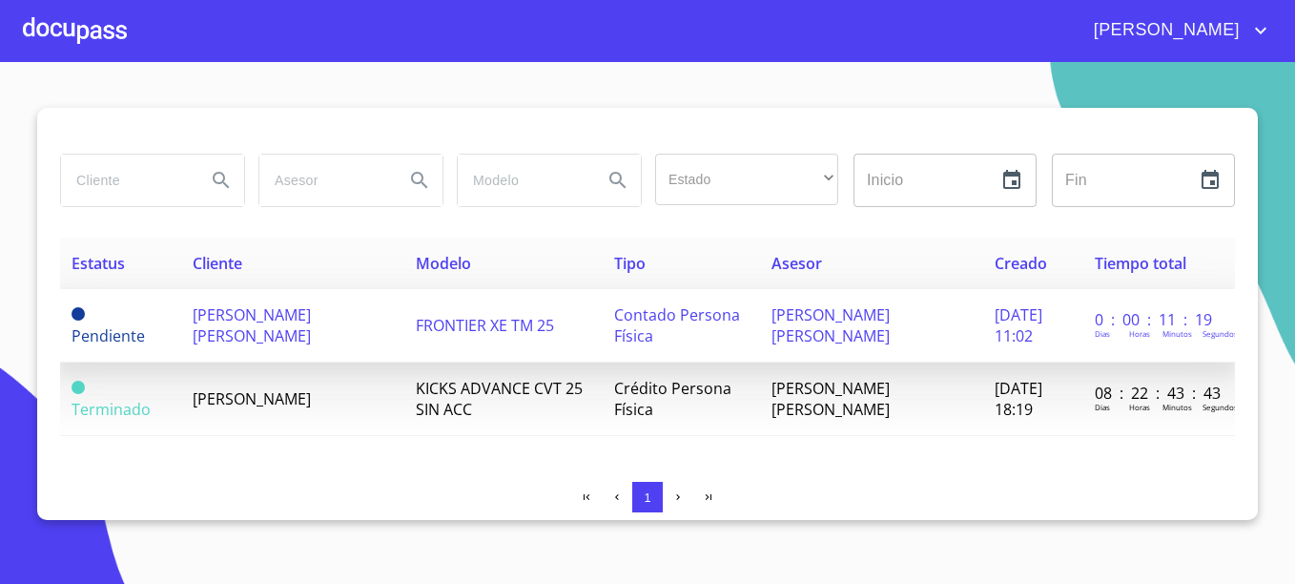
click at [250, 333] on span "[PERSON_NAME] [PERSON_NAME]" at bounding box center [252, 325] width 118 height 42
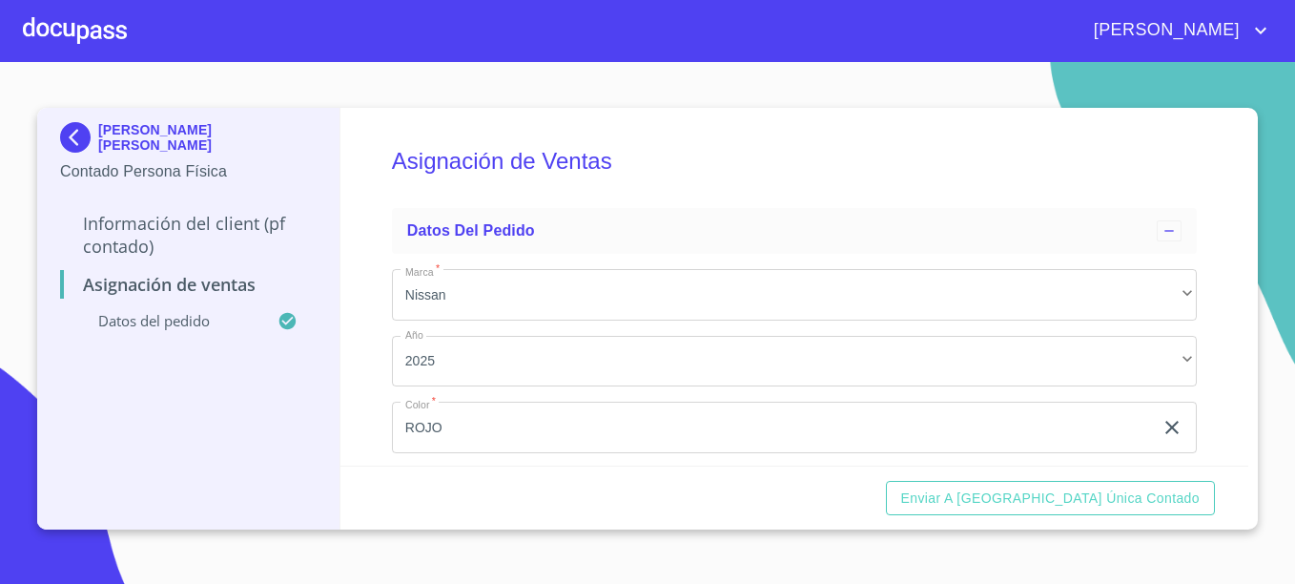
scroll to position [157, 0]
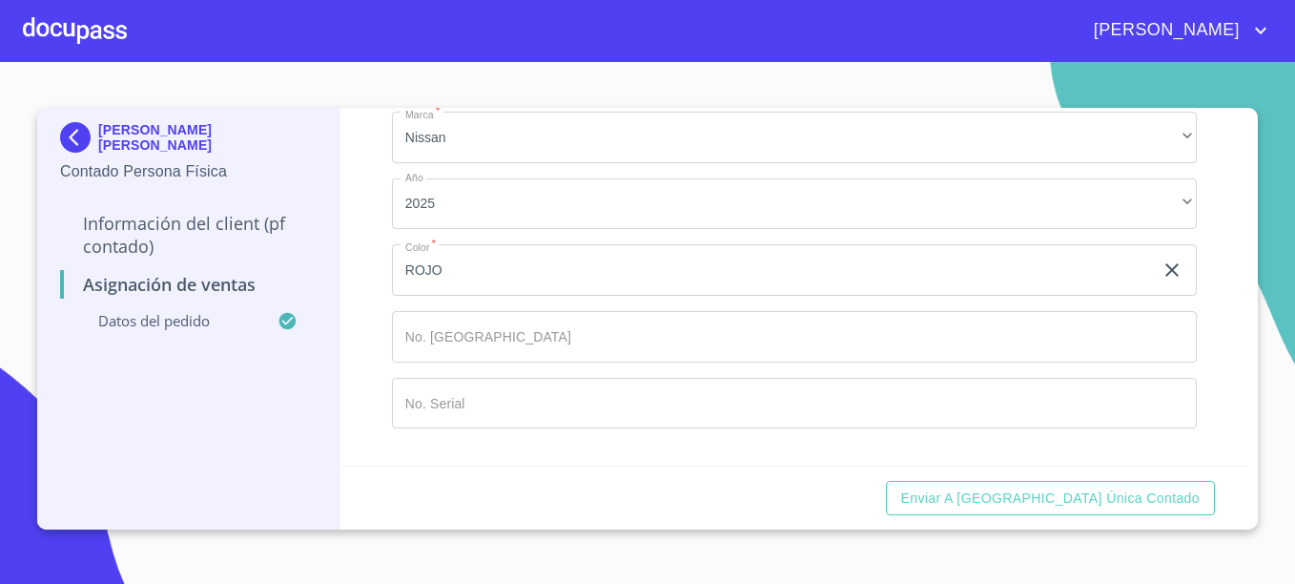
click at [477, 339] on input "Marca   *" at bounding box center [794, 337] width 805 height 52
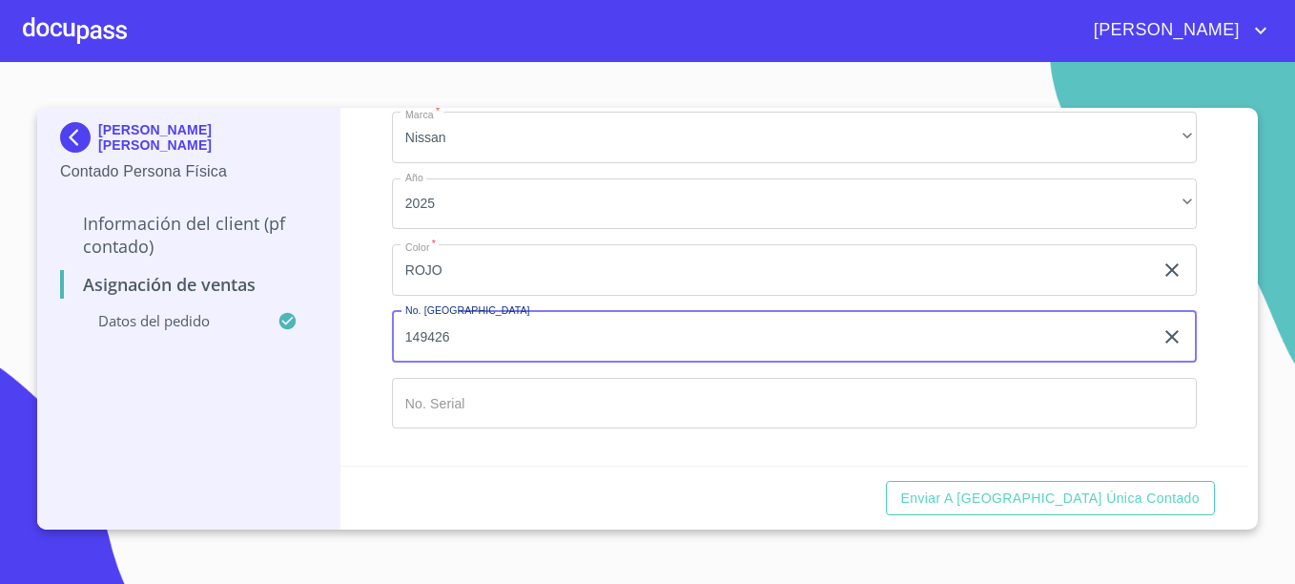
type input "149426"
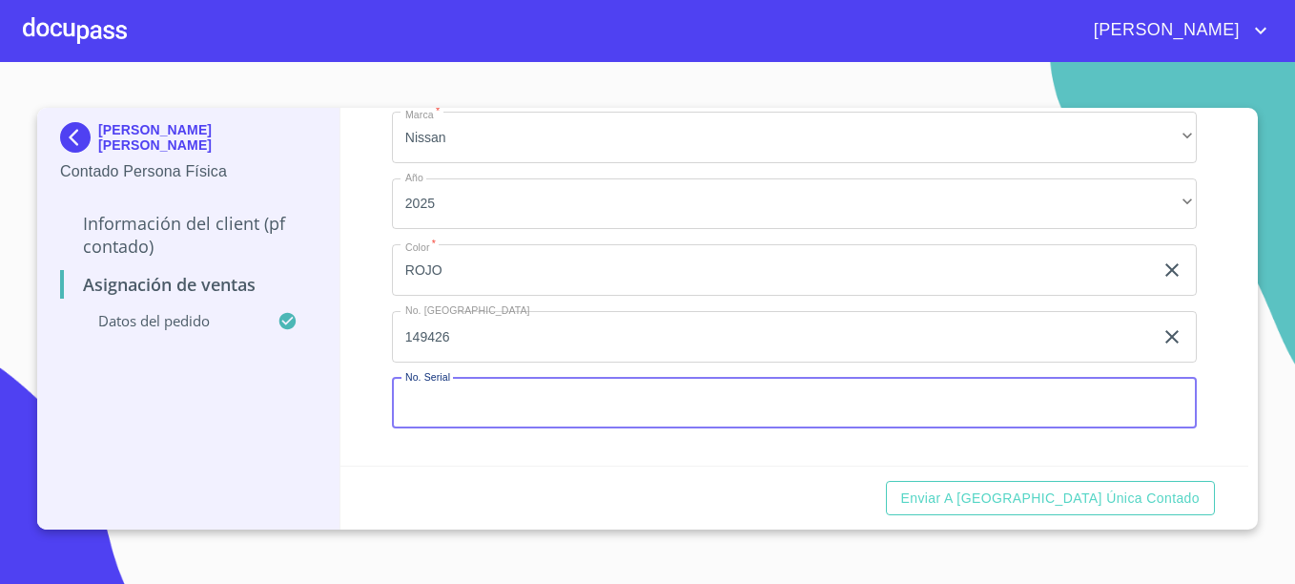
paste input "[US_VEHICLE_IDENTIFICATION_NUMBER]"
type input "[US_VEHICLE_IDENTIFICATION_NUMBER]"
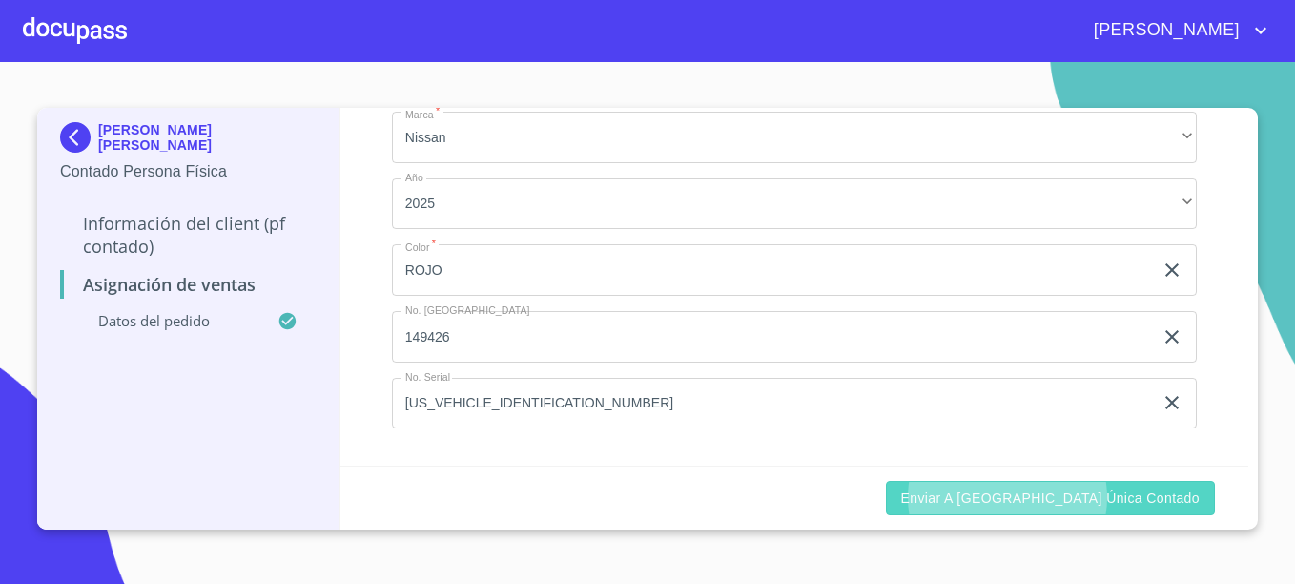
click at [1006, 502] on span "Enviar a [GEOGRAPHIC_DATA] única contado" at bounding box center [1050, 498] width 299 height 24
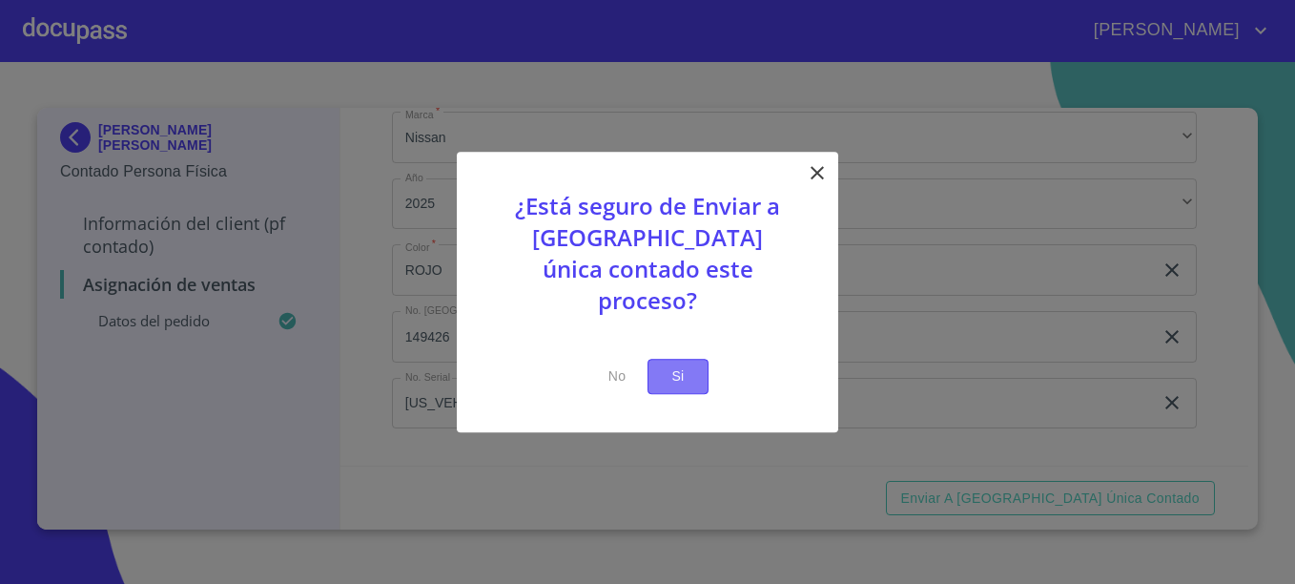
click at [679, 369] on span "Si" at bounding box center [678, 376] width 31 height 24
